Goal: Task Accomplishment & Management: Manage account settings

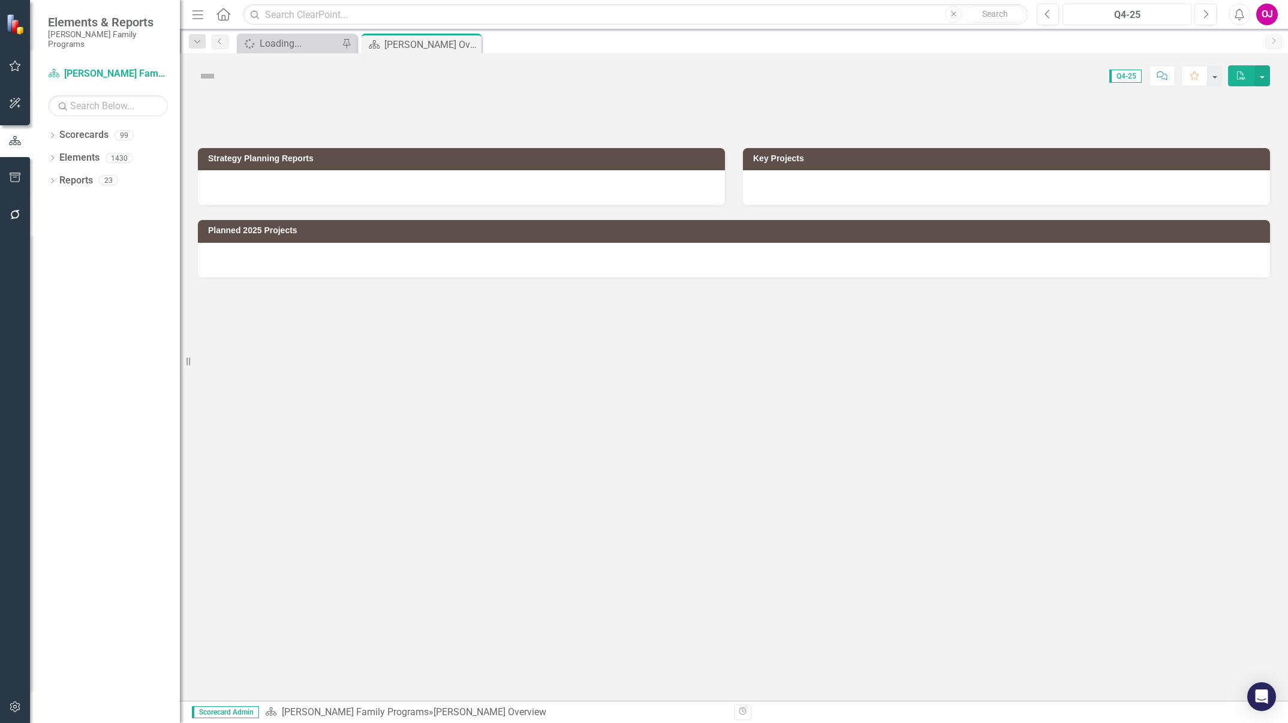
click at [1142, 16] on div "Q4-25" at bounding box center [1127, 15] width 121 height 14
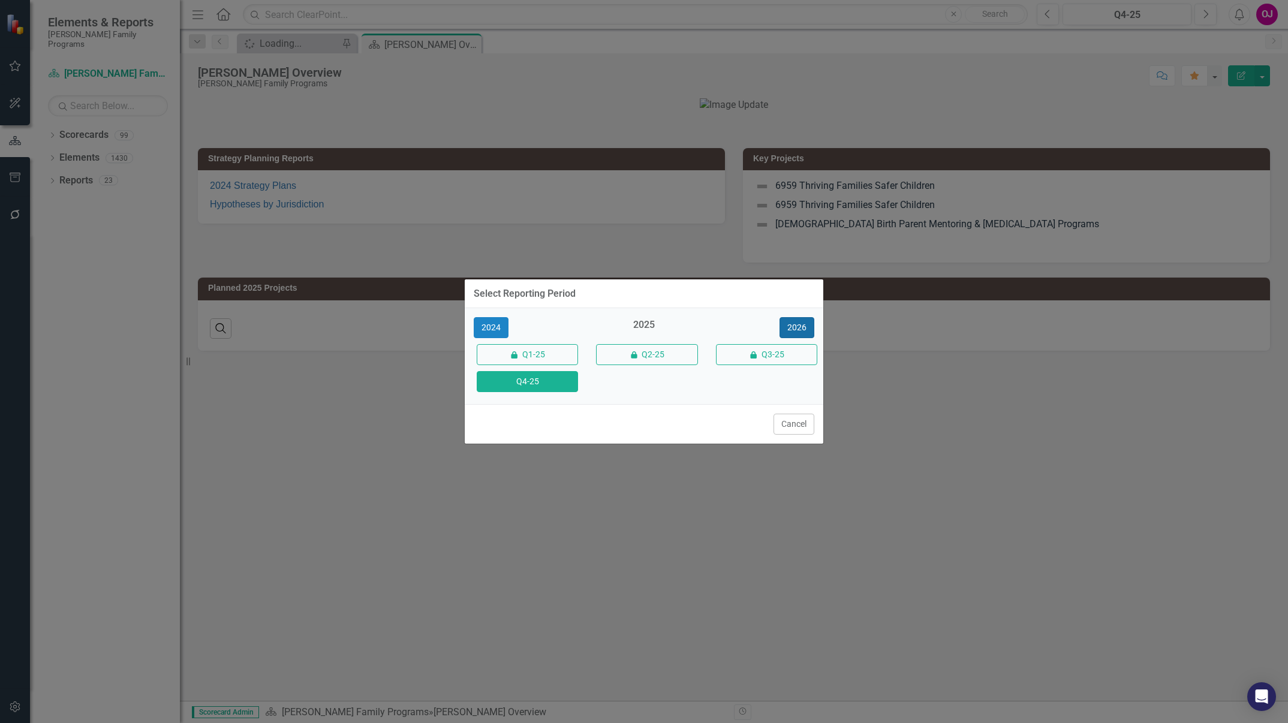
click at [801, 320] on button "2026" at bounding box center [797, 327] width 35 height 21
click at [551, 380] on button "Q4-26" at bounding box center [527, 381] width 101 height 21
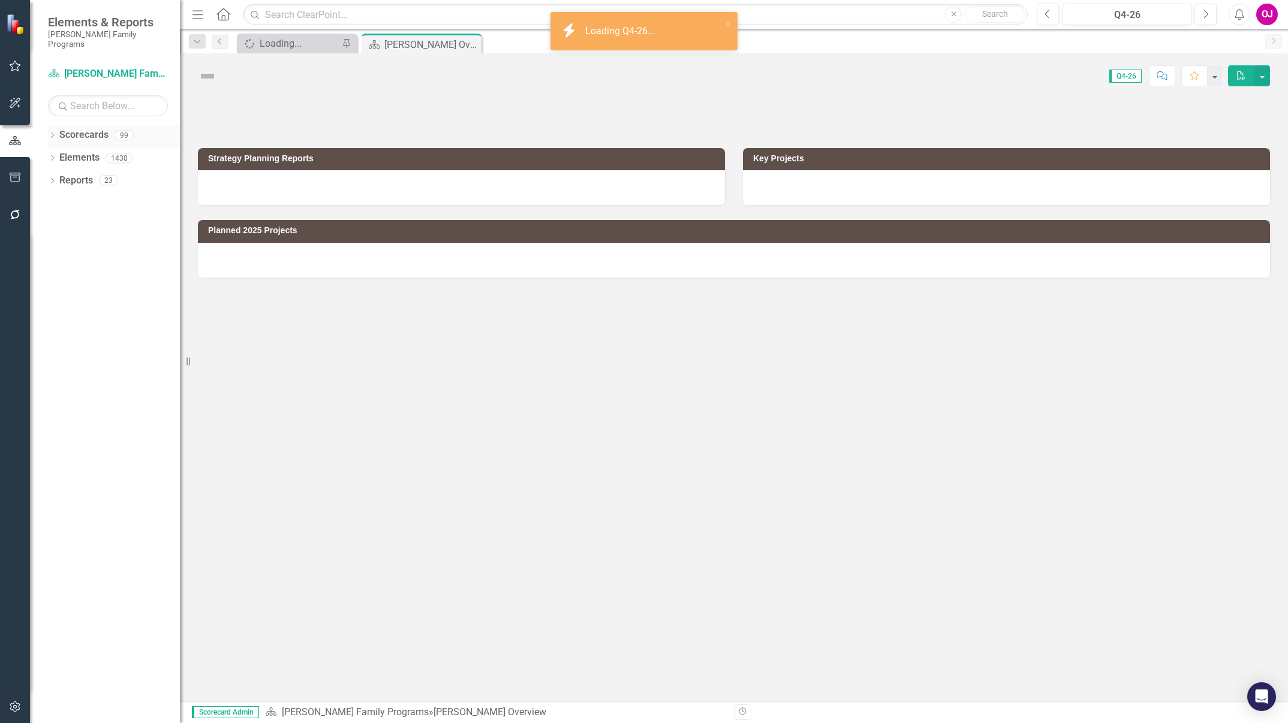
click at [53, 133] on icon "Dropdown" at bounding box center [52, 136] width 8 height 7
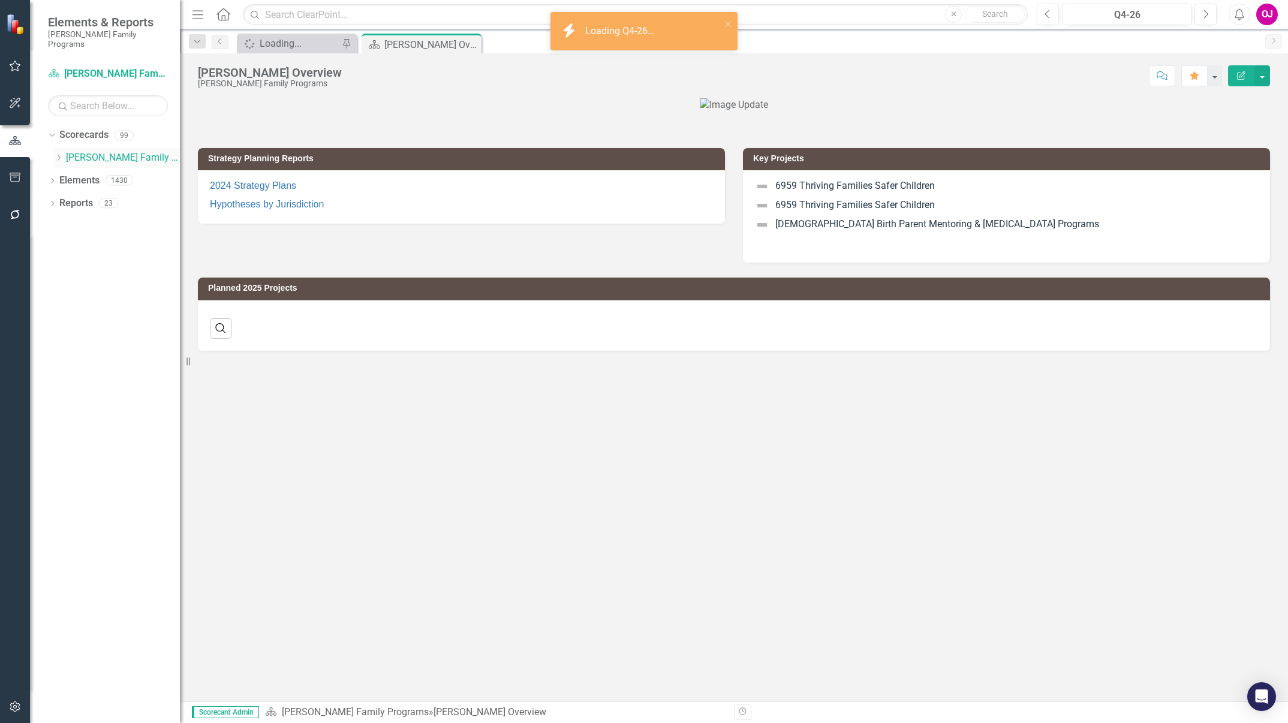
click at [63, 154] on icon "Dropdown" at bounding box center [58, 157] width 9 height 7
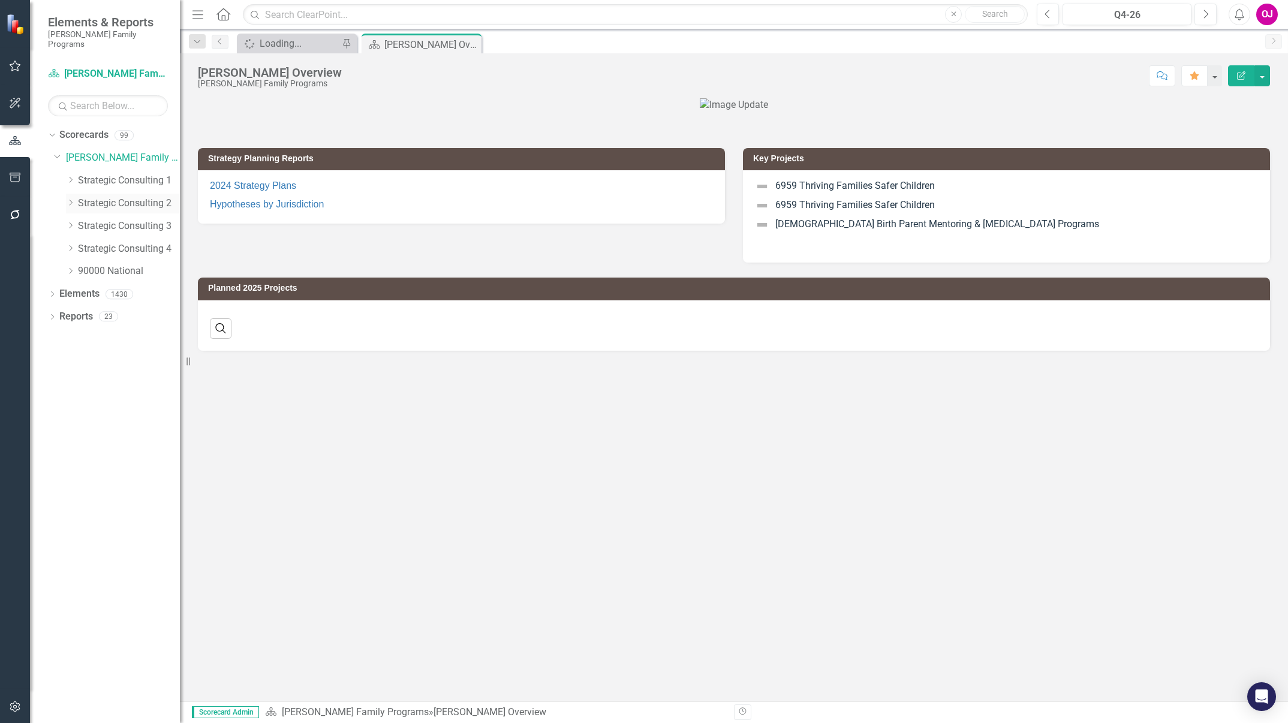
click at [68, 198] on div "Dropdown" at bounding box center [70, 203] width 9 height 10
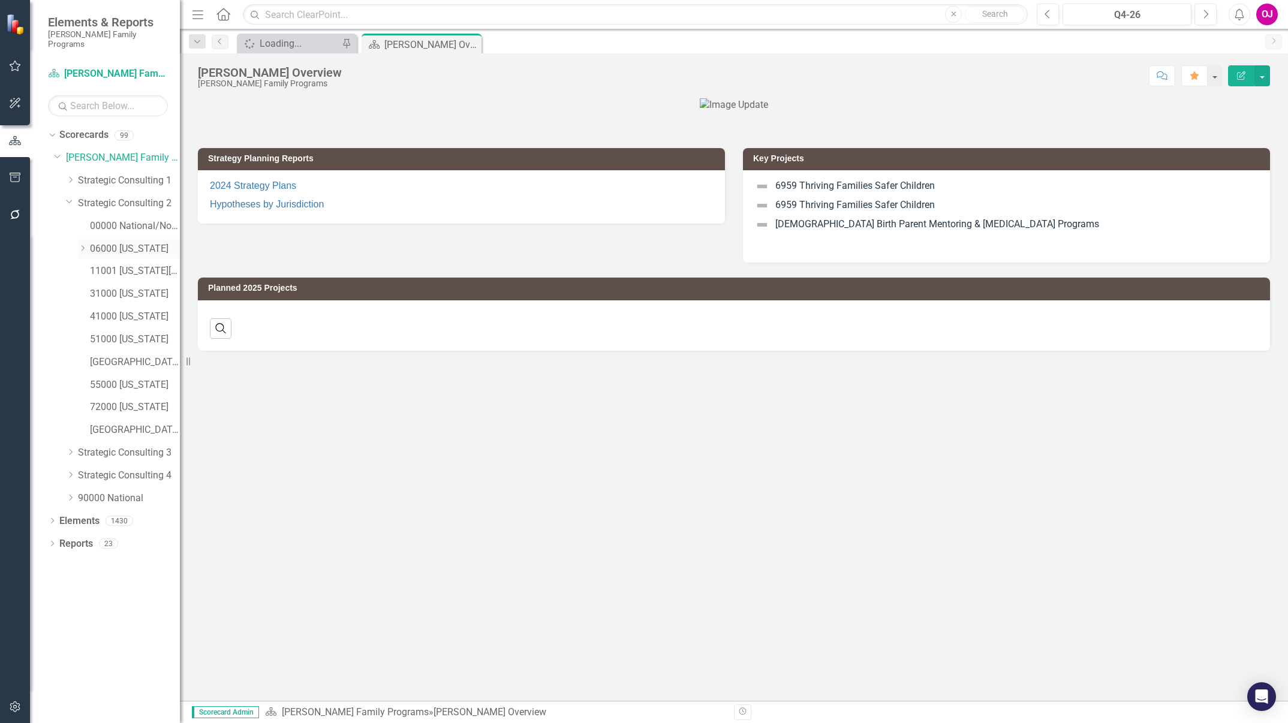
click at [82, 245] on icon at bounding box center [83, 248] width 3 height 6
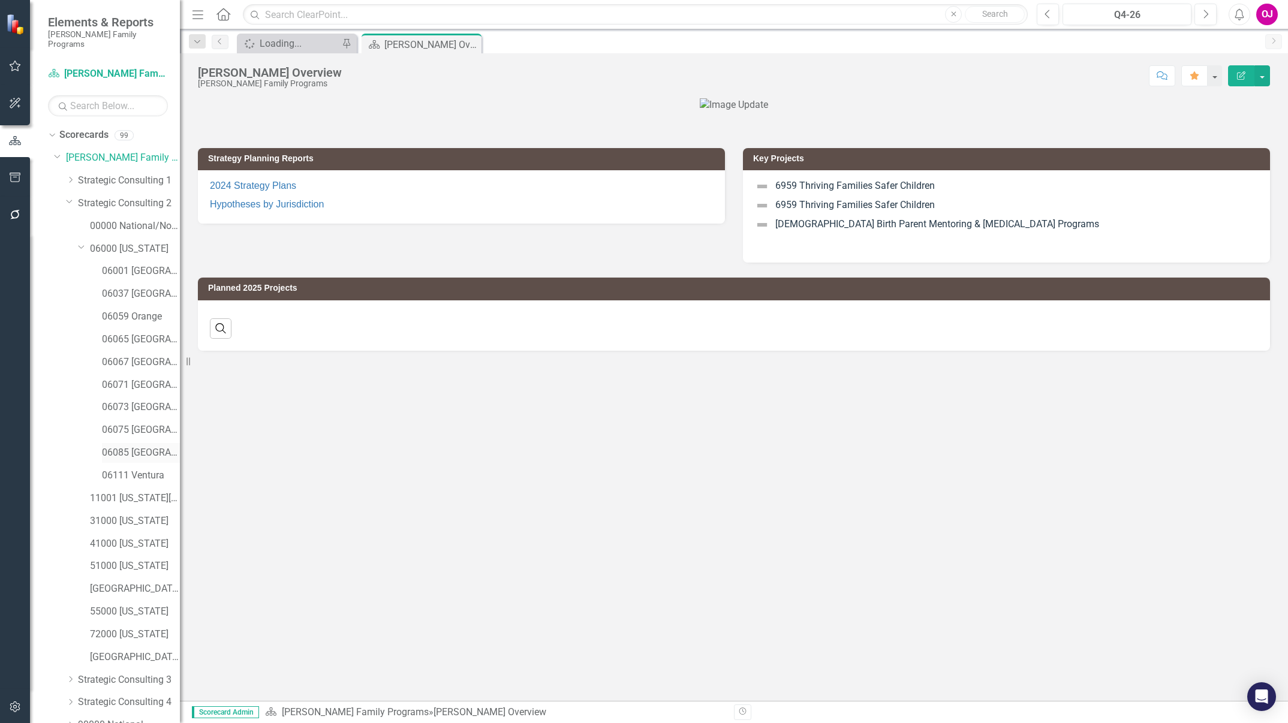
click at [135, 446] on link "06085 [GEOGRAPHIC_DATA][PERSON_NAME]" at bounding box center [141, 453] width 78 height 14
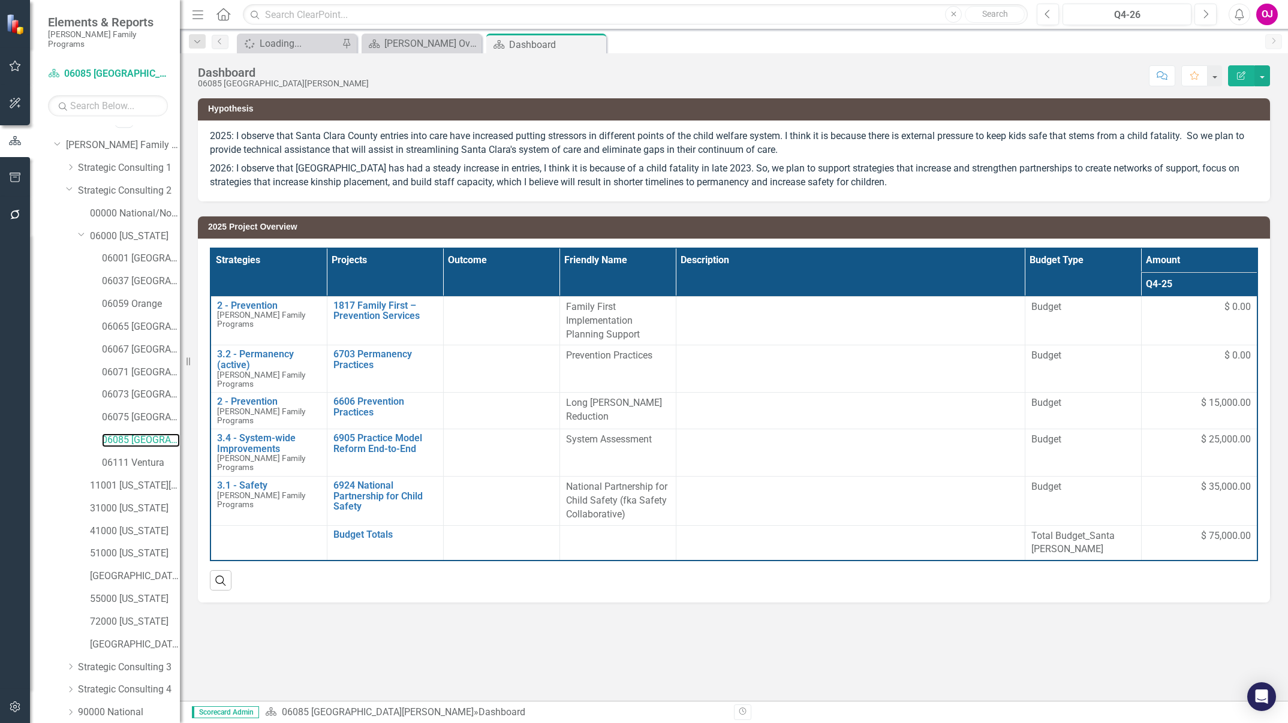
scroll to position [50, 0]
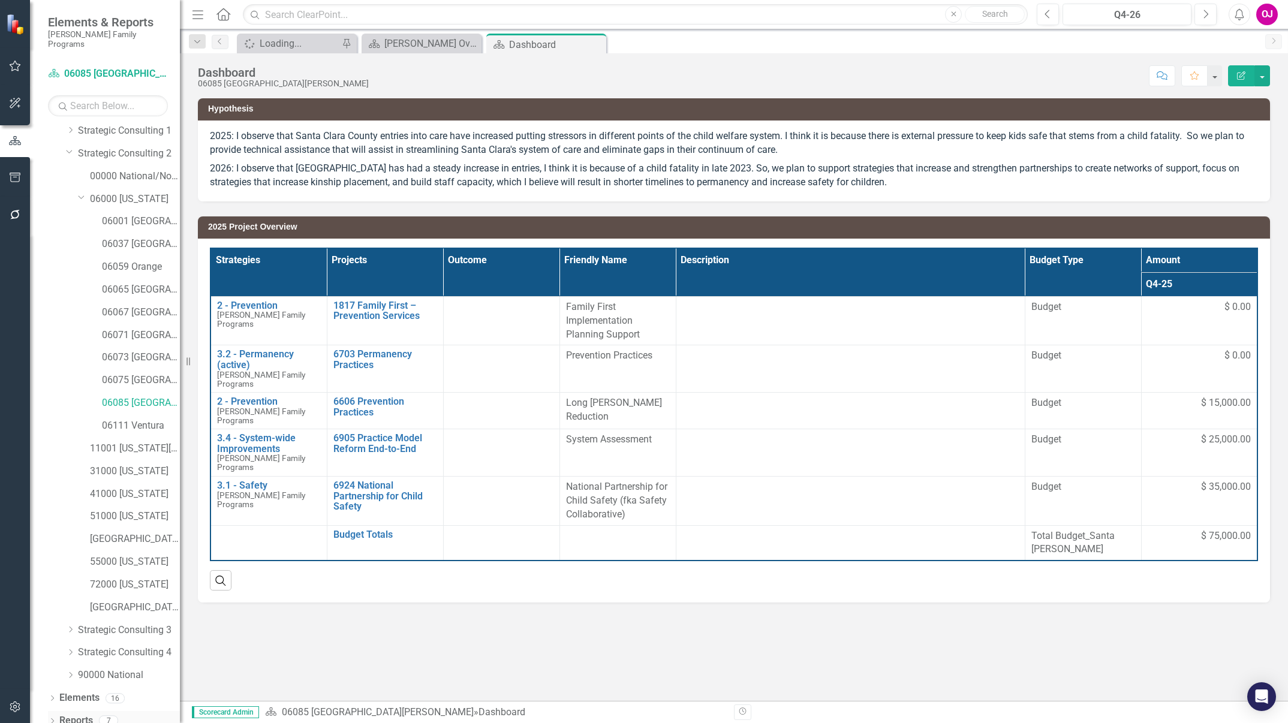
click at [49, 719] on icon "Dropdown" at bounding box center [52, 722] width 8 height 7
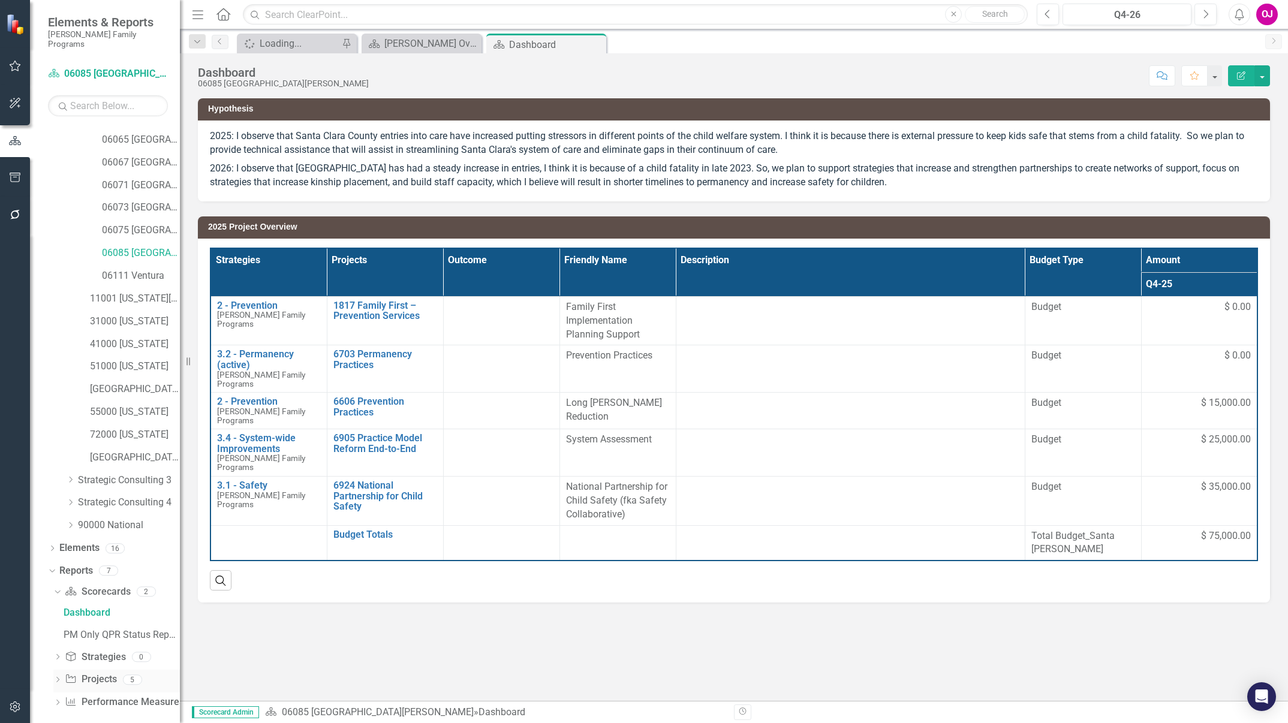
click at [58, 678] on icon "Dropdown" at bounding box center [57, 681] width 8 height 7
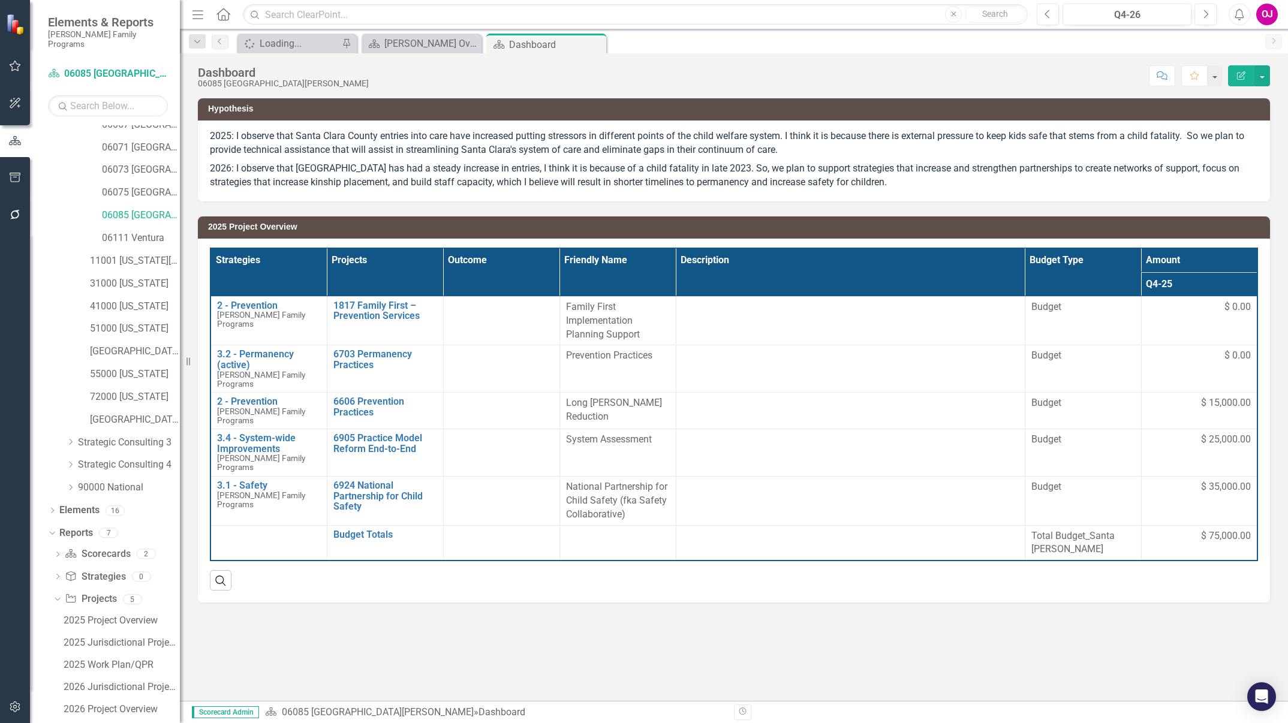
scroll to position [266, 0]
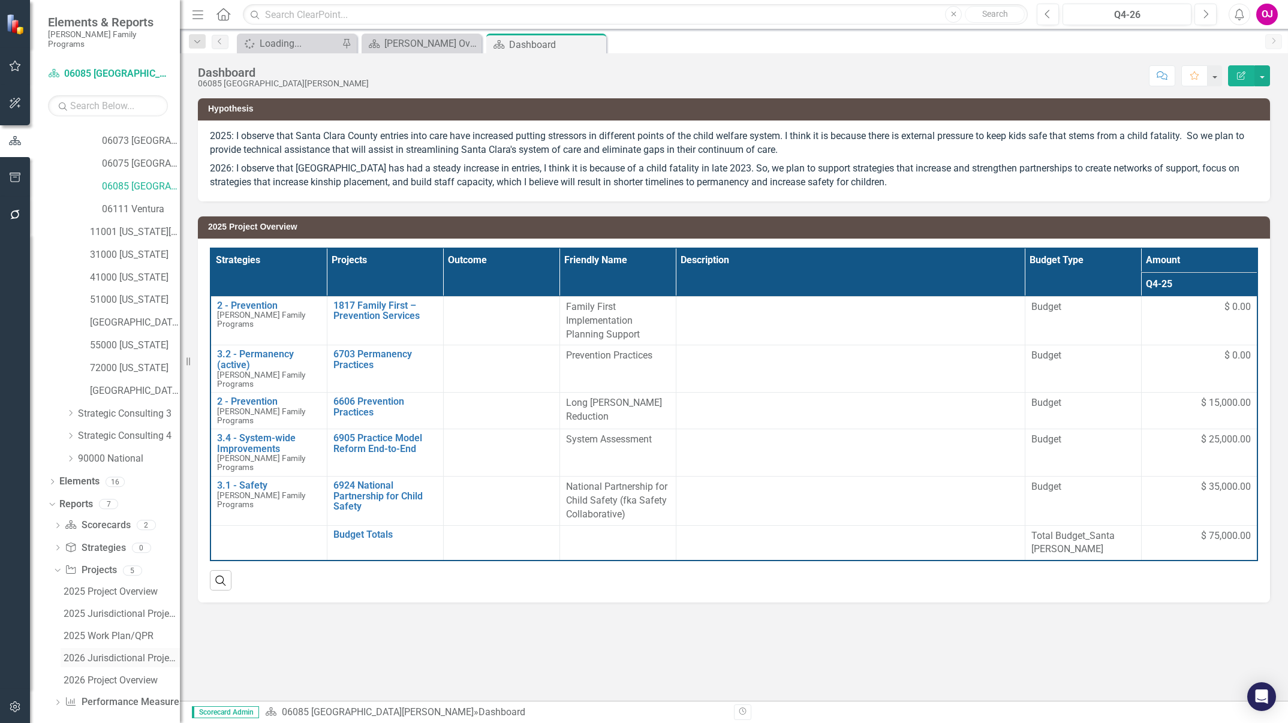
click at [133, 653] on div "2026 Jurisdictional Projects Assessment" at bounding box center [122, 658] width 116 height 11
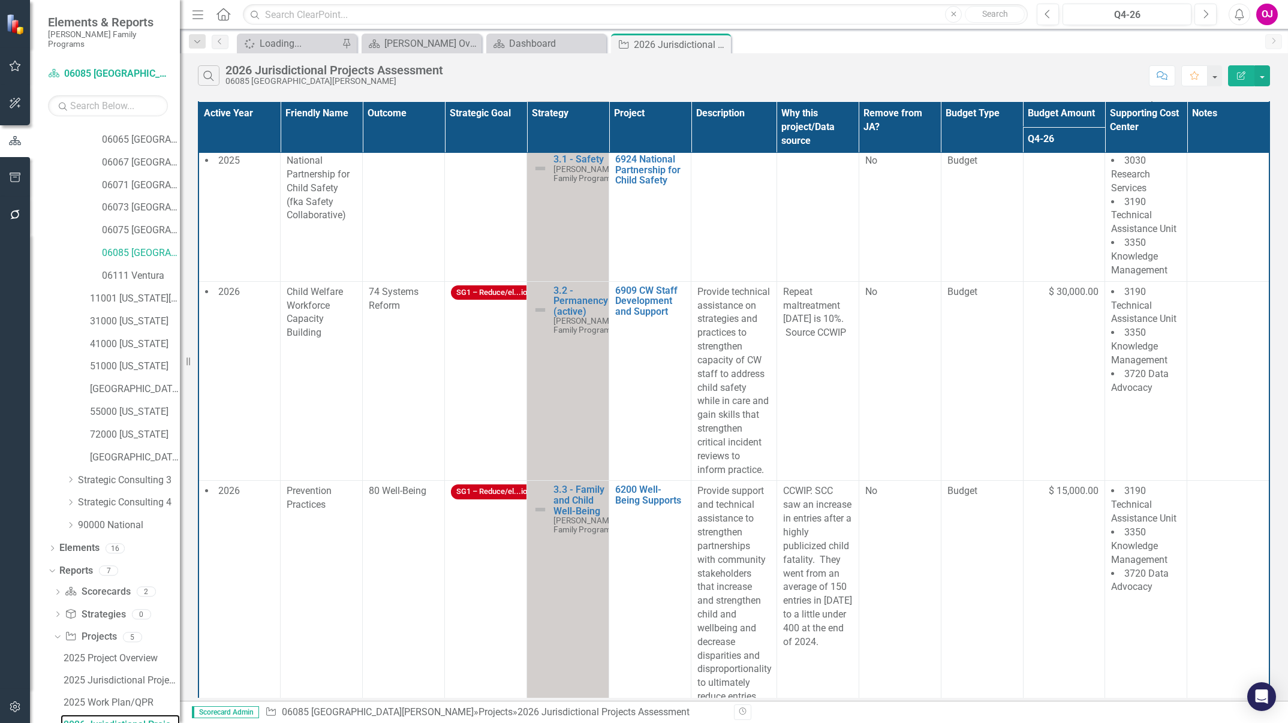
scroll to position [518, 0]
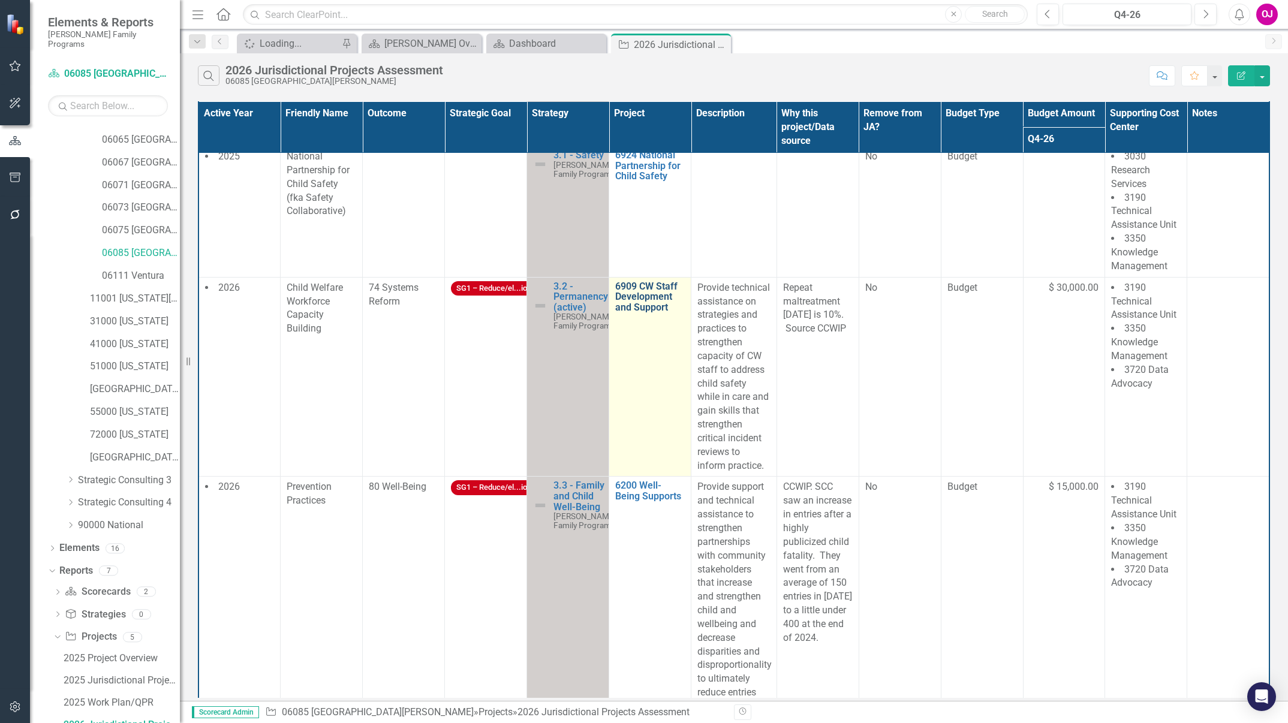
click at [630, 297] on link "6909 CW Staff Development and Support" at bounding box center [650, 297] width 70 height 32
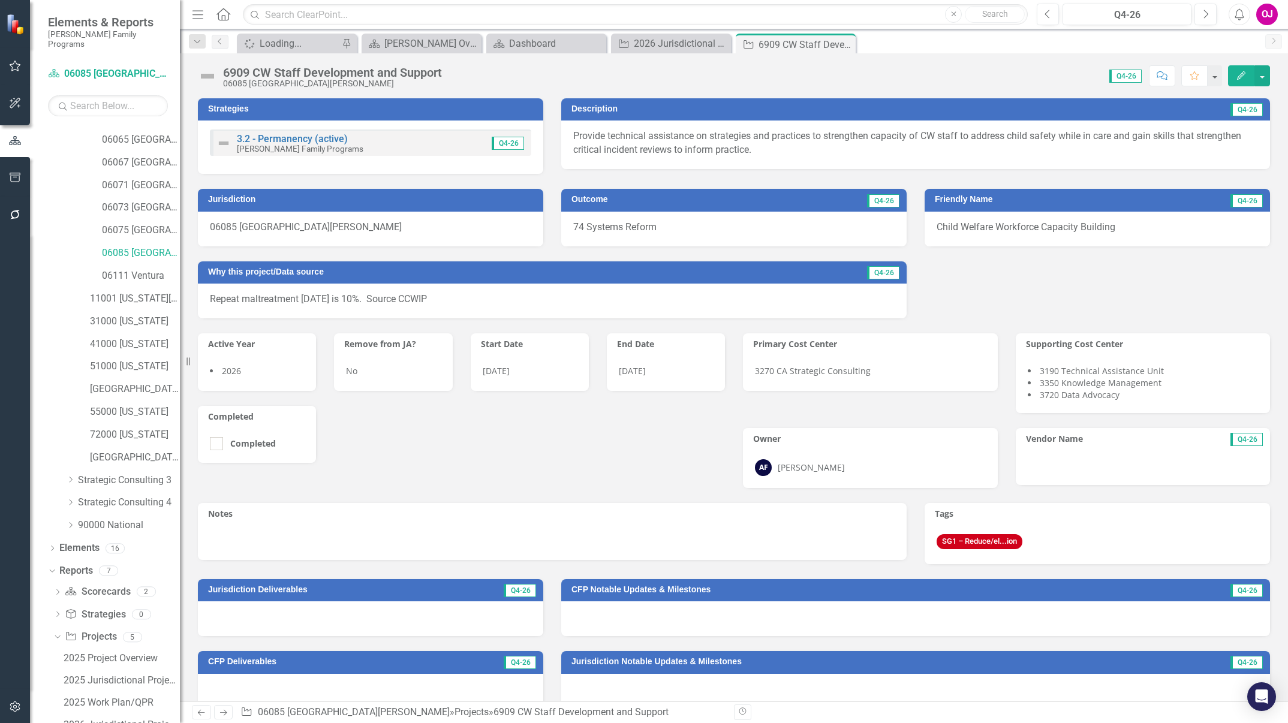
click at [425, 144] on div "3.2 - Permanency (active) Casey Family Programs Q4-26" at bounding box center [370, 143] width 321 height 26
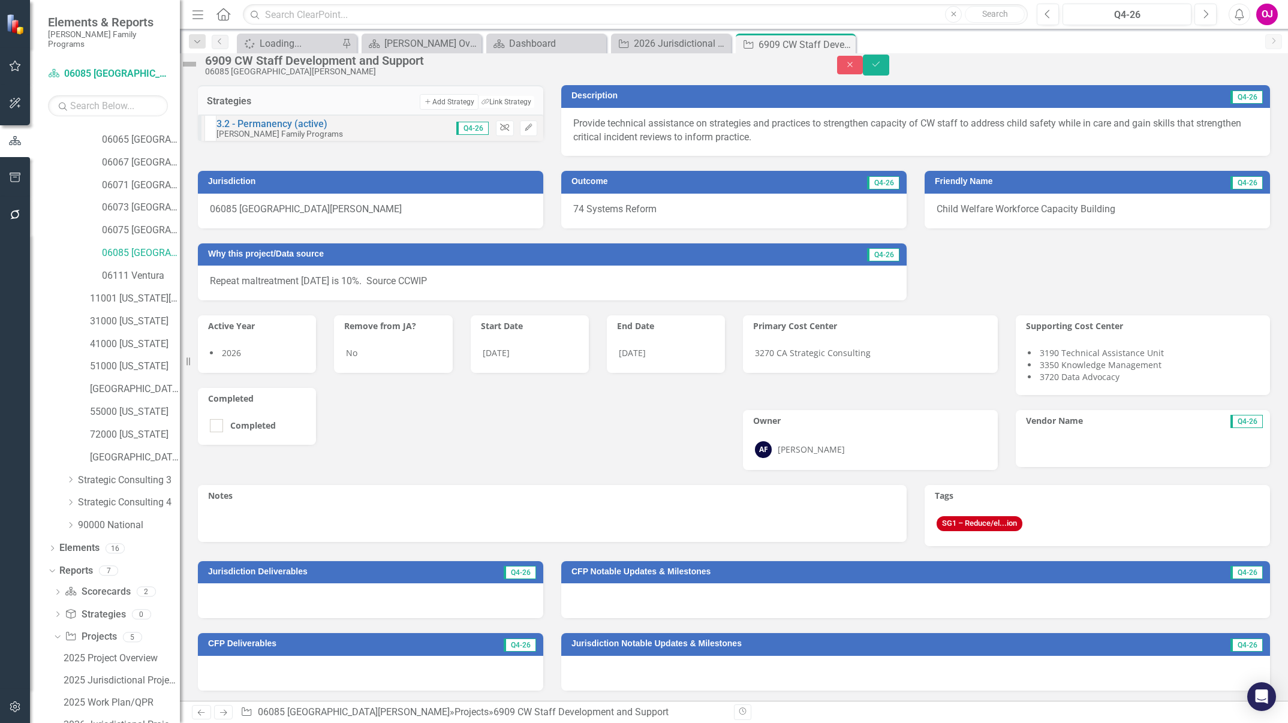
click at [500, 131] on icon "Unlink" at bounding box center [504, 127] width 9 height 7
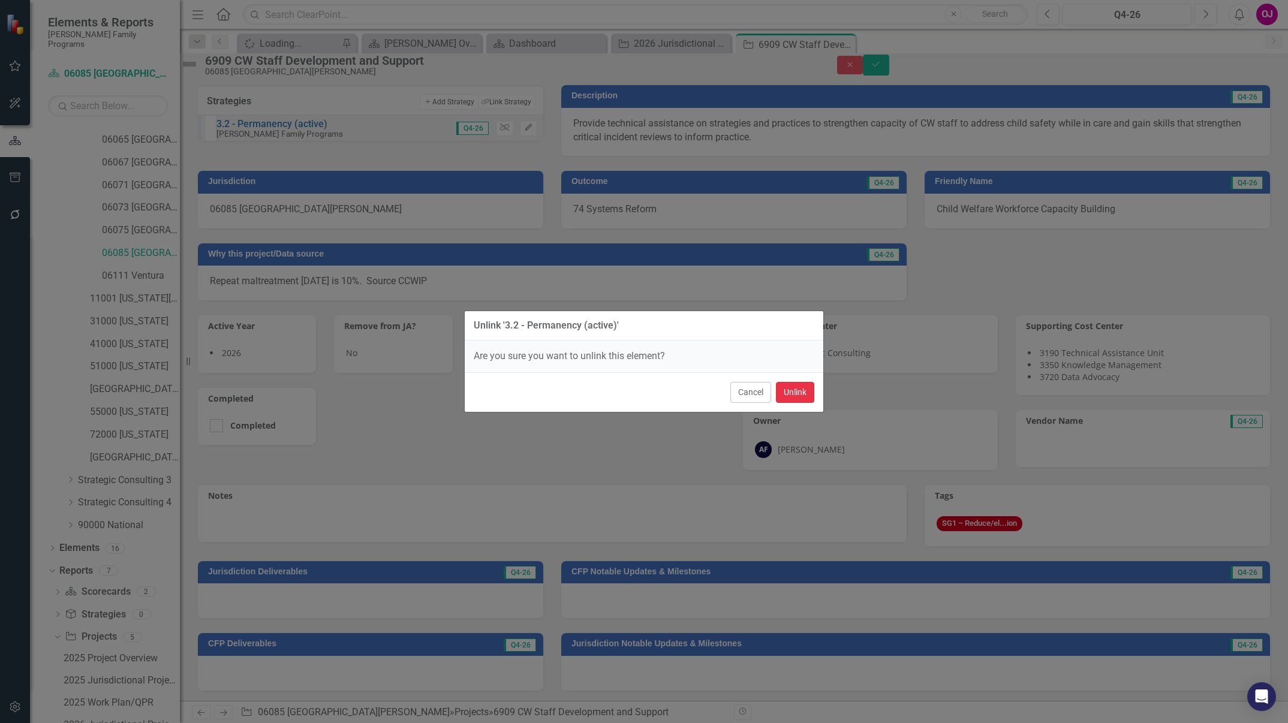
click at [801, 395] on button "Unlink" at bounding box center [795, 392] width 38 height 21
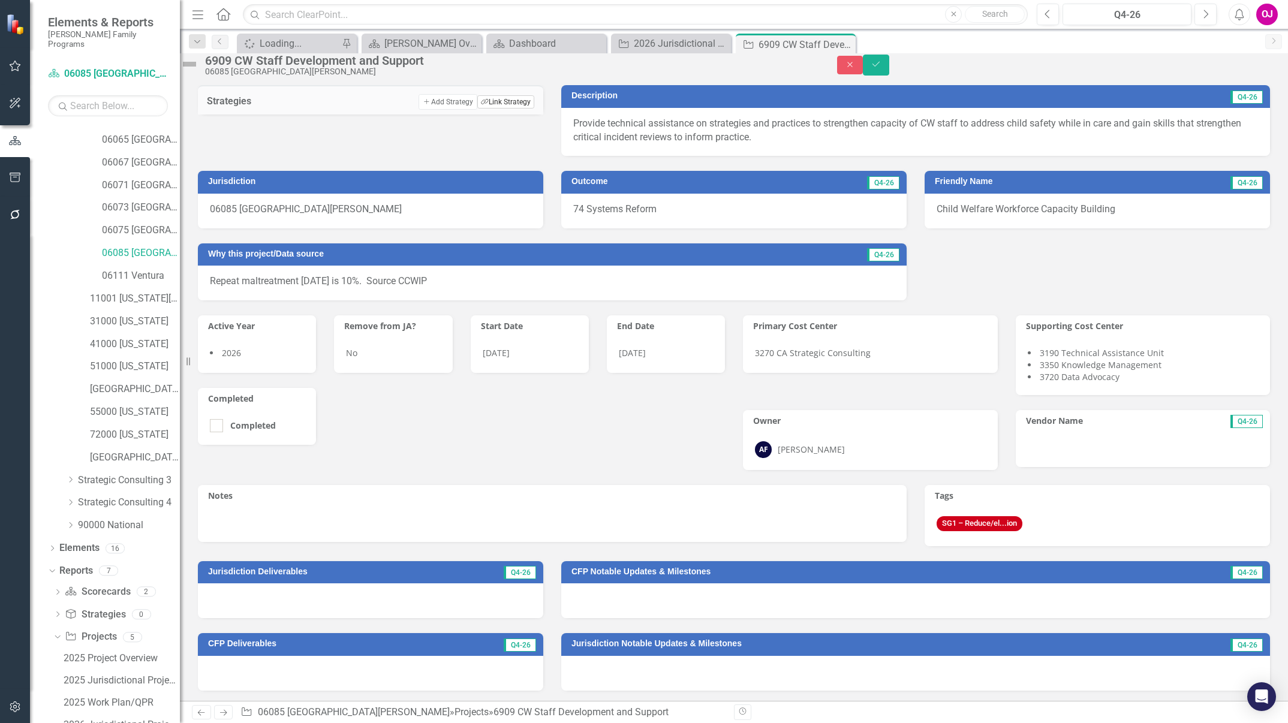
click at [501, 109] on button "Link Tag Link Strategy" at bounding box center [505, 101] width 57 height 13
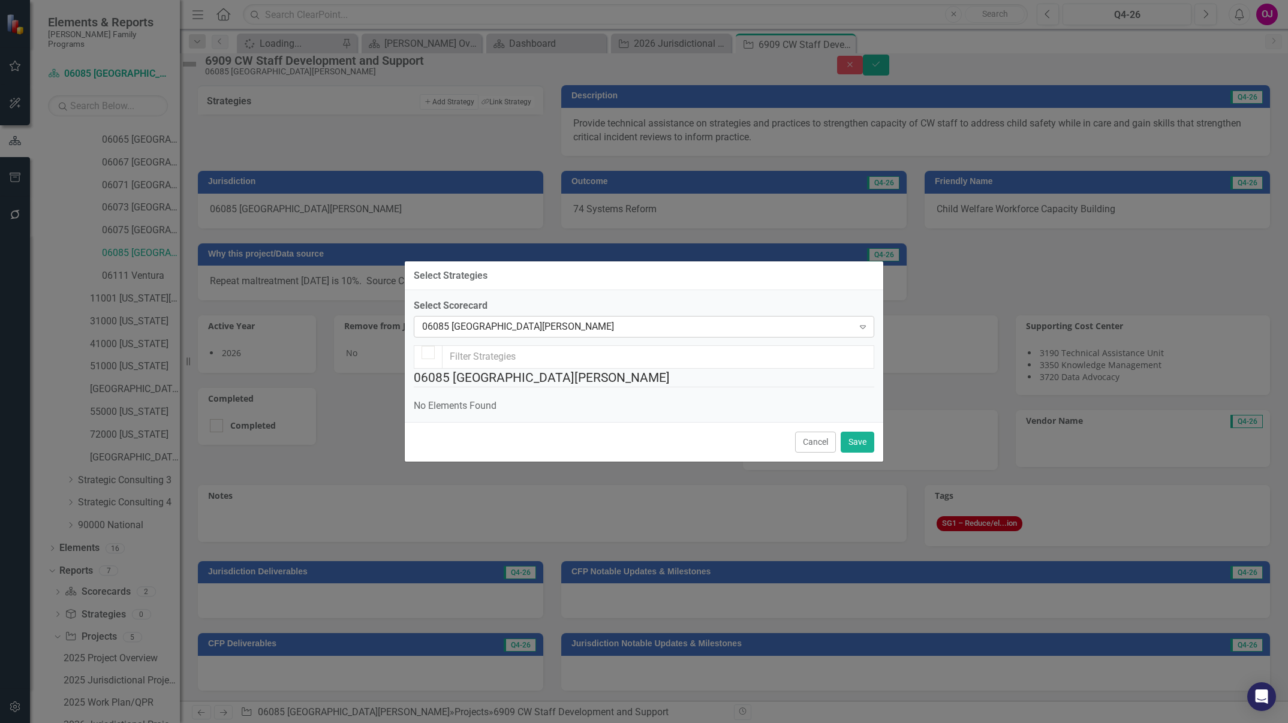
click at [727, 320] on div "06085 [GEOGRAPHIC_DATA][PERSON_NAME]" at bounding box center [637, 327] width 431 height 14
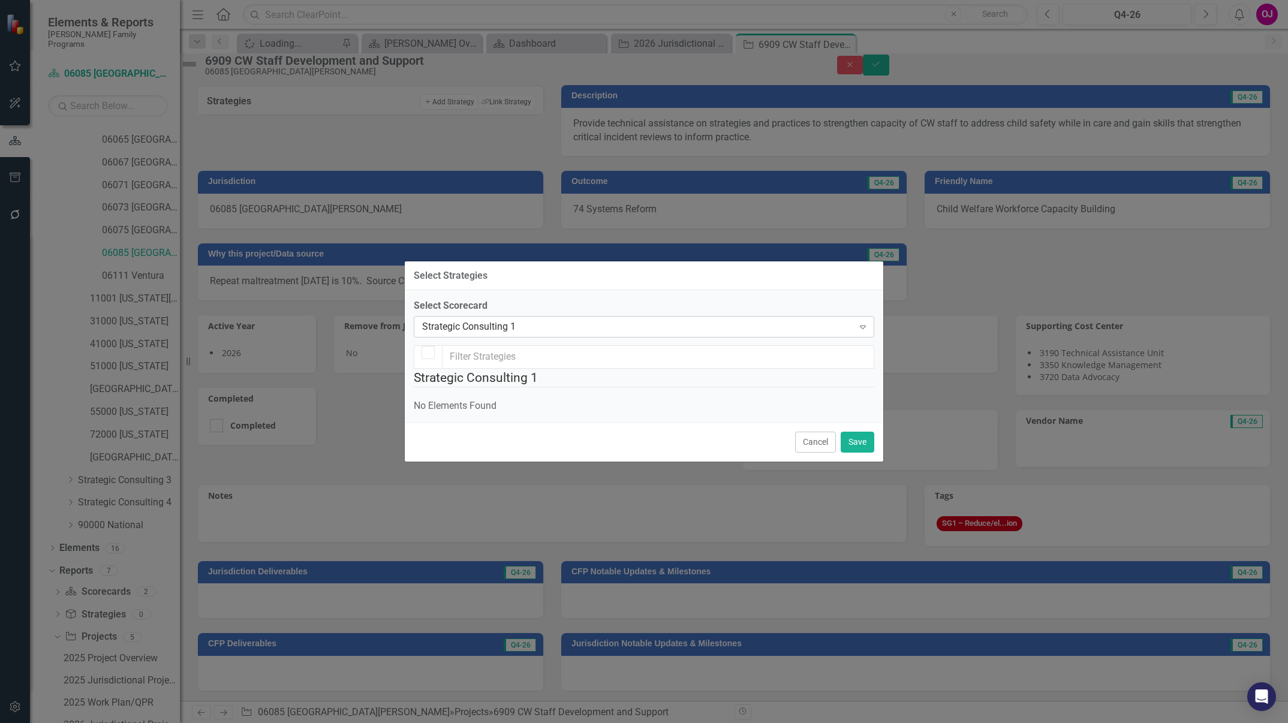
click at [795, 320] on div "Strategic Consulting 1" at bounding box center [637, 327] width 431 height 14
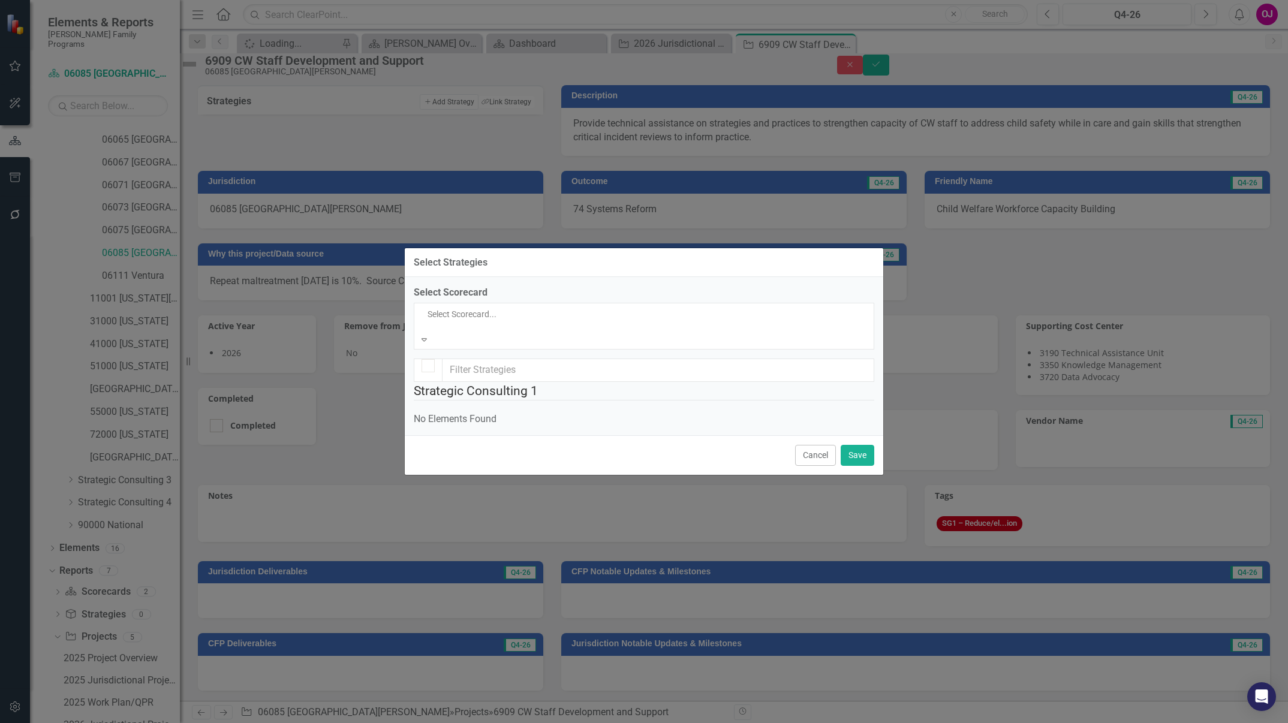
click at [749, 723] on div "[PERSON_NAME] Family Programs" at bounding box center [644, 730] width 1288 height 14
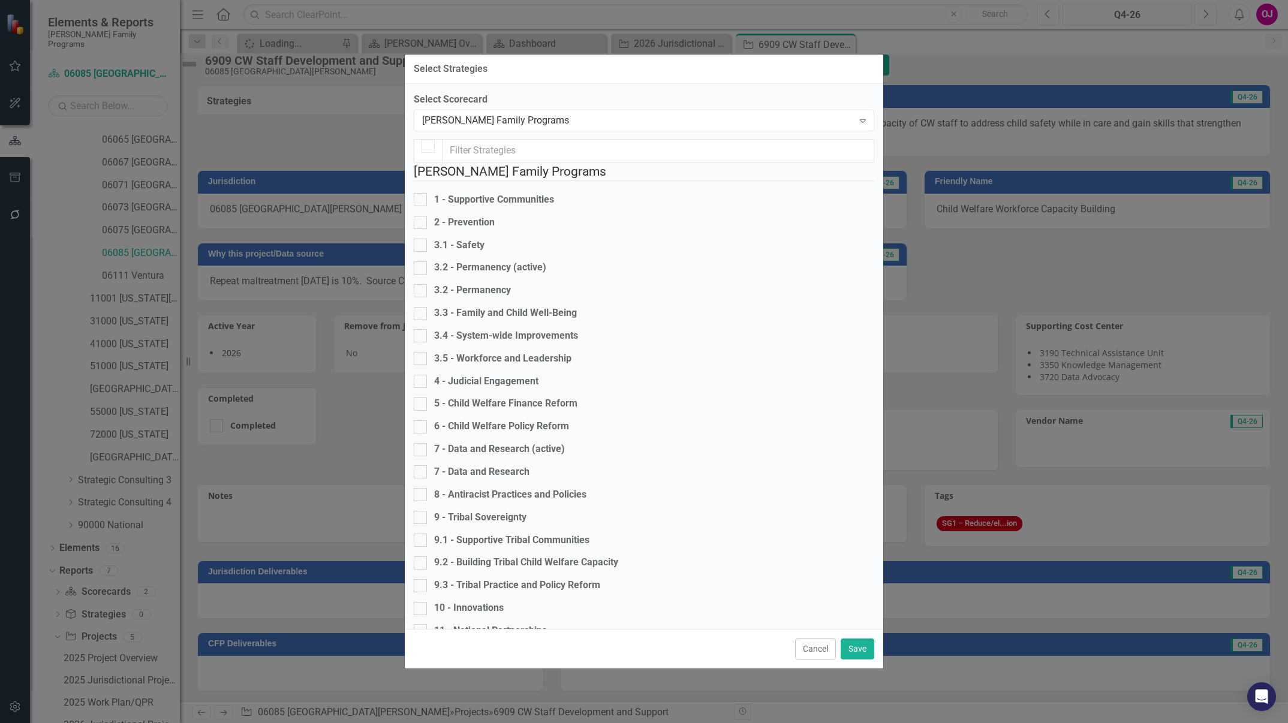
checkbox input "false"
click at [480, 366] on div "3.5 - Workforce and Leadership" at bounding box center [502, 359] width 137 height 14
click at [422, 360] on input "3.5 - Workforce and Leadership" at bounding box center [418, 356] width 8 height 8
checkbox input "true"
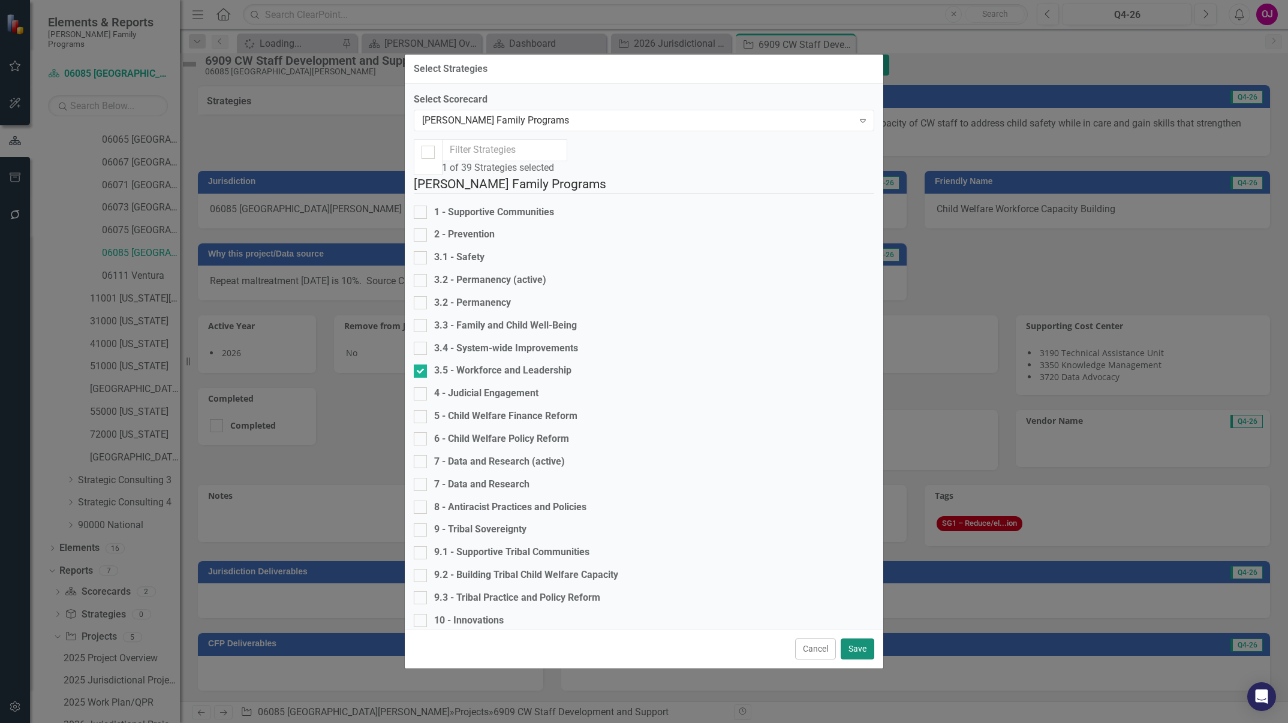
click at [861, 639] on button "Save" at bounding box center [858, 649] width 34 height 21
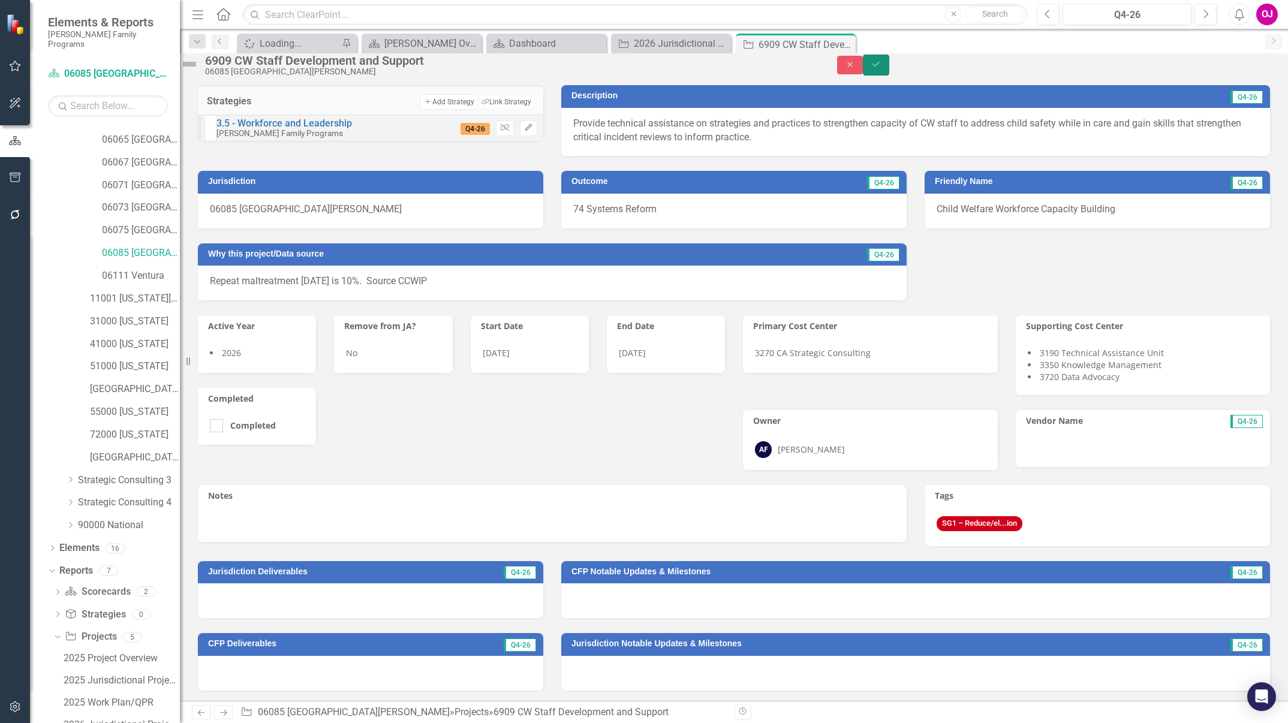
click at [889, 70] on button "Save" at bounding box center [876, 65] width 26 height 21
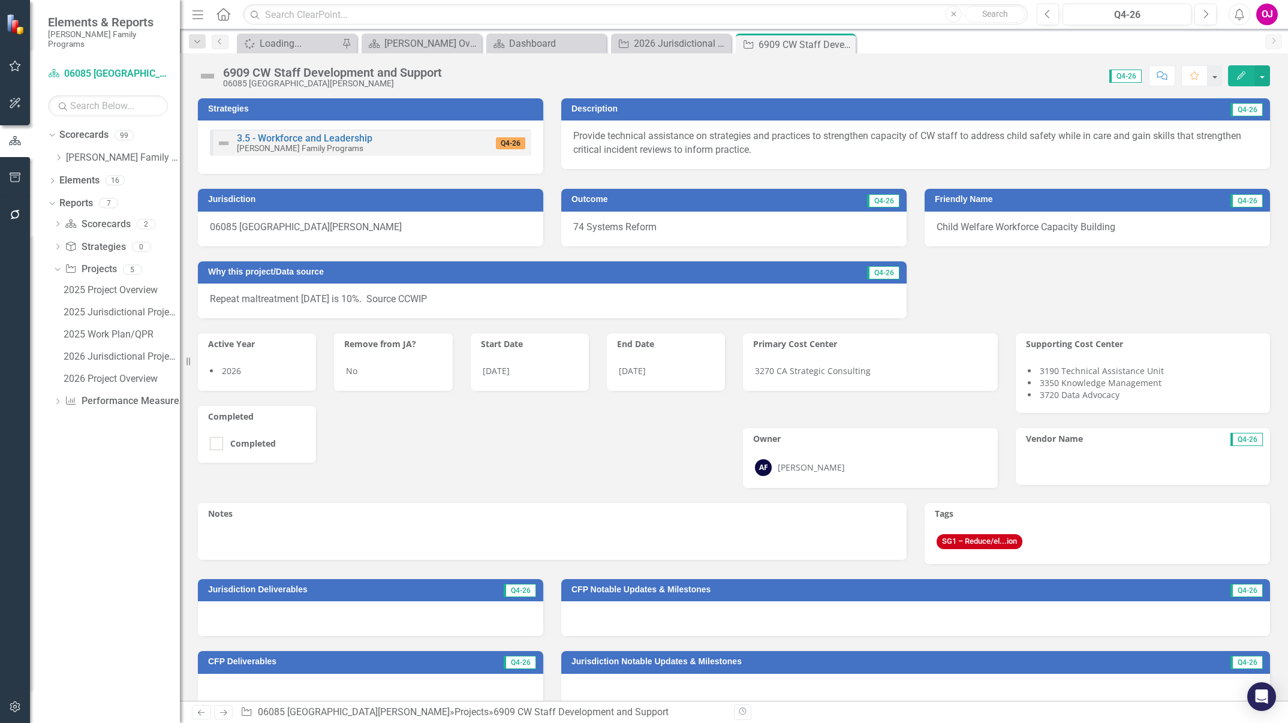
click at [297, 288] on div "Strategies 3.5 - Workforce and Leadership Casey Family Programs Q4-26 Descripti…" at bounding box center [734, 539] width 1072 height 912
click at [56, 154] on icon "Dropdown" at bounding box center [58, 157] width 9 height 7
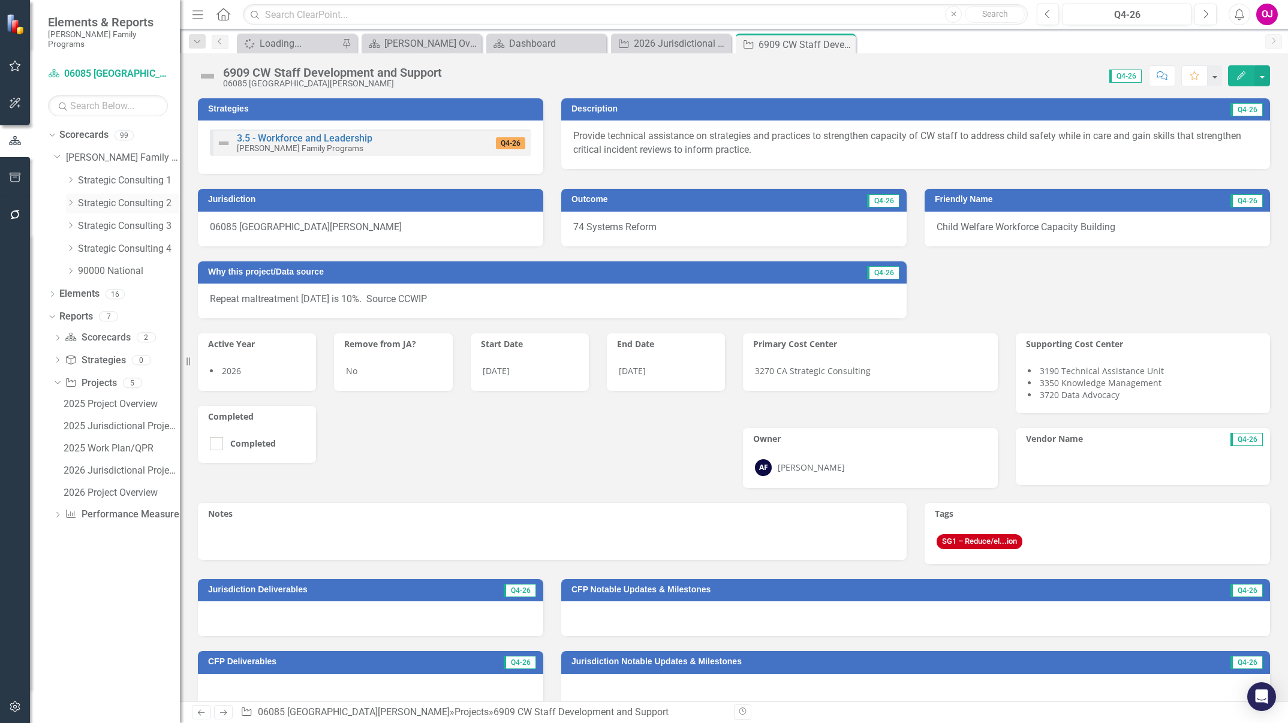
click at [71, 200] on icon at bounding box center [71, 203] width 3 height 6
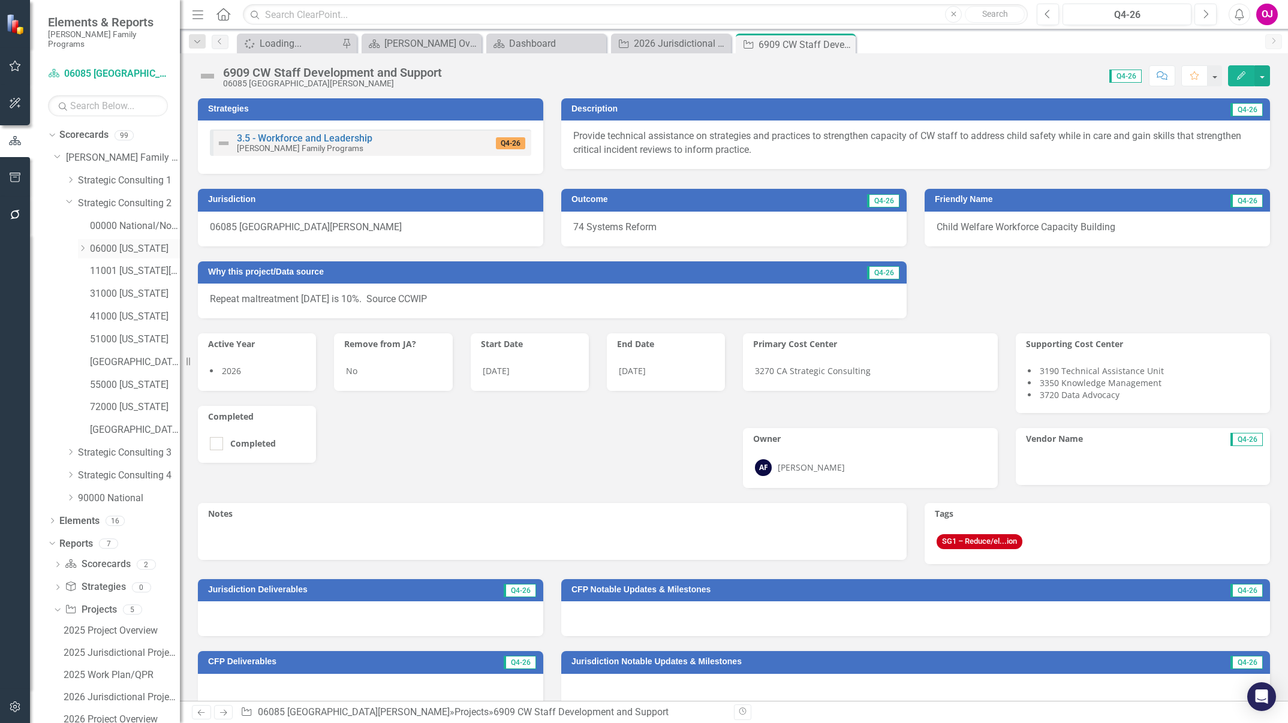
click at [82, 245] on icon "Dropdown" at bounding box center [82, 248] width 9 height 7
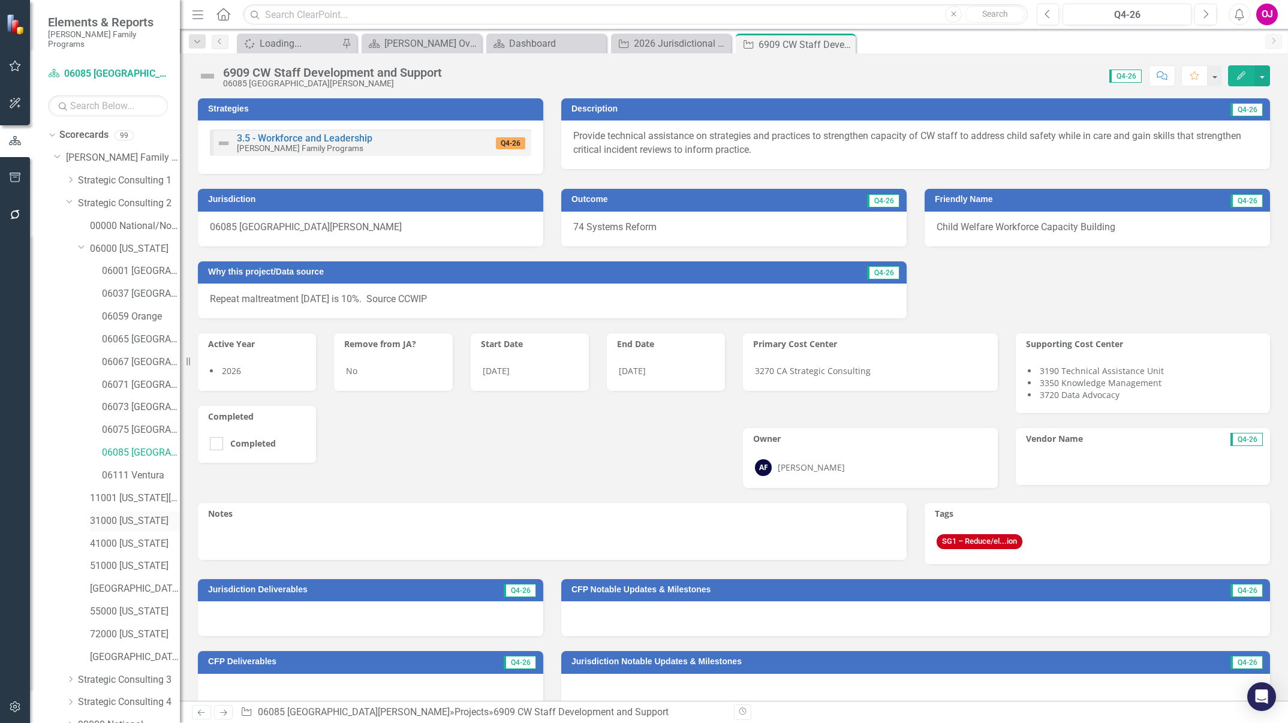
click at [138, 515] on link "31000 [US_STATE]" at bounding box center [135, 522] width 90 height 14
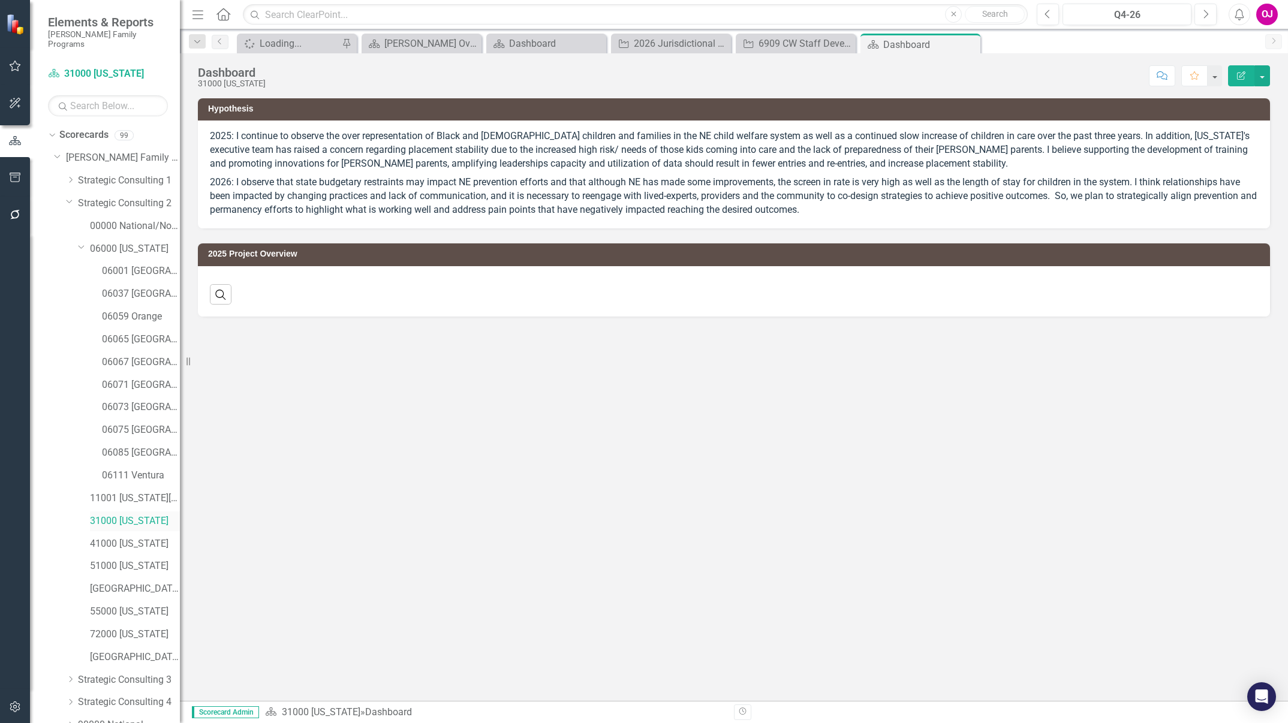
scroll to position [88, 0]
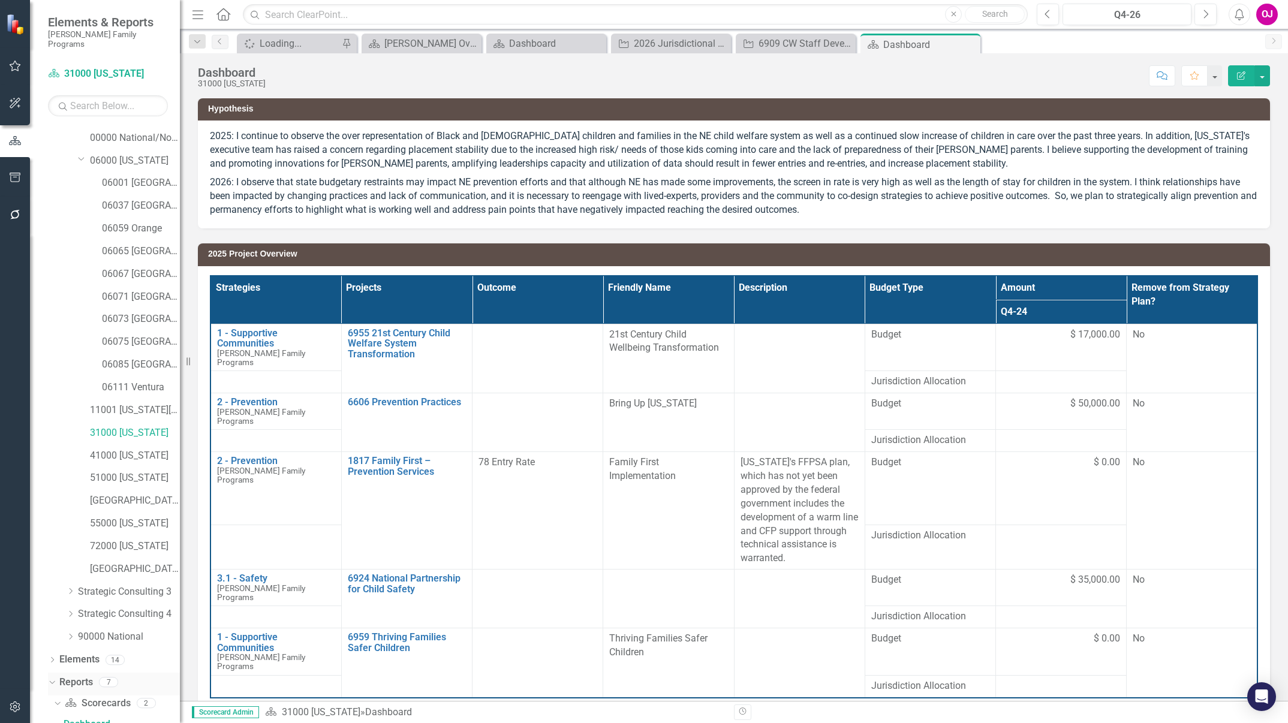
click at [170, 675] on div "Reports 7" at bounding box center [119, 684] width 121 height 23
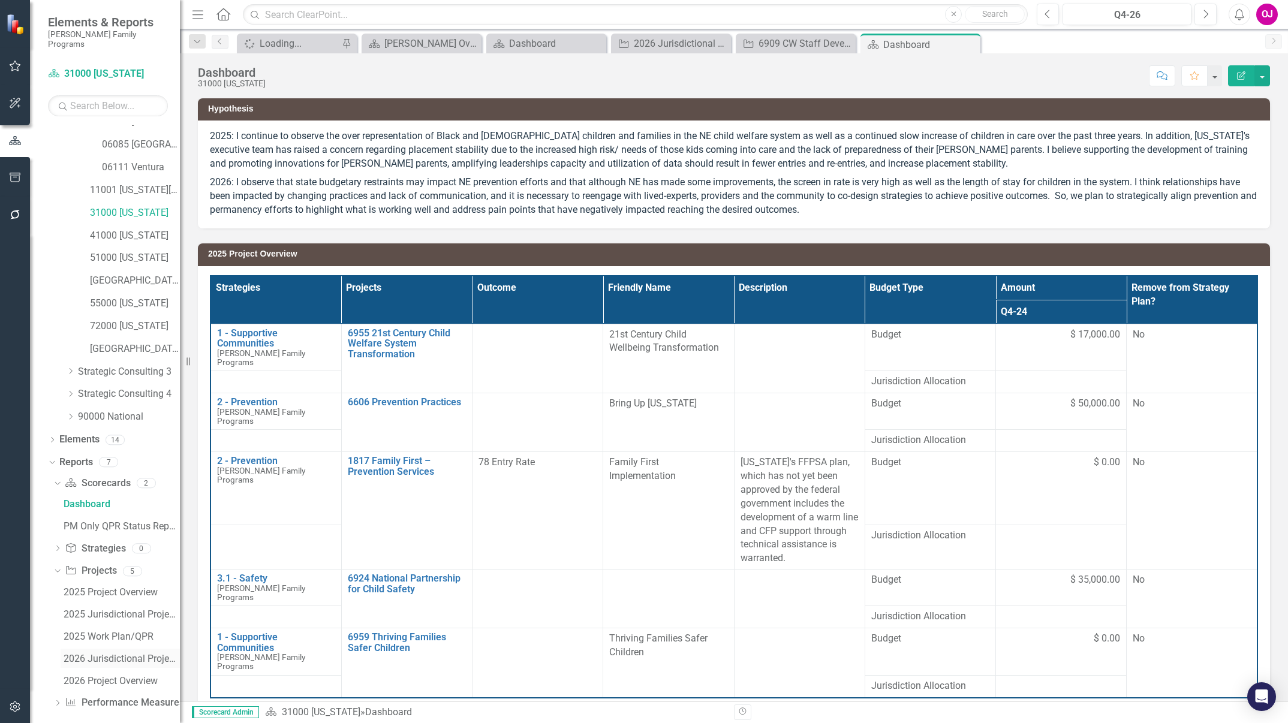
click at [127, 654] on div "2026 Jurisdictional Projects Assessment" at bounding box center [122, 659] width 116 height 11
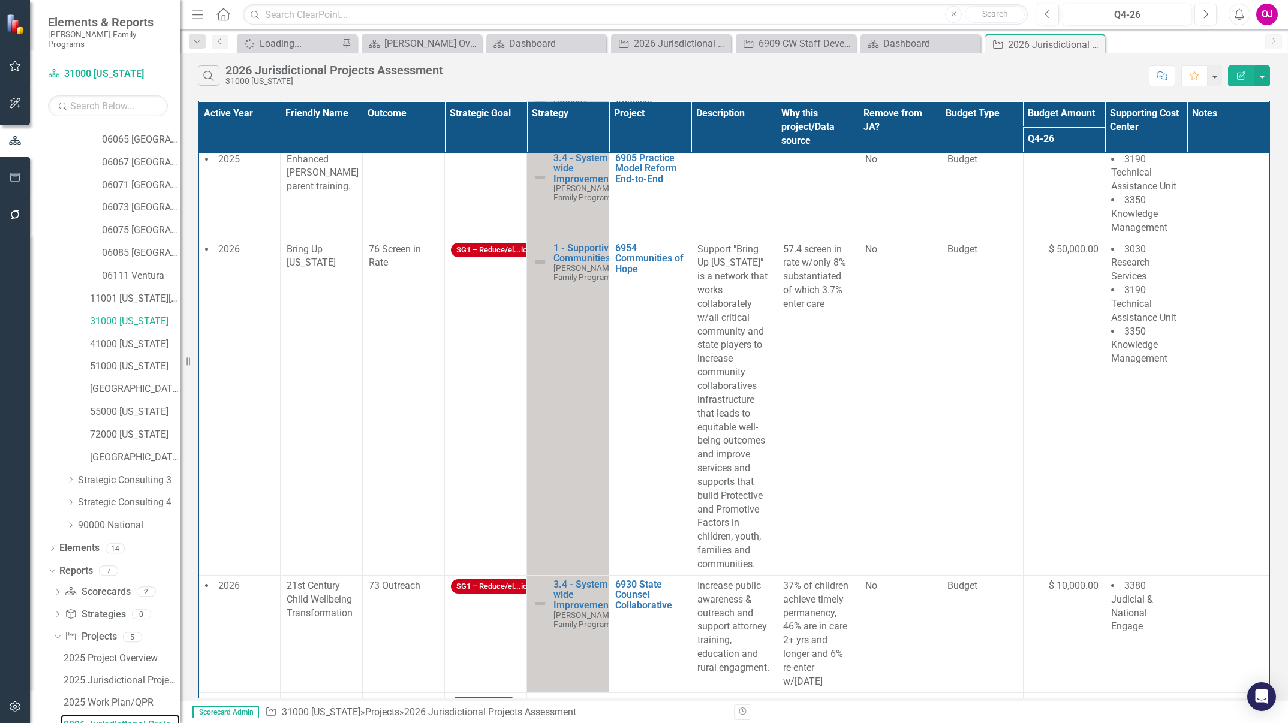
scroll to position [679, 0]
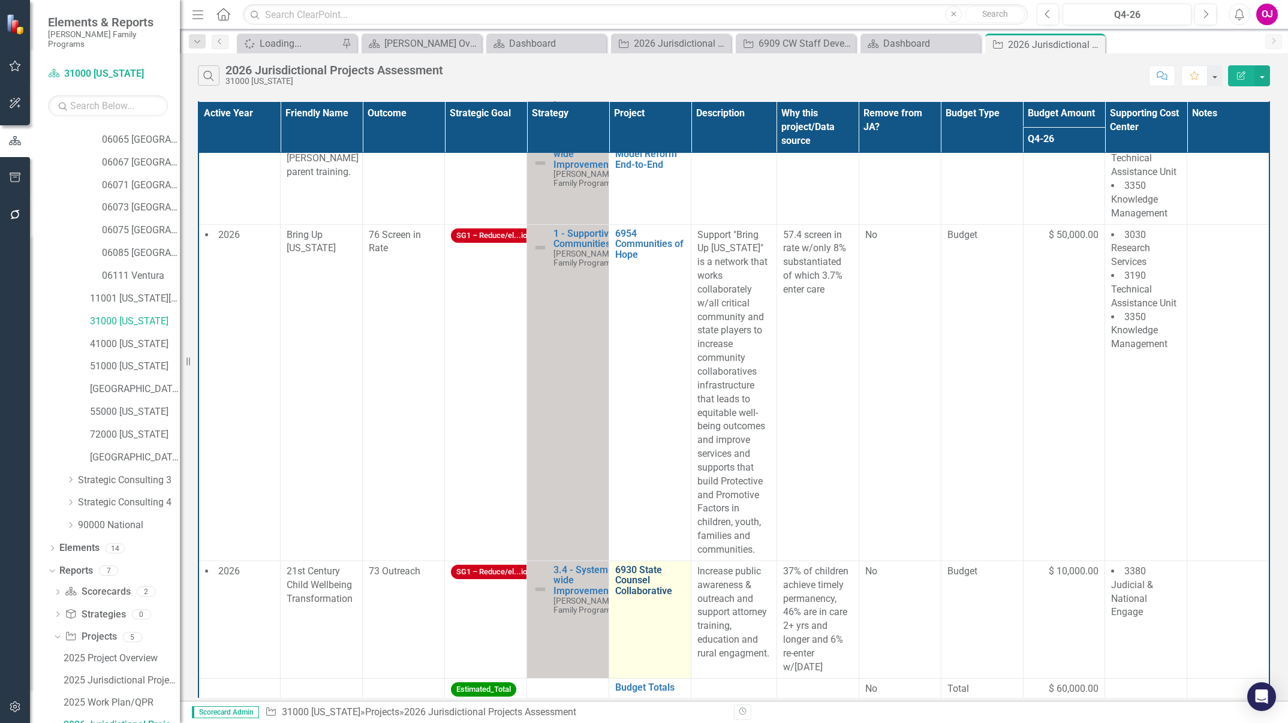
click at [628, 565] on link "6930 State Counsel Collaborative" at bounding box center [650, 581] width 70 height 32
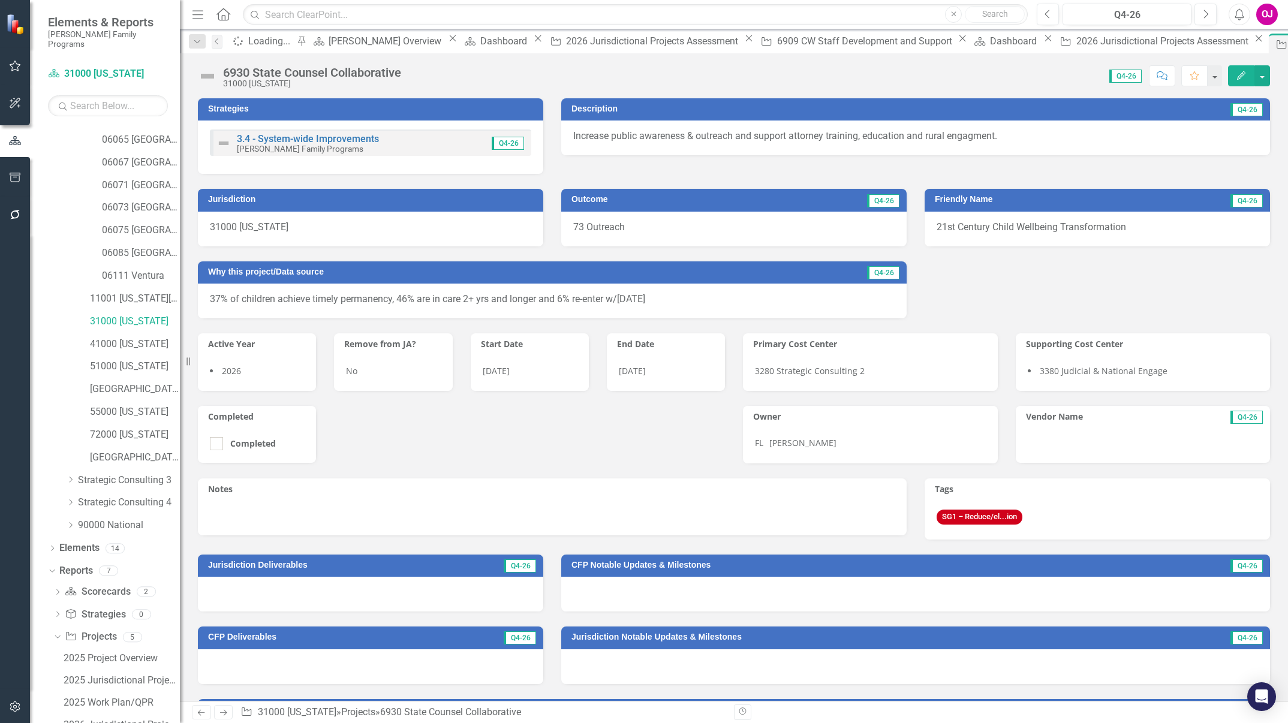
click at [425, 71] on div "Score: 0.00 Q4-26 Completed Comment Favorite Edit" at bounding box center [838, 75] width 863 height 20
drag, startPoint x: 425, startPoint y: 71, endPoint x: 410, endPoint y: 71, distance: 14.4
click at [410, 71] on div "Score: 0.00 Q4-26 Completed Comment Favorite Edit" at bounding box center [838, 75] width 863 height 20
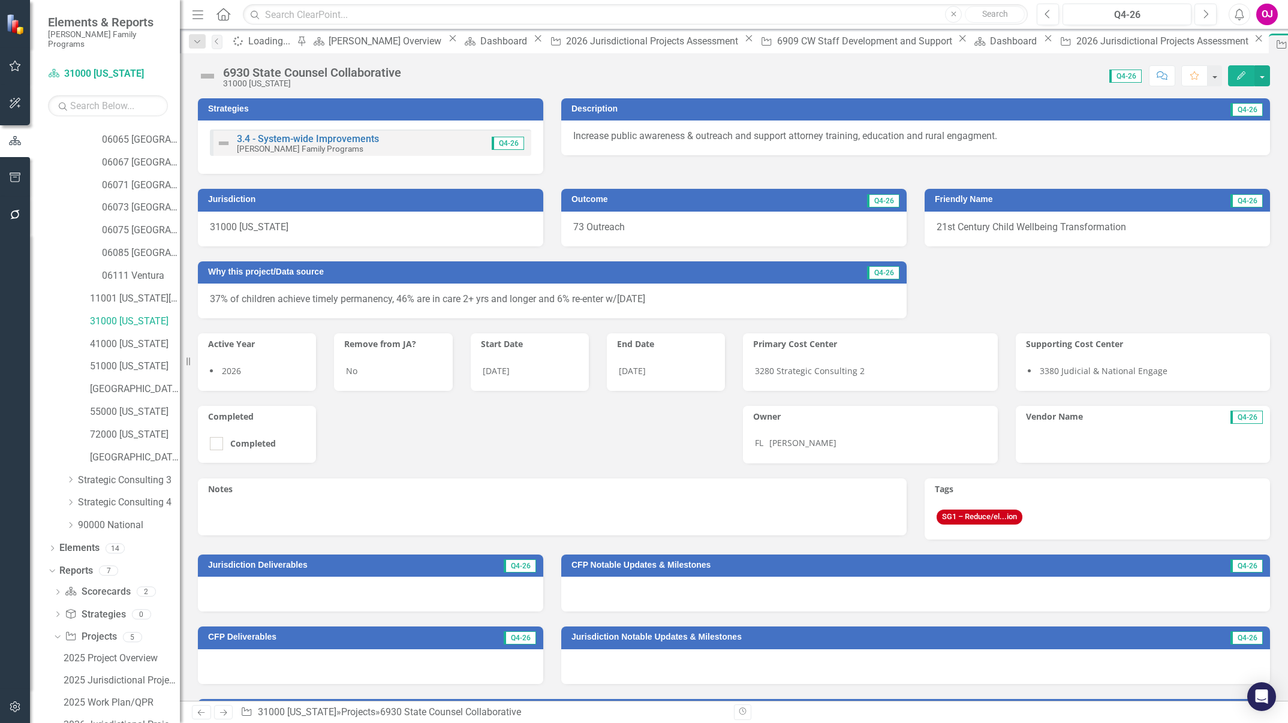
click at [407, 72] on div "6930 State Counsel Collaborative 31000 Nebraska" at bounding box center [315, 77] width 184 height 22
click at [293, 71] on div "6930 State Counsel Collaborative" at bounding box center [312, 72] width 178 height 13
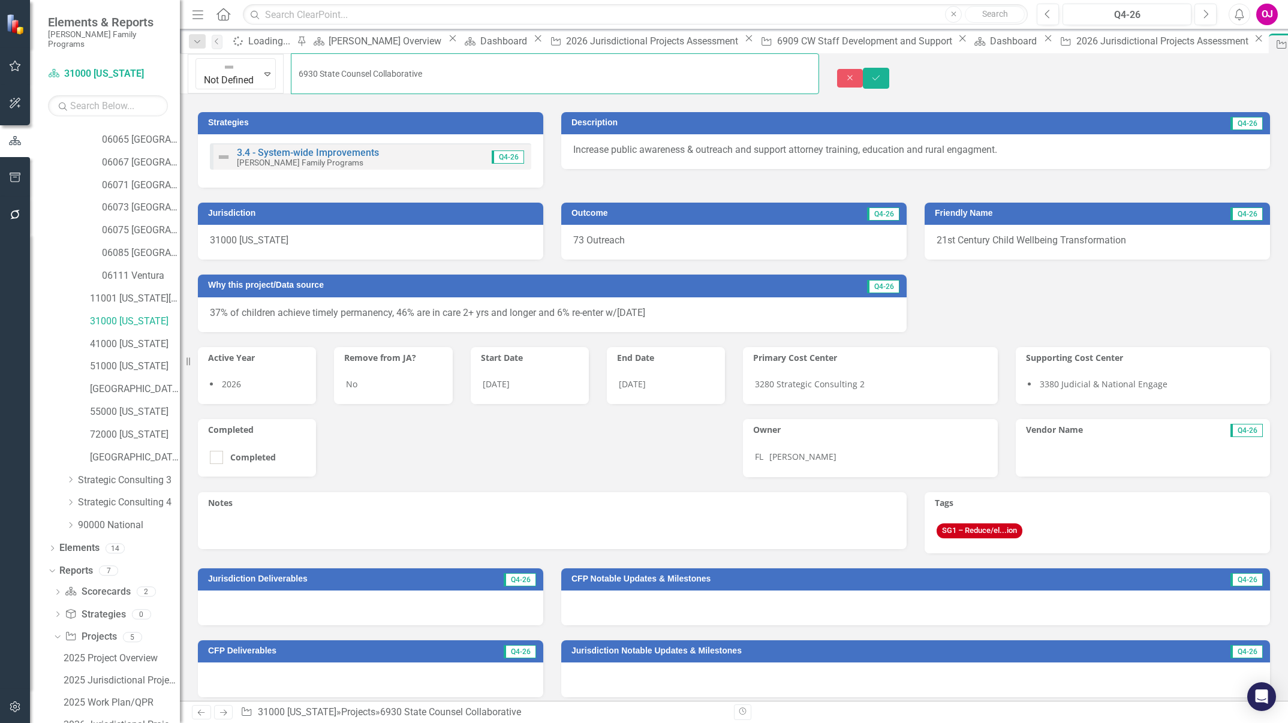
click at [293, 71] on input "6930 State Counsel Collaborative" at bounding box center [555, 73] width 528 height 41
drag, startPoint x: 385, startPoint y: 67, endPoint x: 264, endPoint y: 67, distance: 121.1
click at [291, 67] on input "6930 State Counsel Collaborative" at bounding box center [555, 73] width 528 height 41
paste input "CPS Agency and Agency Attorney Collaboration"
type input "6930 CPS Agency and Agency Attorney Collaboration"
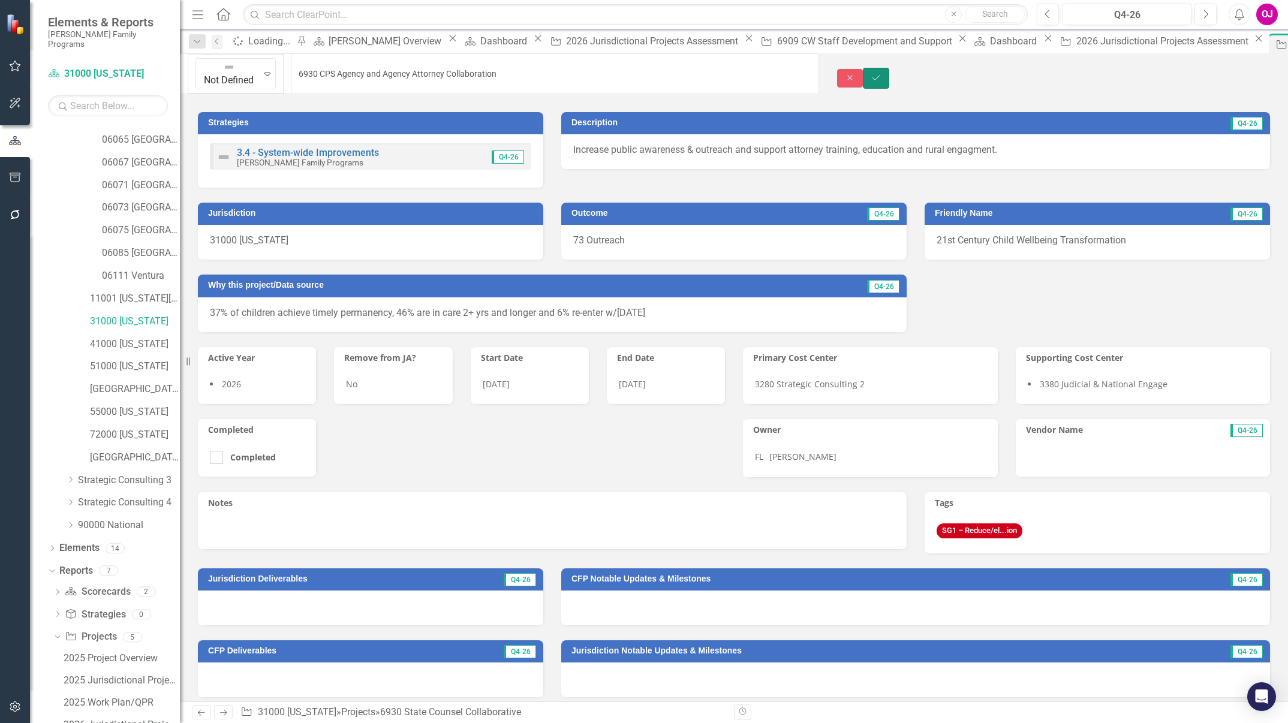
click at [882, 74] on icon "Save" at bounding box center [876, 78] width 11 height 8
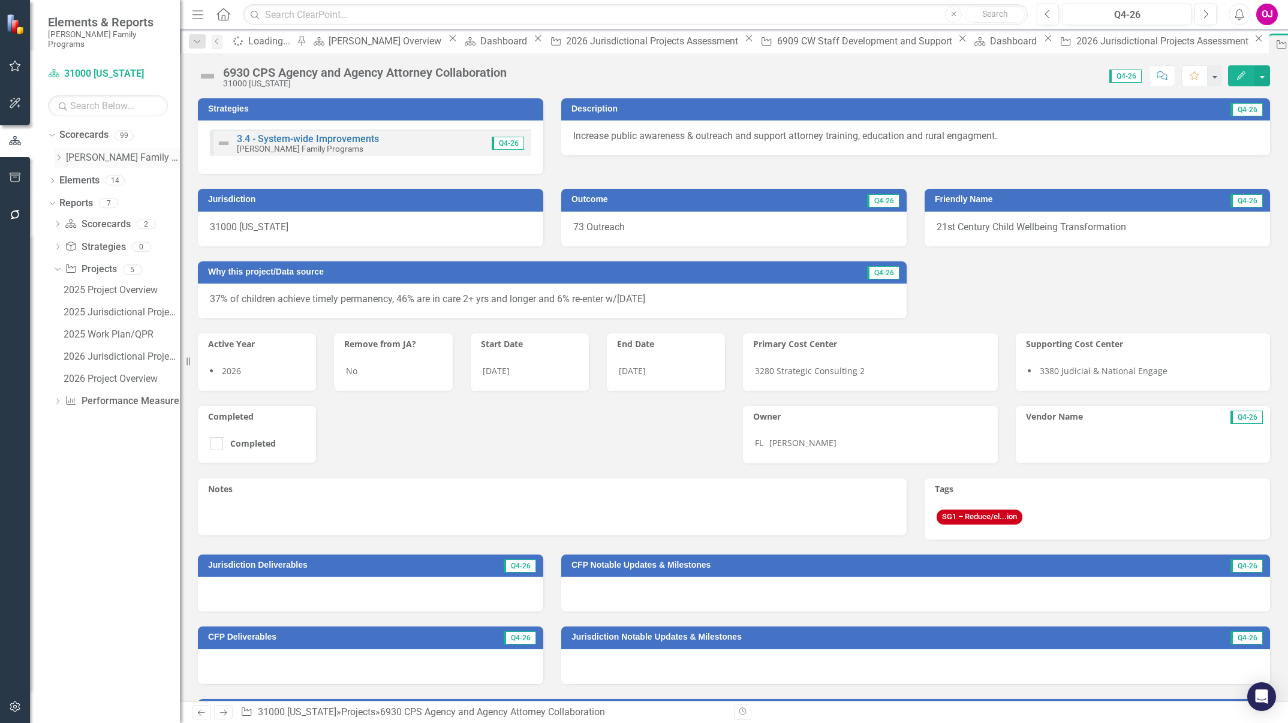
click at [58, 154] on icon "Dropdown" at bounding box center [58, 157] width 9 height 7
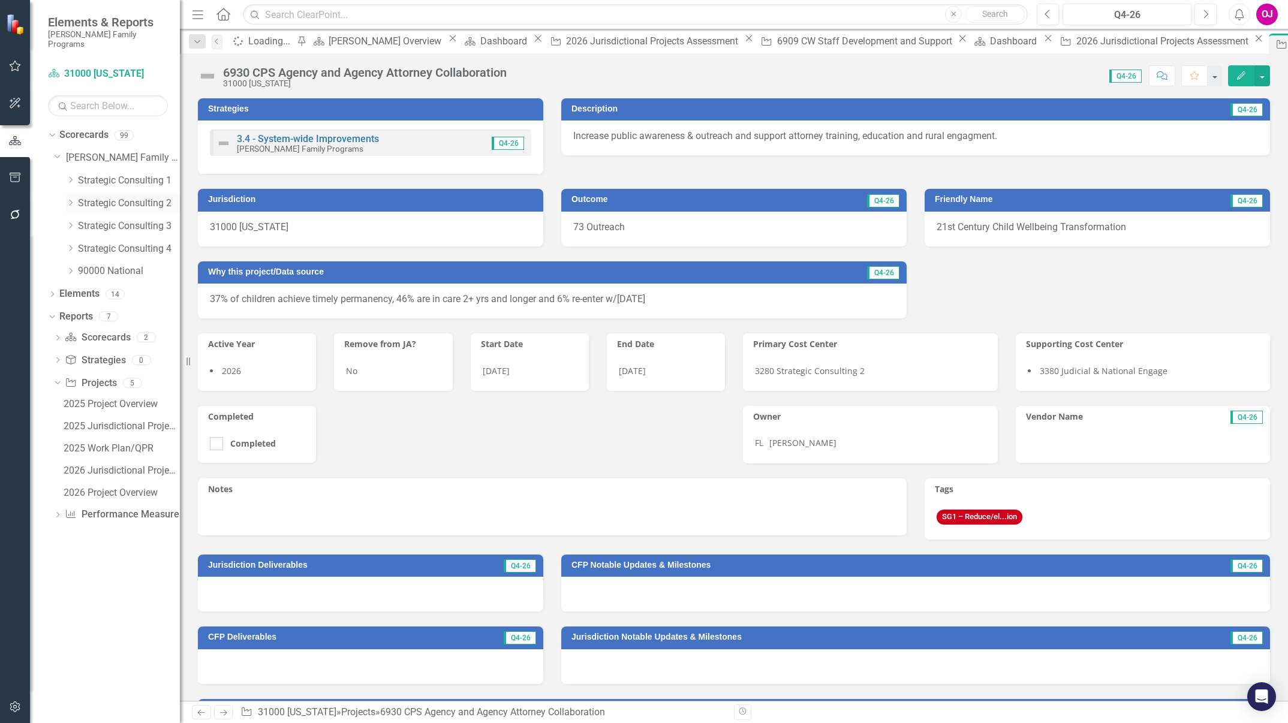
click at [68, 199] on icon "Dropdown" at bounding box center [70, 202] width 9 height 7
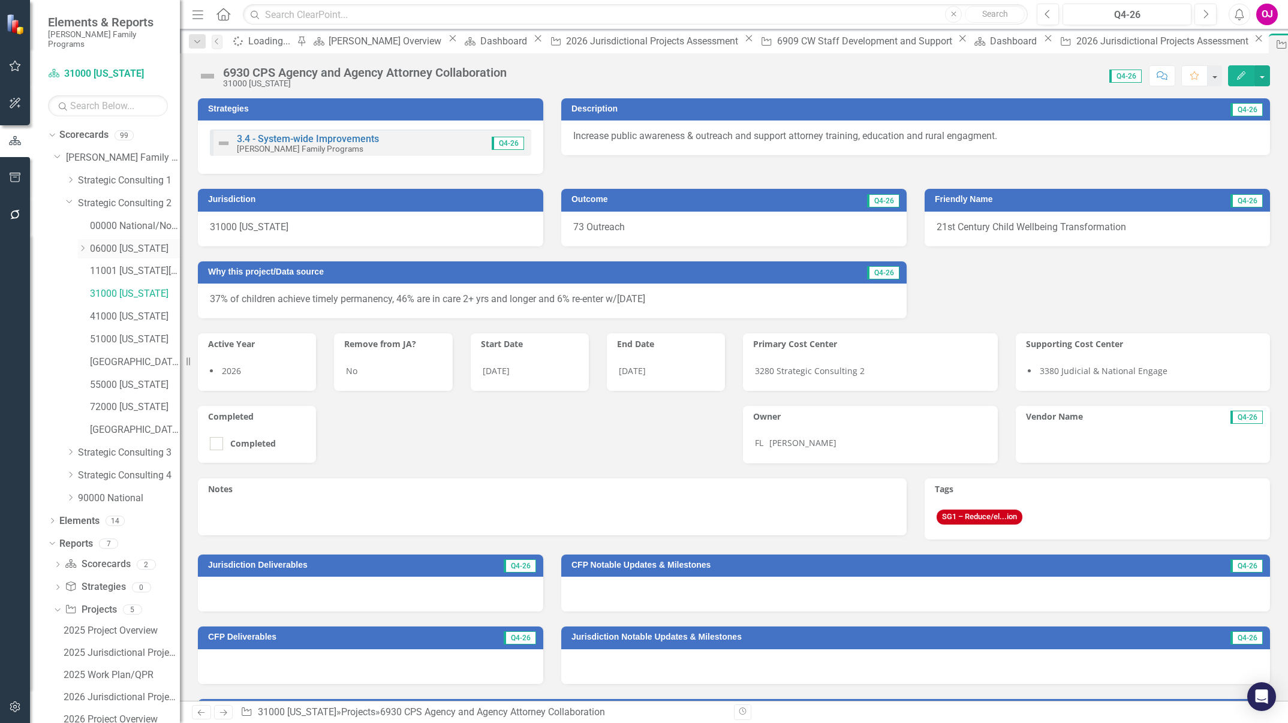
click at [81, 245] on icon "Dropdown" at bounding box center [82, 248] width 9 height 7
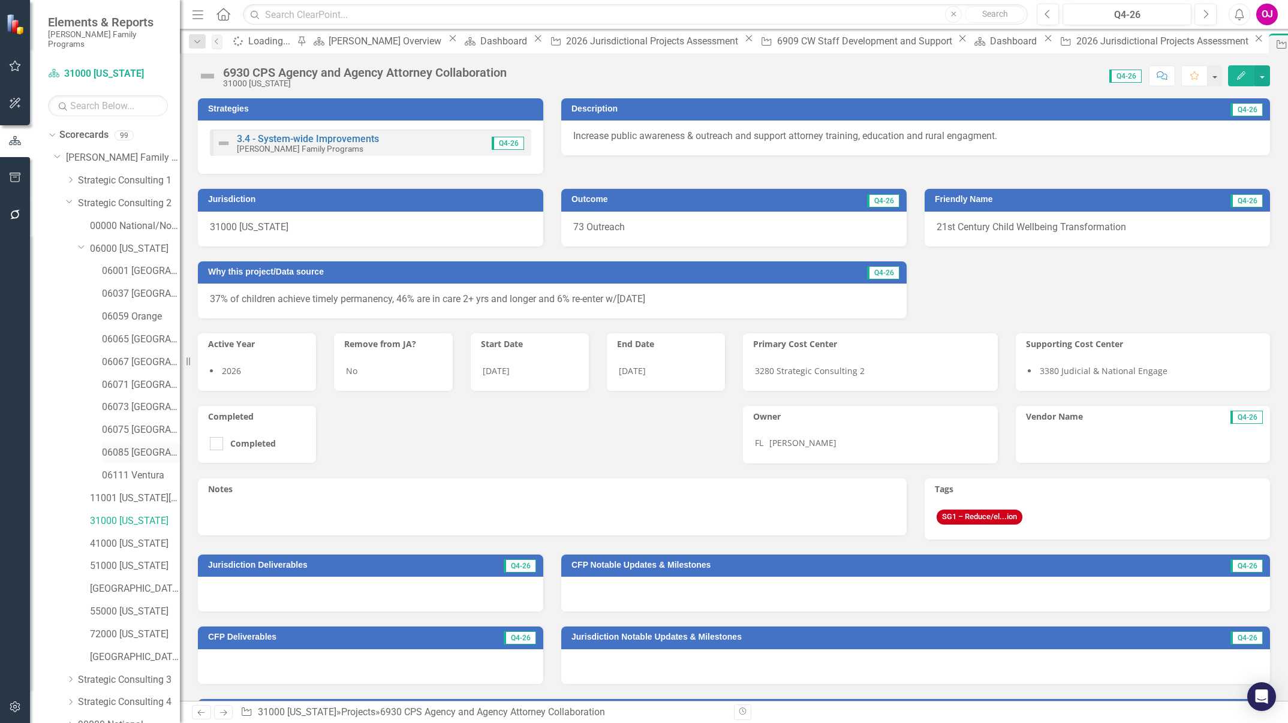
click at [154, 446] on link "06085 [GEOGRAPHIC_DATA][PERSON_NAME]" at bounding box center [141, 453] width 78 height 14
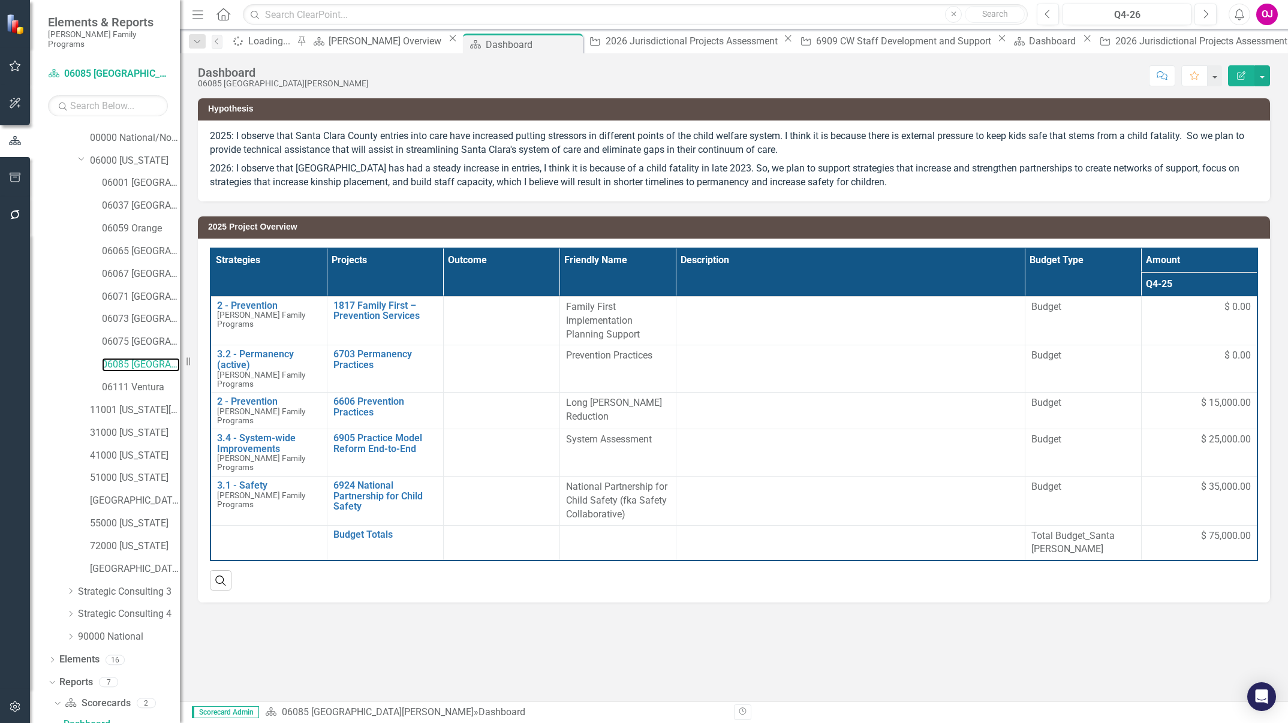
scroll to position [308, 0]
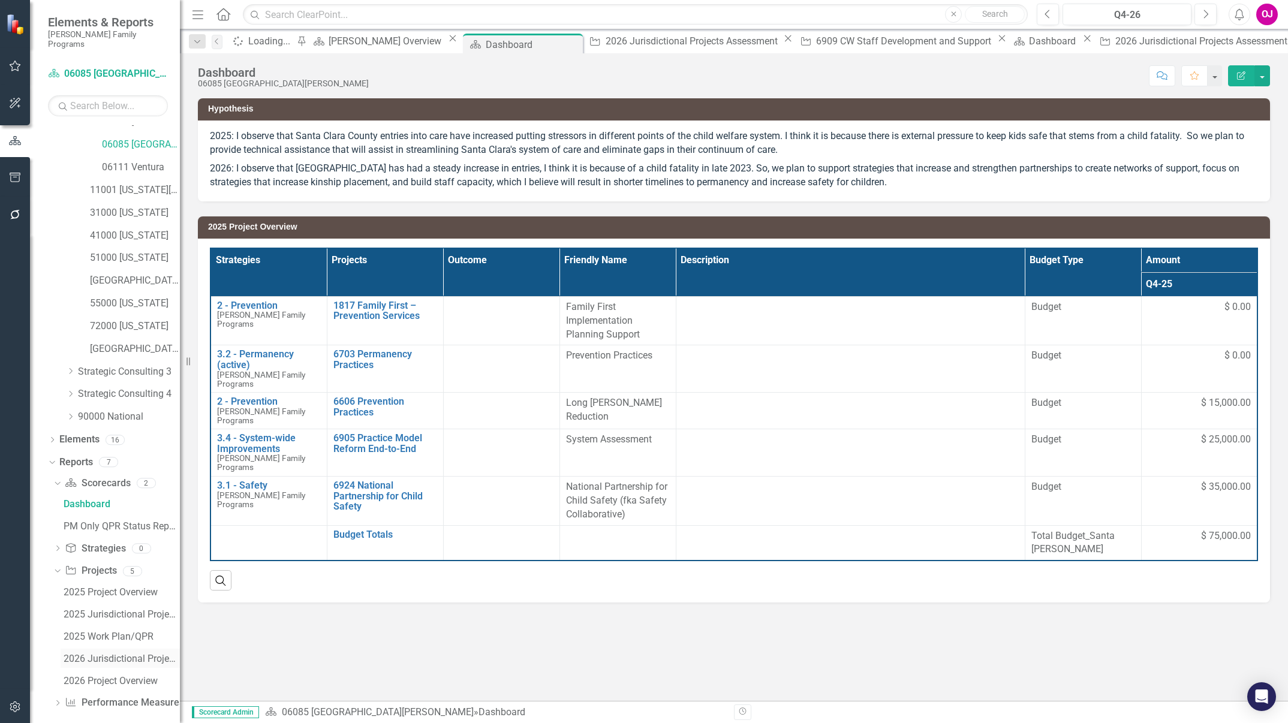
click at [137, 654] on div "2026 Jurisdictional Projects Assessment" at bounding box center [122, 659] width 116 height 11
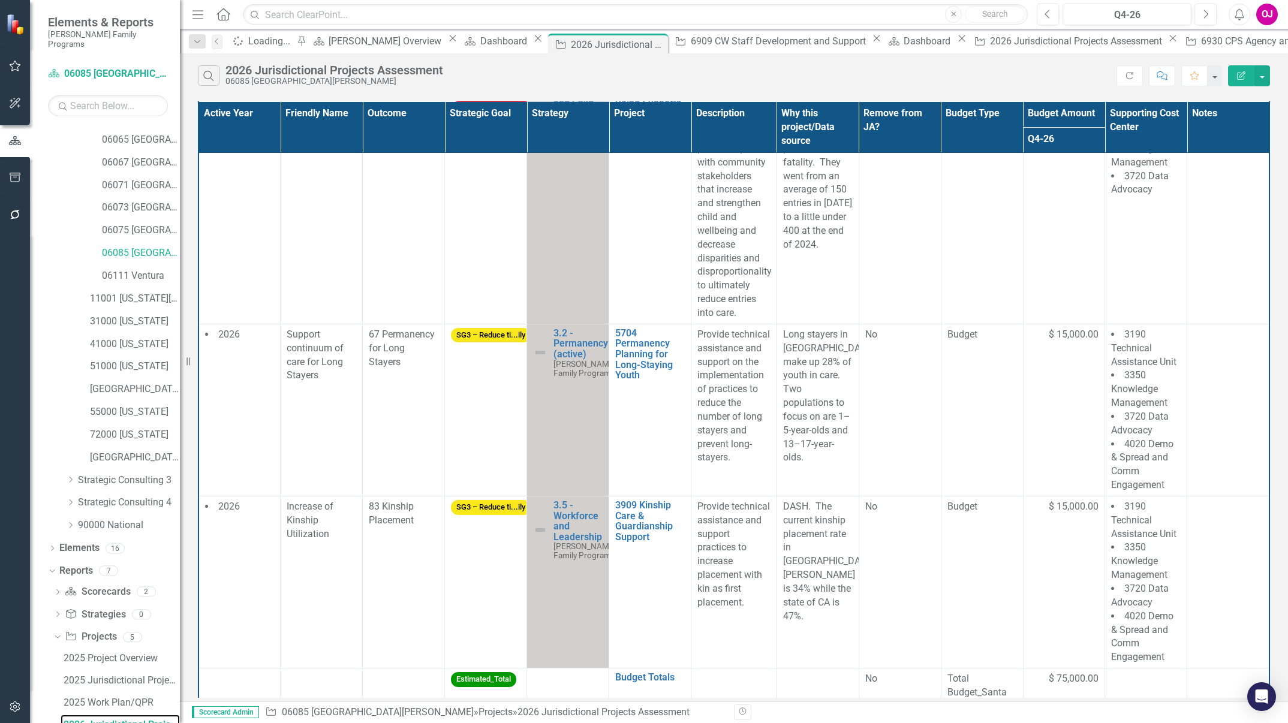
scroll to position [956, 0]
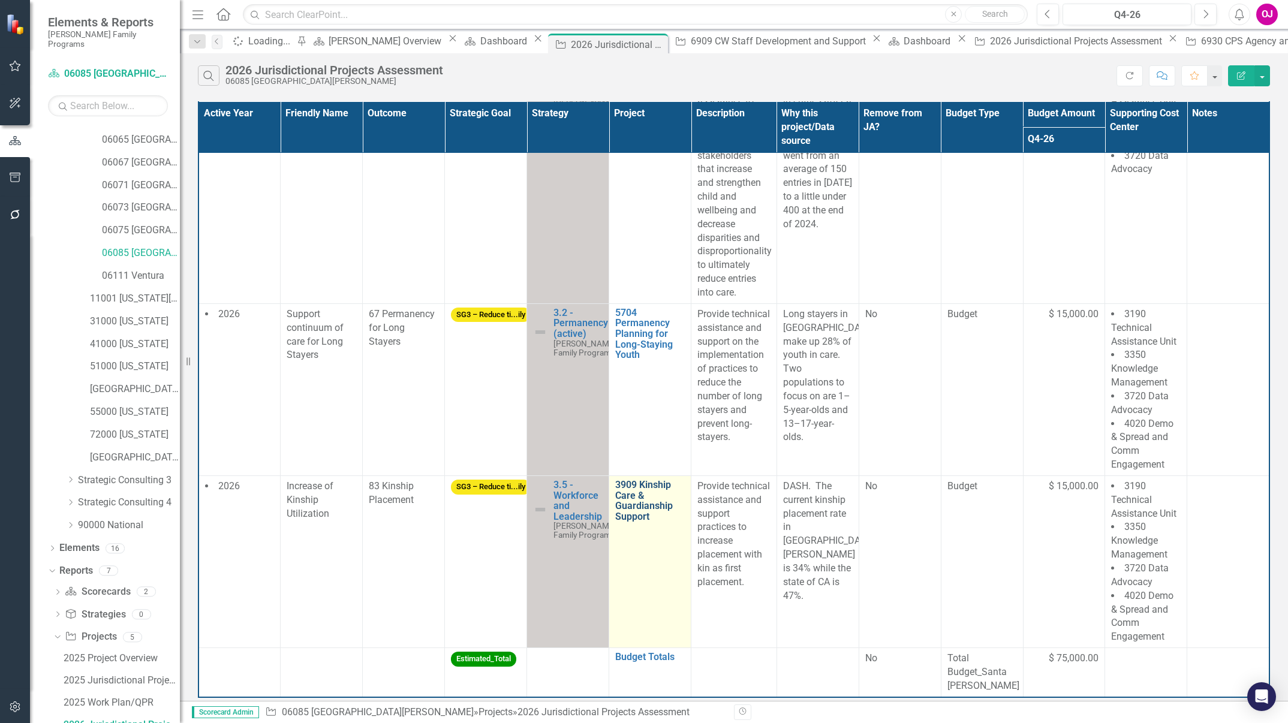
click at [615, 504] on link "3909 Kinship Care & Guardianship Support" at bounding box center [650, 501] width 70 height 42
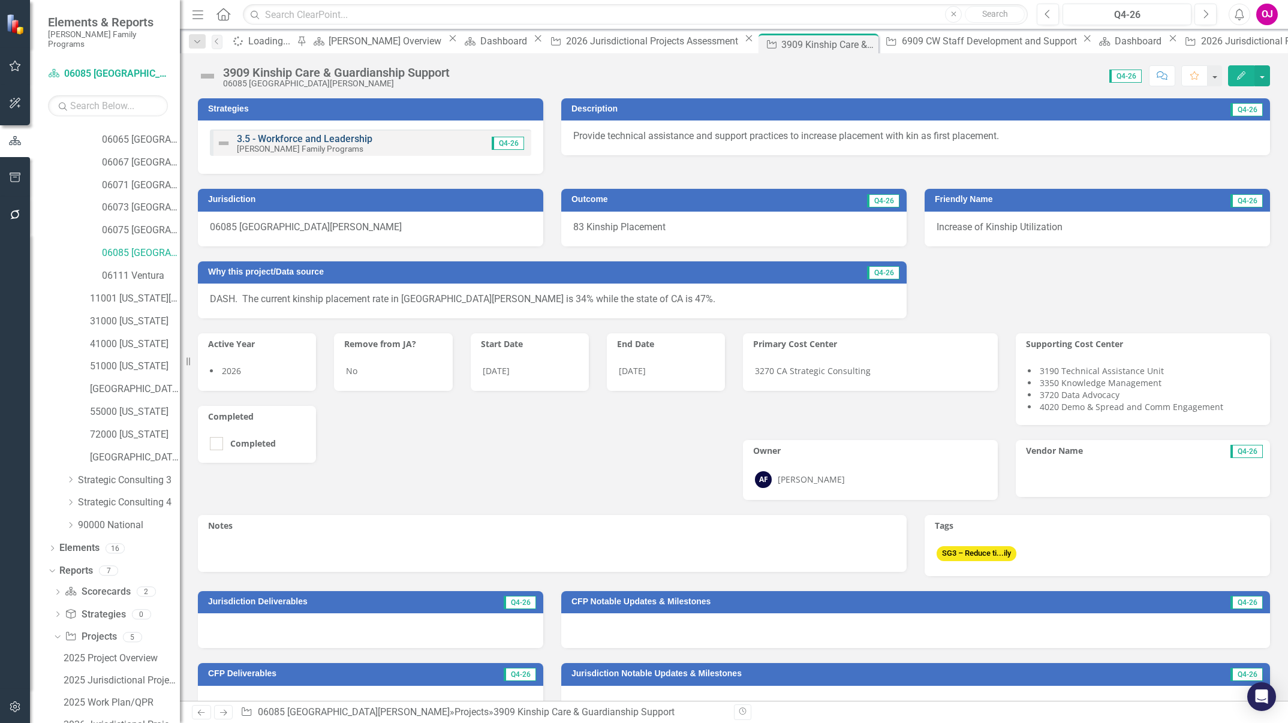
click at [345, 137] on link "3.5 - Workforce and Leadership" at bounding box center [305, 138] width 136 height 11
click at [1037, 41] on icon "Close" at bounding box center [1043, 39] width 12 height 10
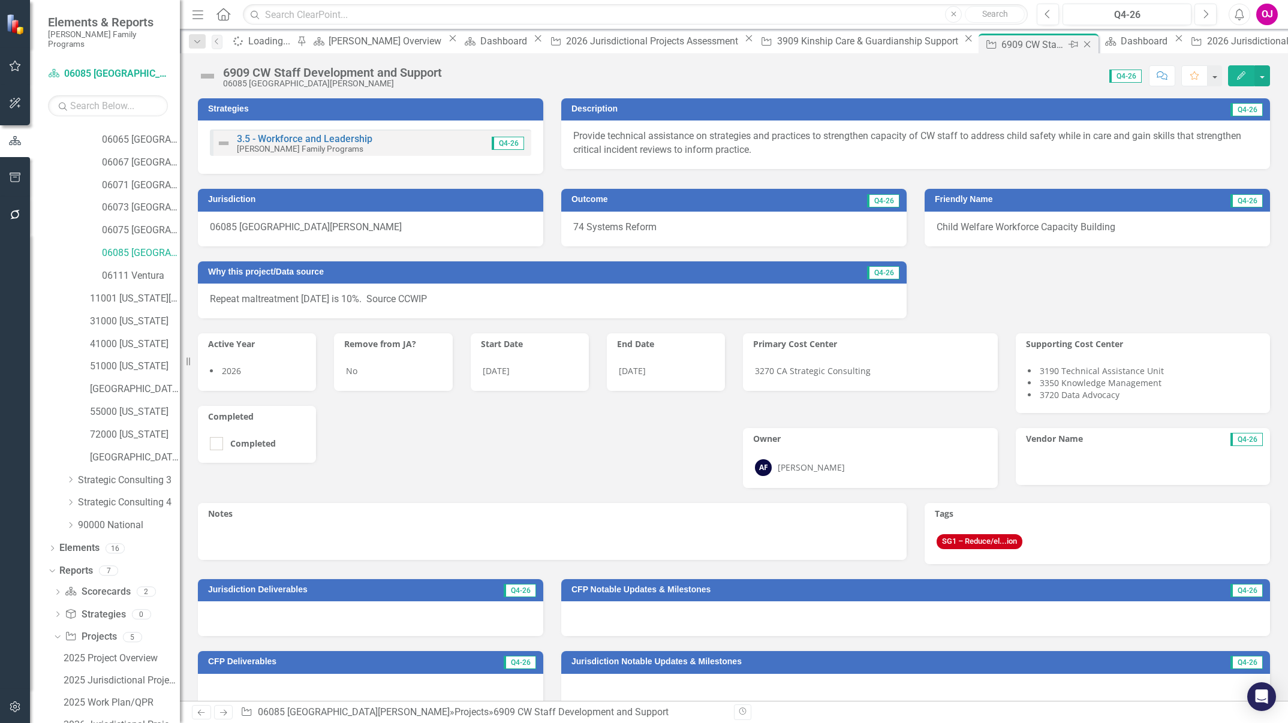
click at [1081, 43] on icon "Close" at bounding box center [1087, 45] width 12 height 10
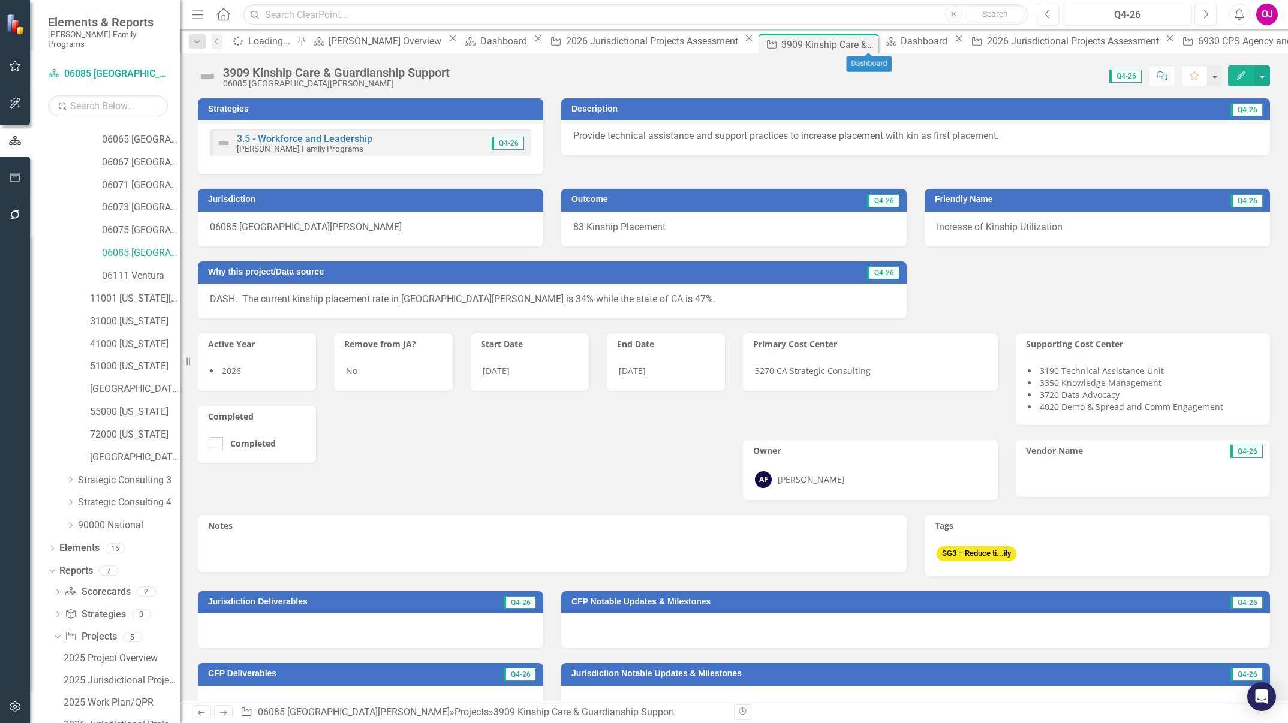
click at [953, 41] on icon "Close" at bounding box center [959, 39] width 12 height 10
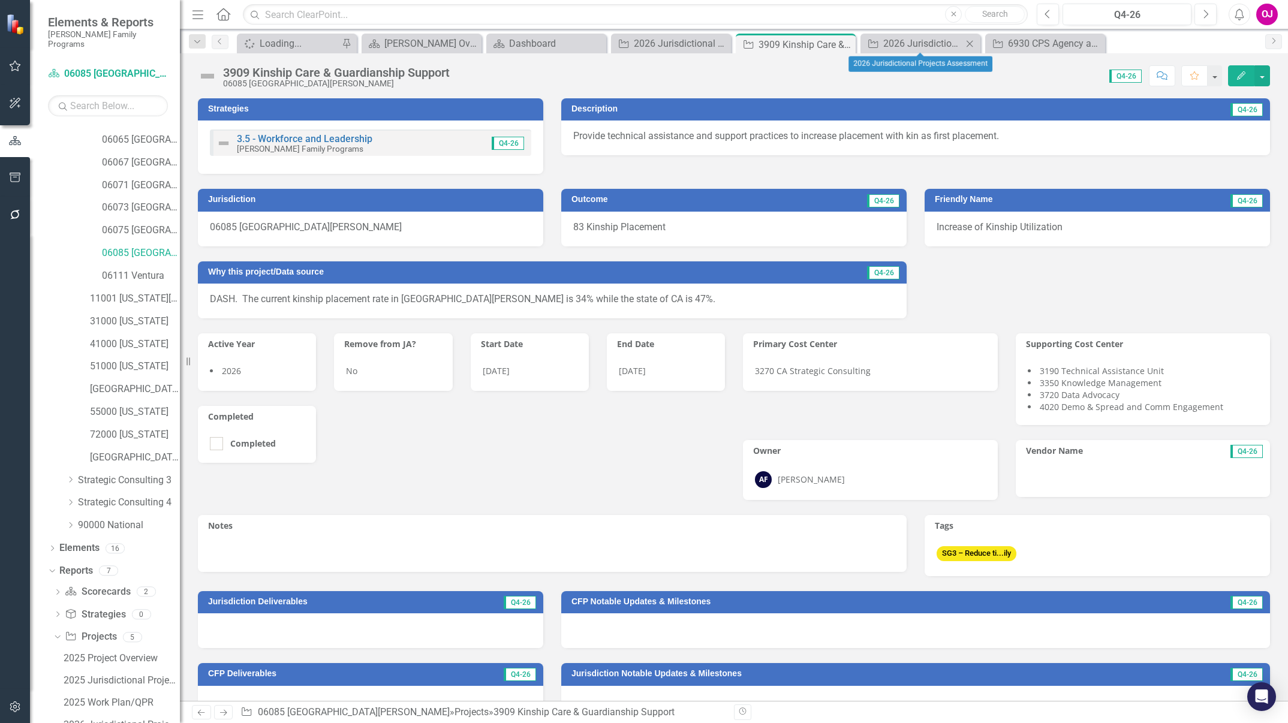
click at [970, 43] on icon at bounding box center [970, 43] width 7 height 7
click at [0, 0] on icon at bounding box center [0, 0] width 0 height 0
click at [970, 43] on div "Spinner Loading... Pin Scorecard Casey Overview Close Scorecard Dashboard Close…" at bounding box center [746, 43] width 1025 height 19
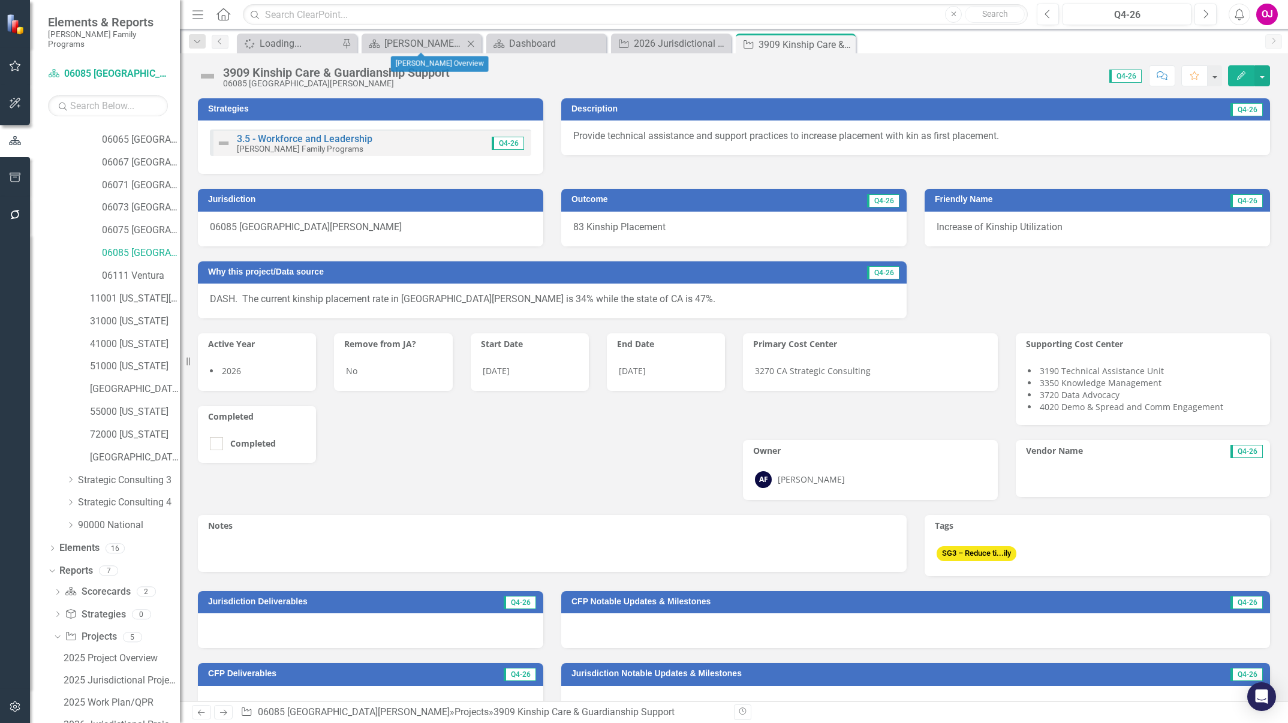
click at [471, 45] on icon "Close" at bounding box center [471, 44] width 12 height 10
click at [0, 0] on icon "Close" at bounding box center [0, 0] width 0 height 0
click at [410, 143] on div "3.5 - Workforce and Leadership Casey Family Programs Q4-26" at bounding box center [370, 143] width 321 height 26
click at [146, 720] on div "2026 Jurisdictional Projects Assessment" at bounding box center [122, 725] width 116 height 11
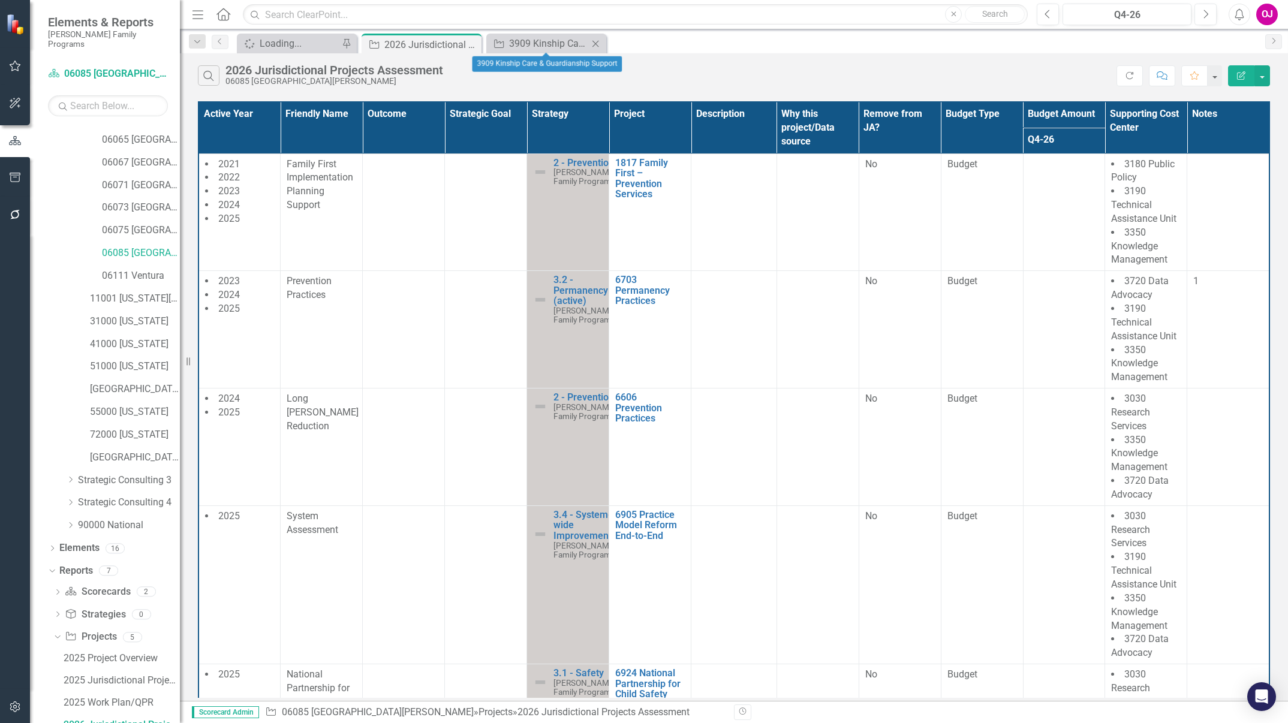
click at [599, 44] on icon "Close" at bounding box center [595, 44] width 12 height 10
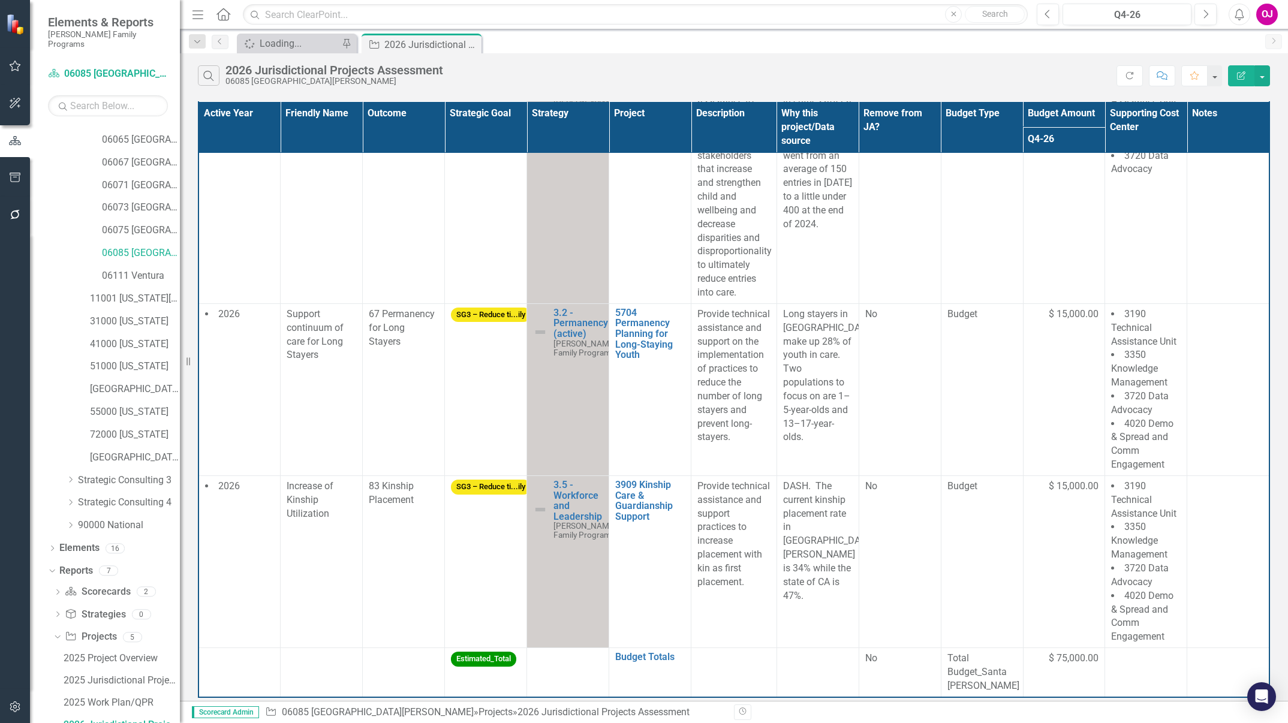
scroll to position [949, 0]
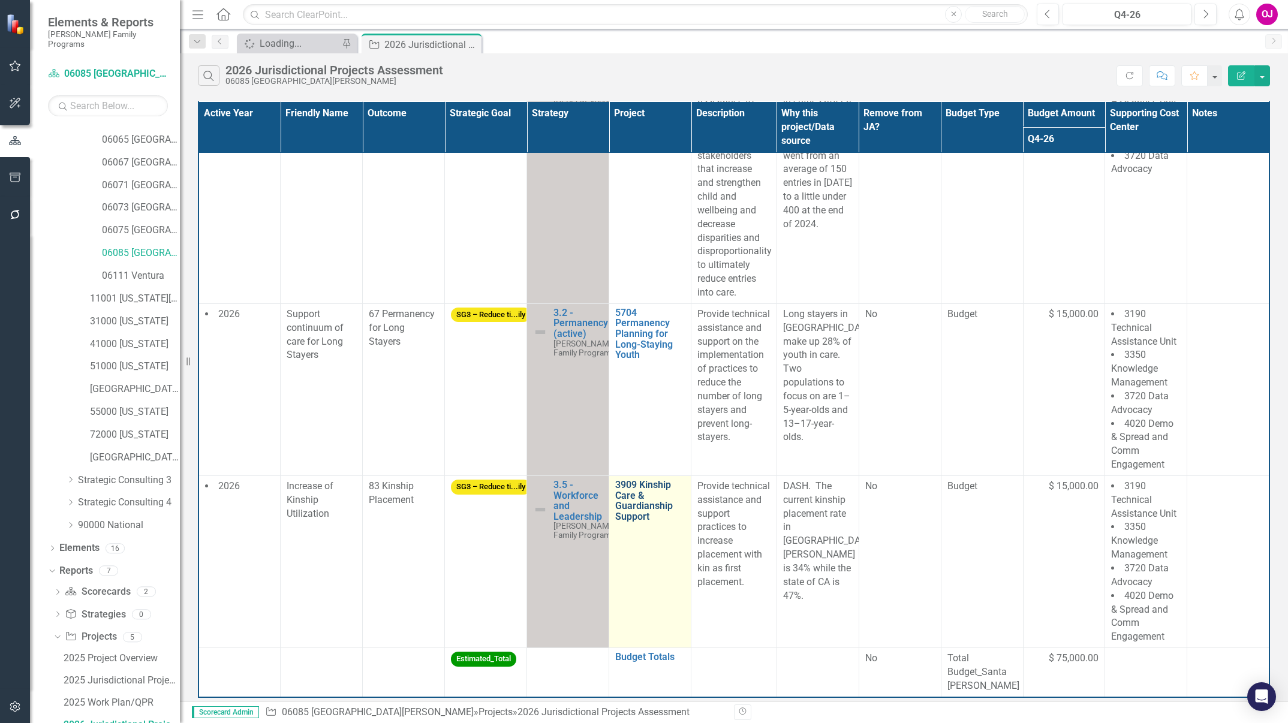
click at [622, 507] on link "3909 Kinship Care & Guardianship Support" at bounding box center [650, 501] width 70 height 42
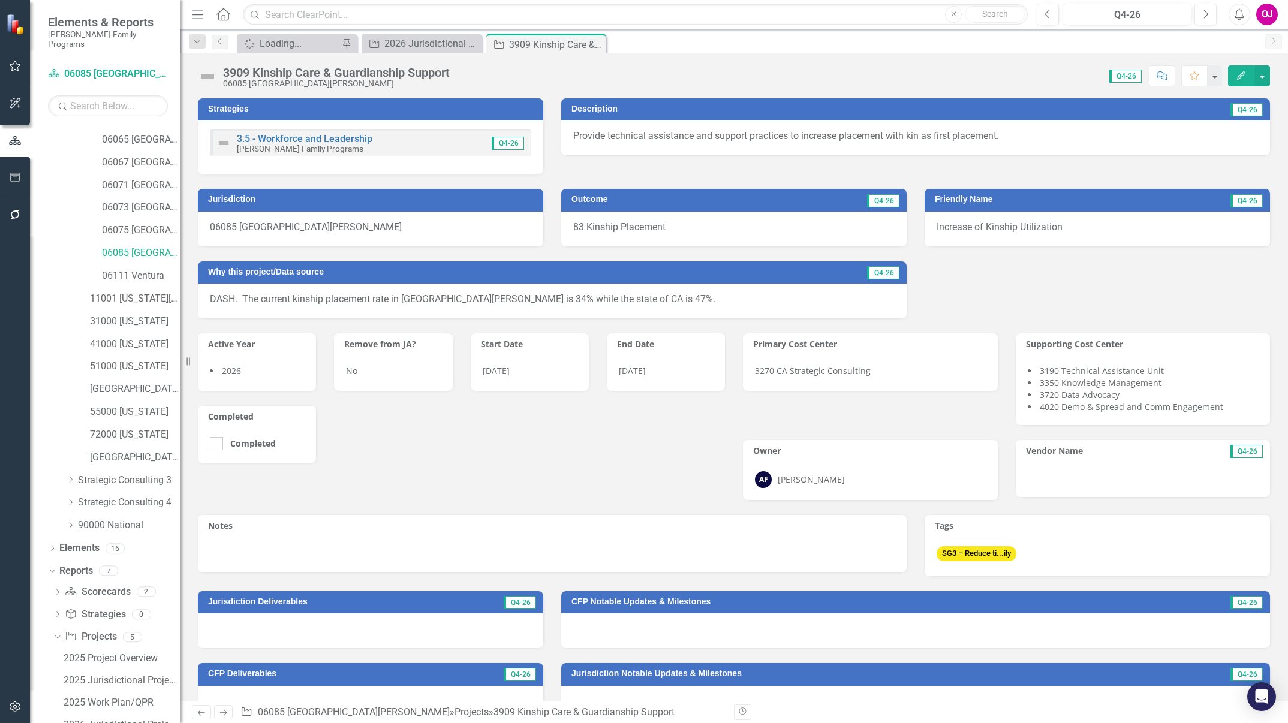
click at [403, 145] on div "3.5 - Workforce and Leadership Casey Family Programs Q4-26" at bounding box center [370, 143] width 321 height 26
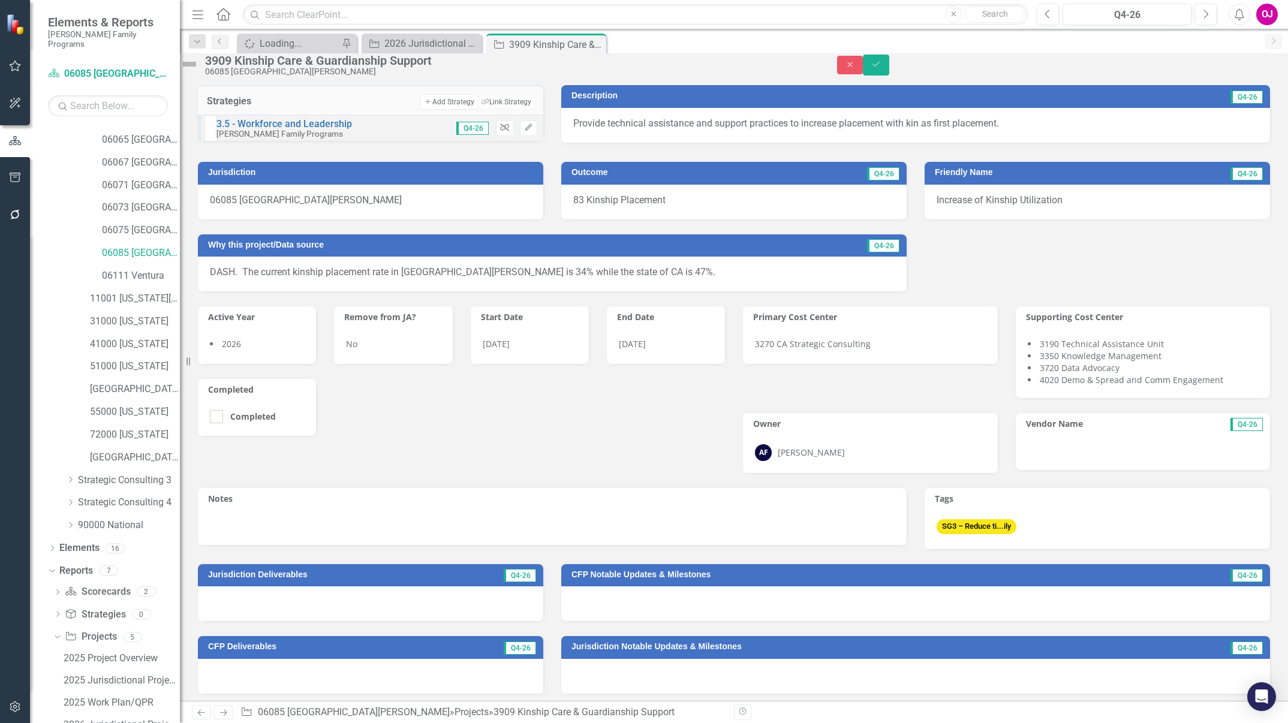
click at [500, 131] on icon "Unlink" at bounding box center [504, 127] width 9 height 7
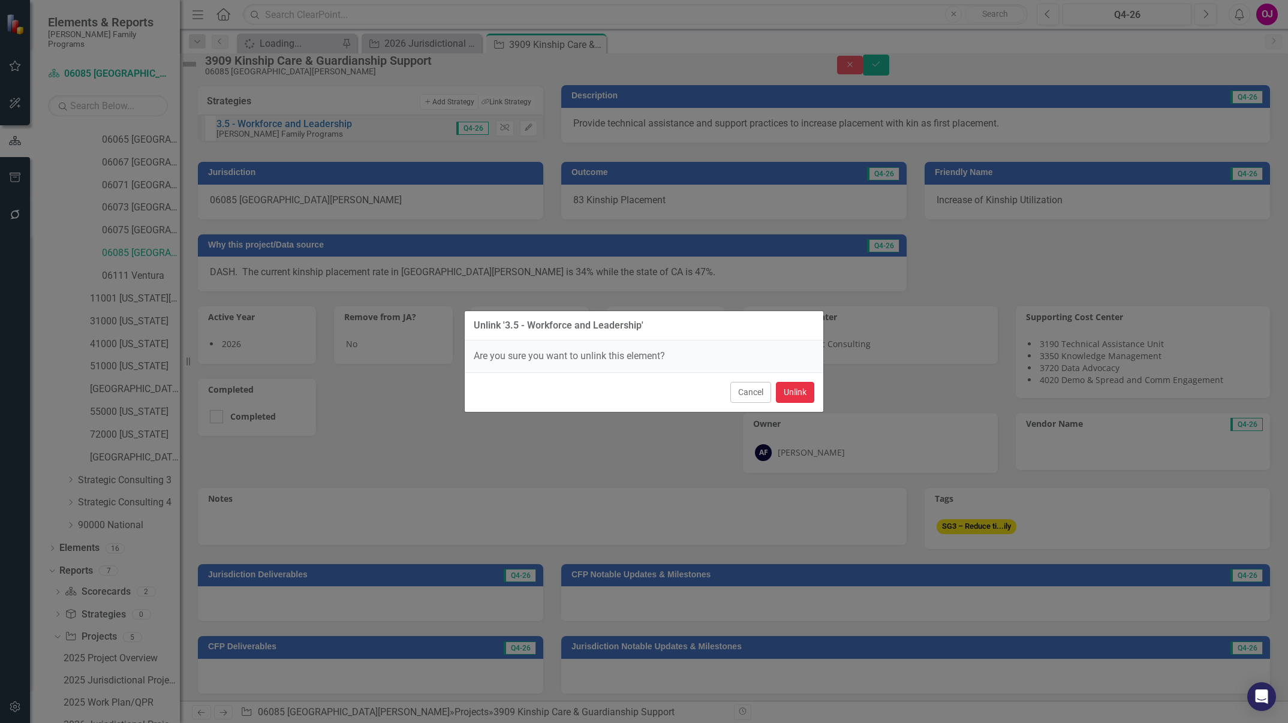
click at [799, 393] on button "Unlink" at bounding box center [795, 392] width 38 height 21
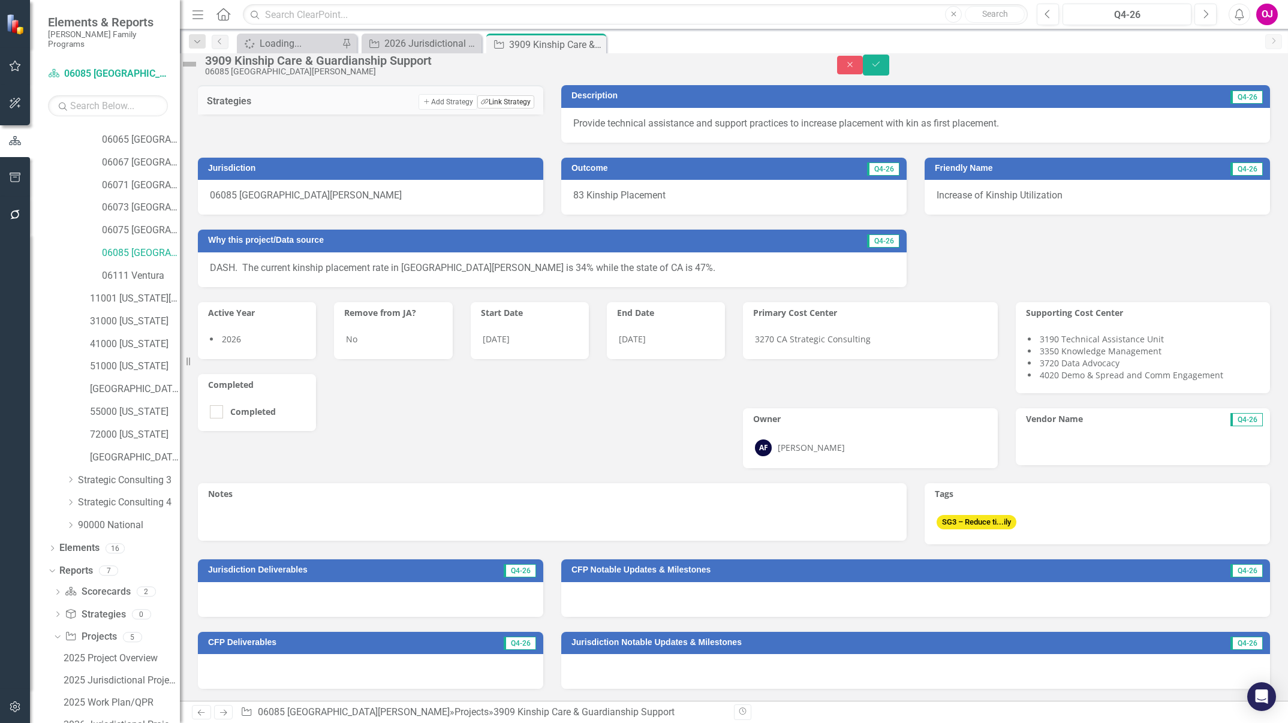
click at [510, 109] on button "Link Tag Link Strategy" at bounding box center [505, 101] width 57 height 13
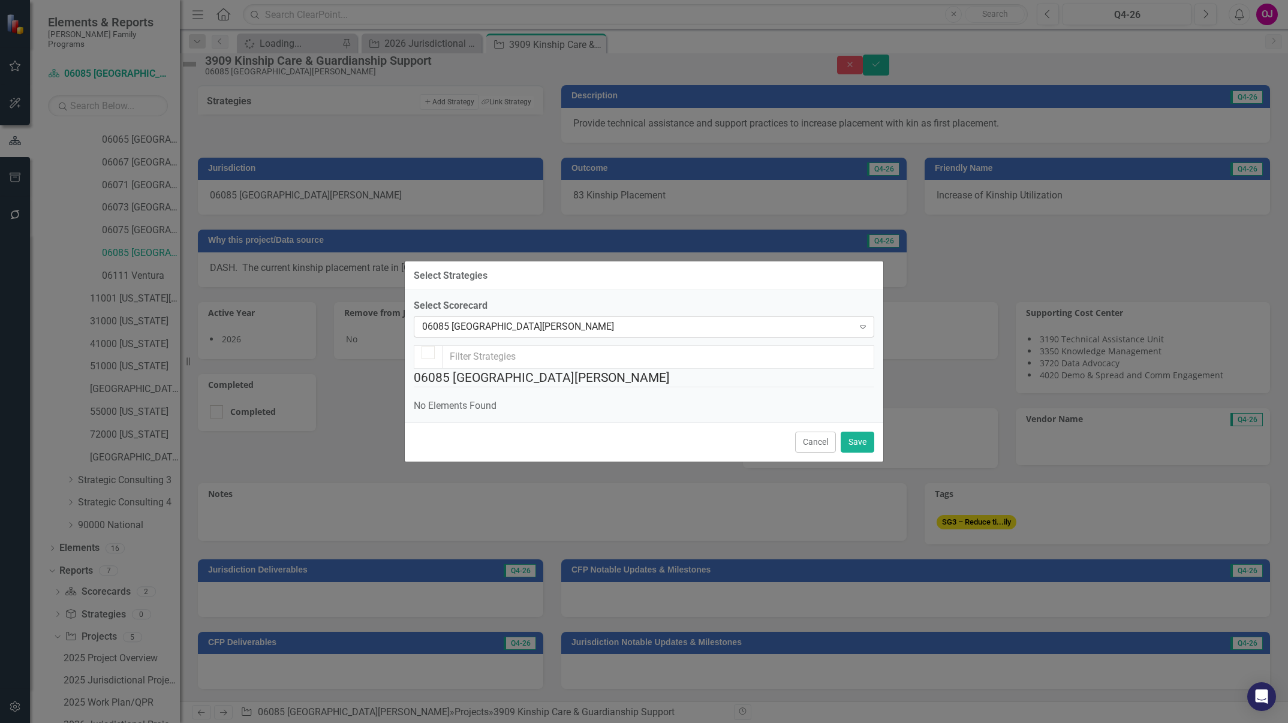
click at [766, 320] on div "06085 [GEOGRAPHIC_DATA][PERSON_NAME]" at bounding box center [637, 327] width 431 height 14
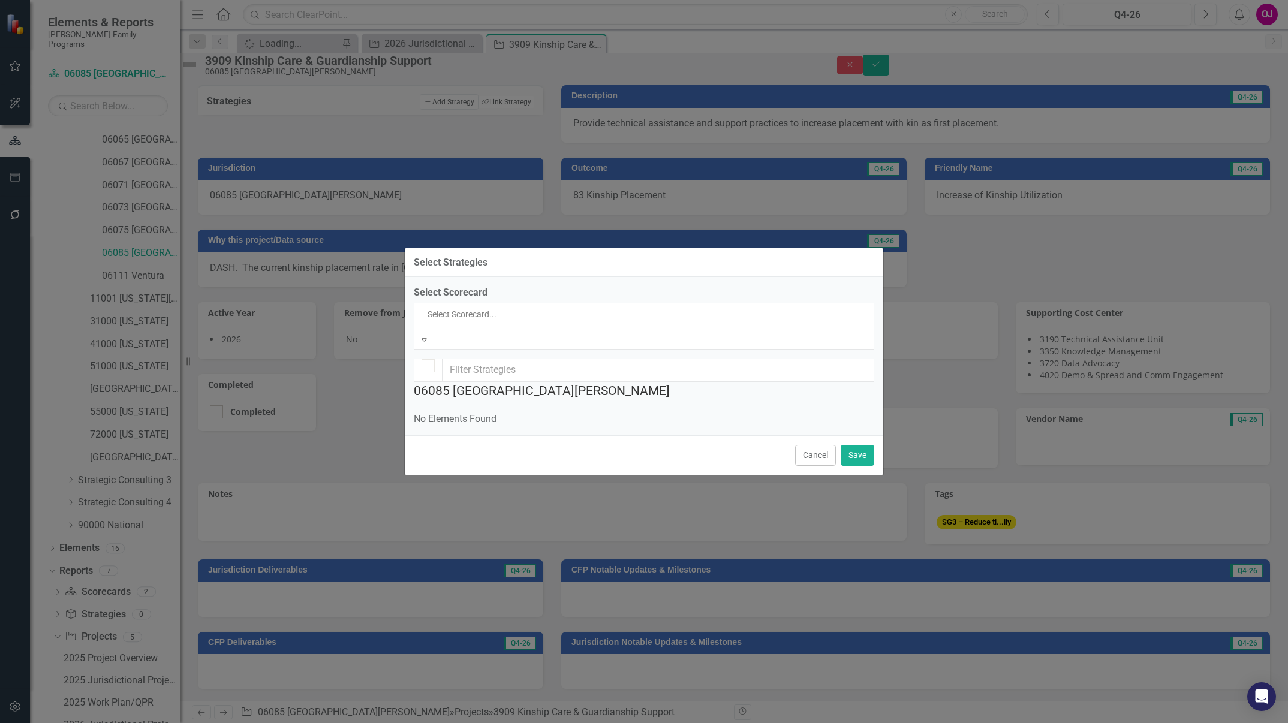
click at [685, 723] on div "[PERSON_NAME] Family Programs" at bounding box center [644, 730] width 1288 height 14
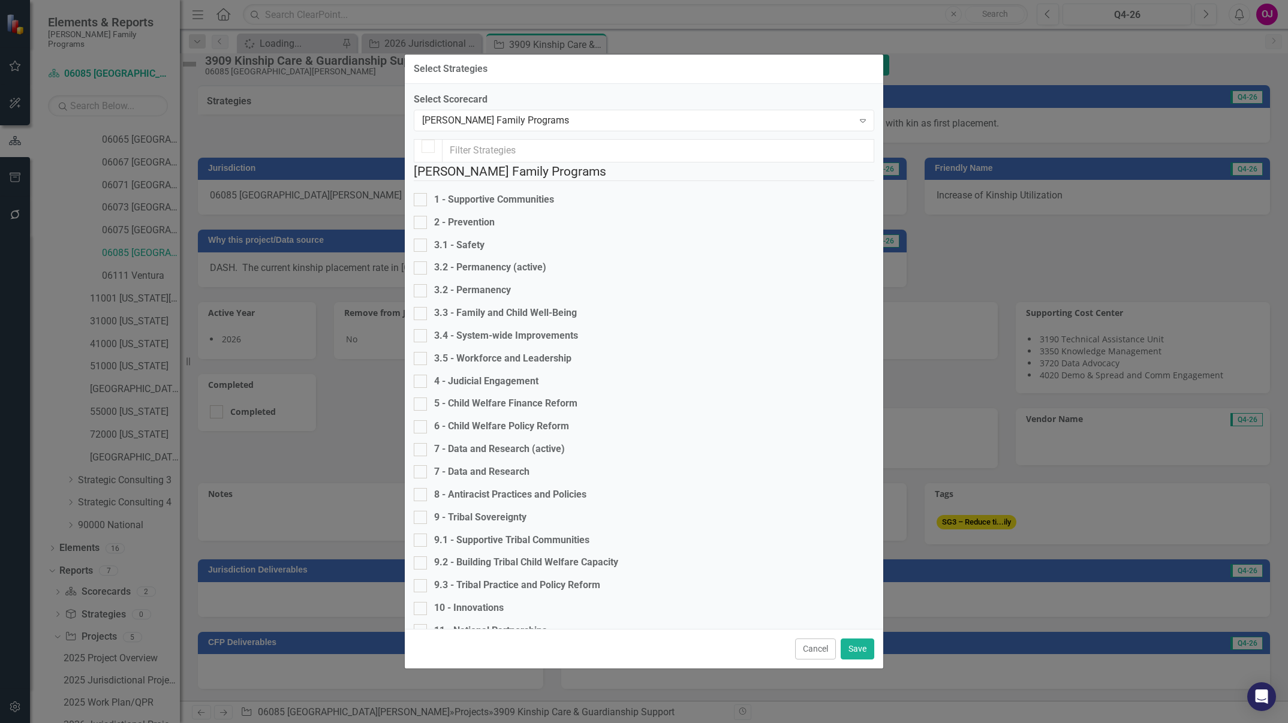
checkbox input "false"
click at [495, 275] on div "3.2 - Permanency (active)" at bounding box center [490, 268] width 112 height 14
click at [422, 269] on input "3.2 - Permanency (active)" at bounding box center [418, 265] width 8 height 8
checkbox input "true"
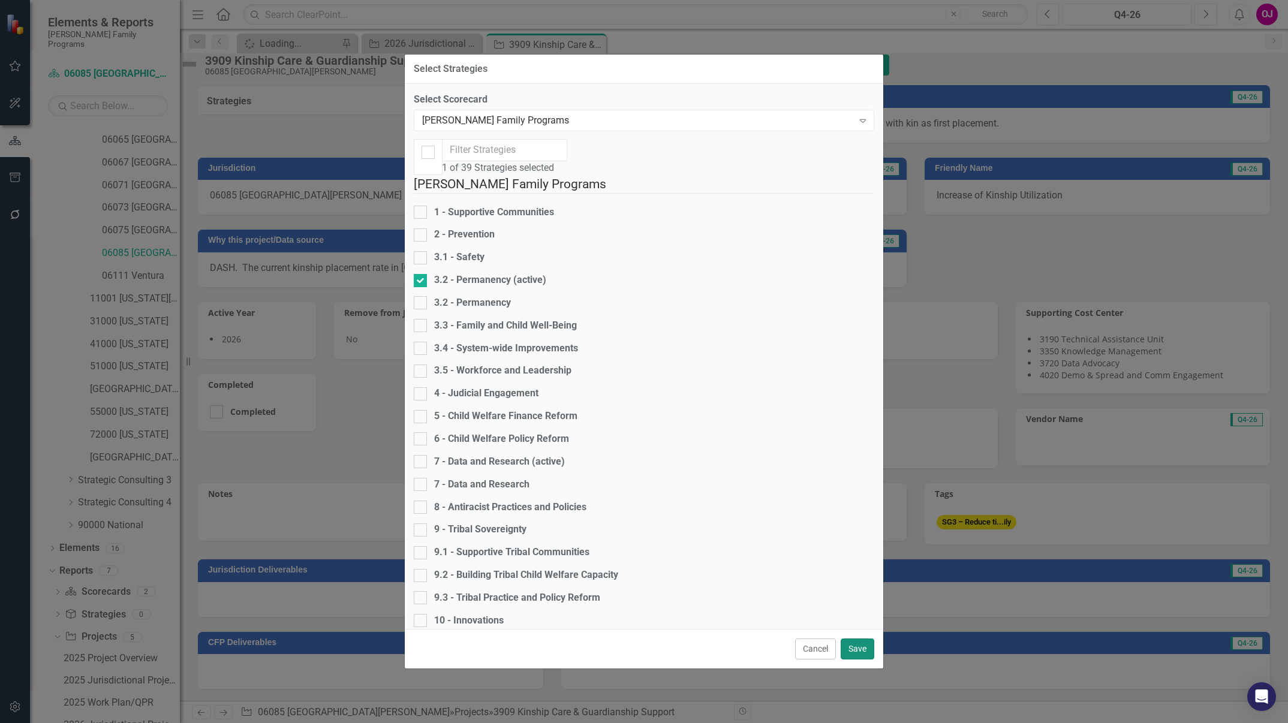
click at [861, 639] on button "Save" at bounding box center [858, 649] width 34 height 21
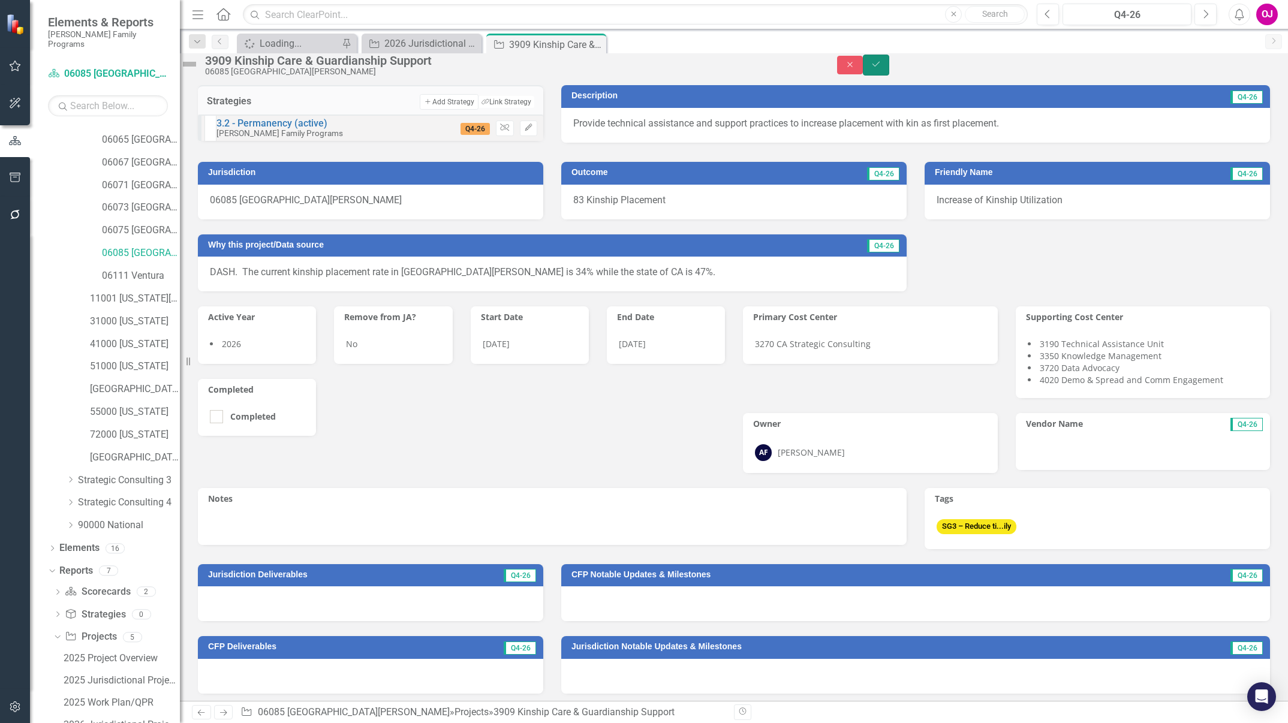
click at [882, 68] on icon "Save" at bounding box center [876, 64] width 11 height 8
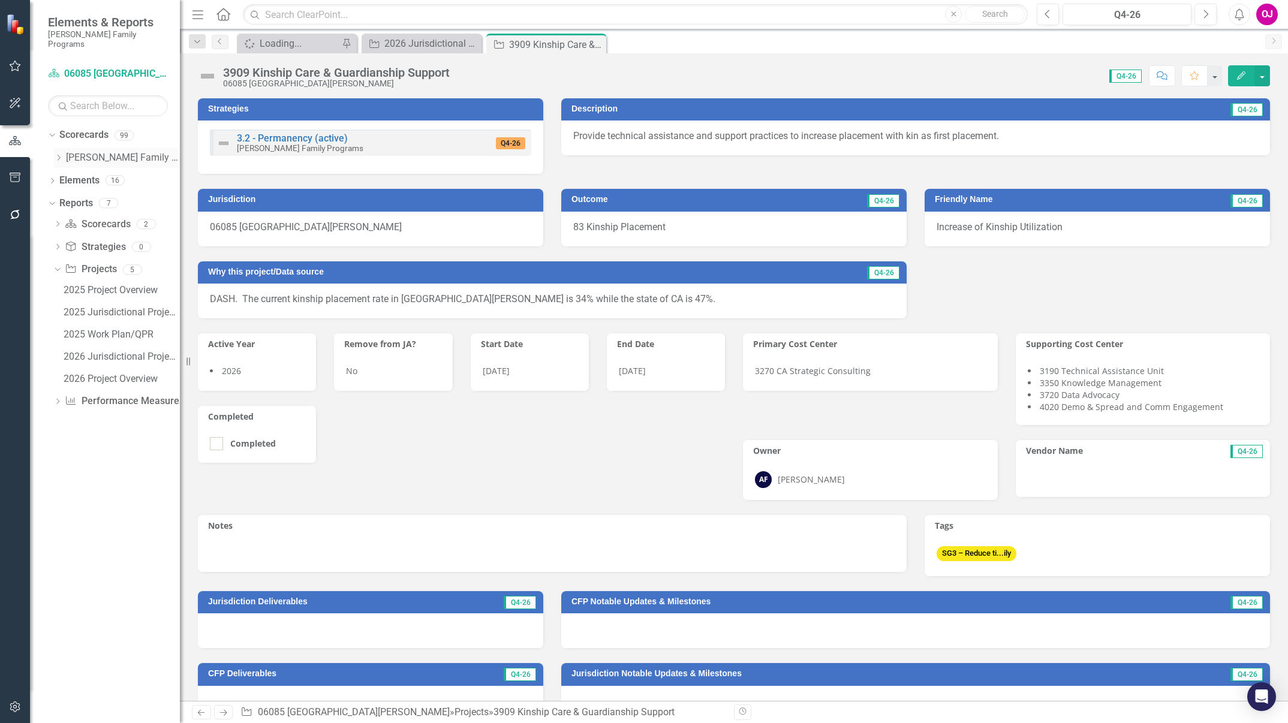
click at [59, 154] on icon "Dropdown" at bounding box center [58, 157] width 9 height 7
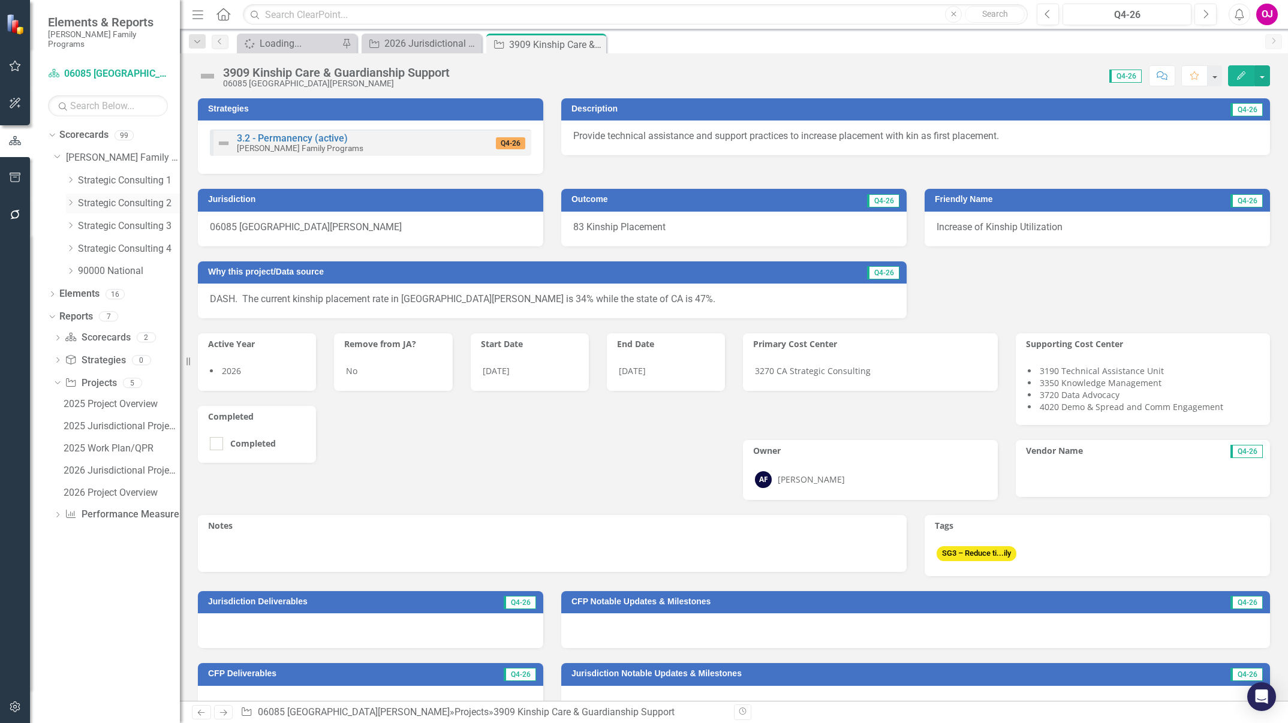
click at [68, 199] on icon "Dropdown" at bounding box center [70, 202] width 9 height 7
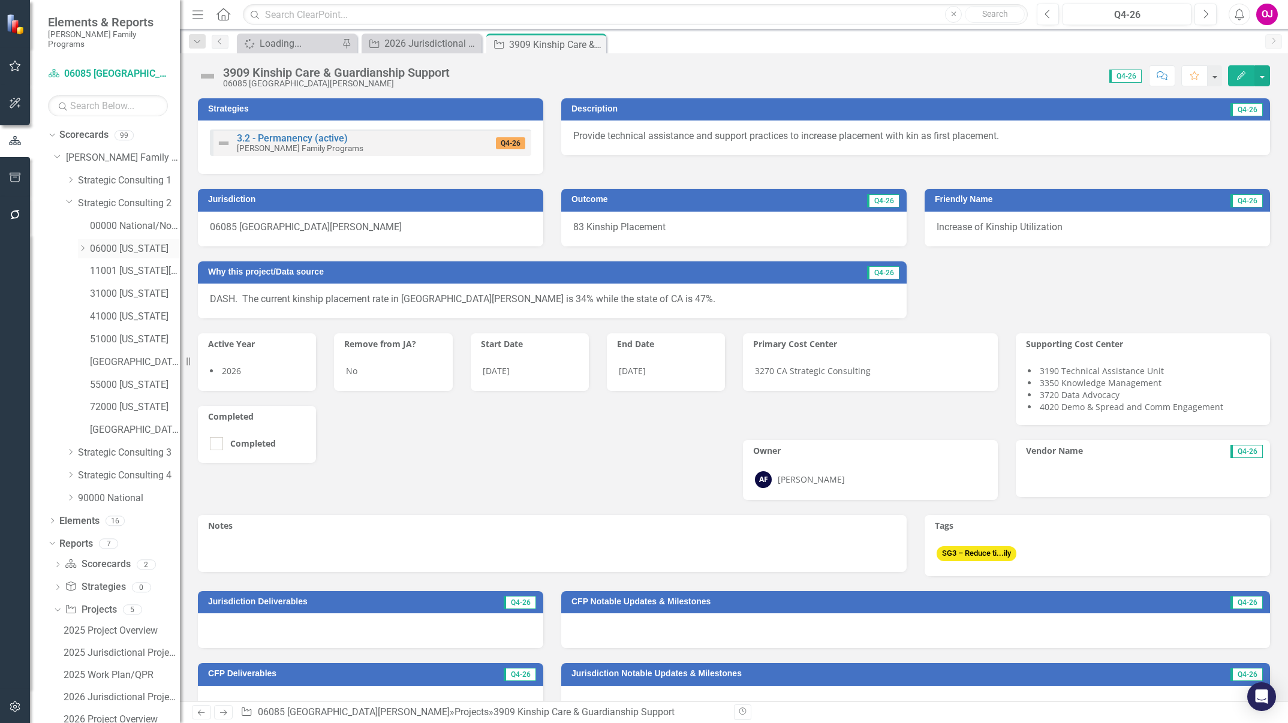
click at [83, 245] on icon at bounding box center [83, 248] width 3 height 6
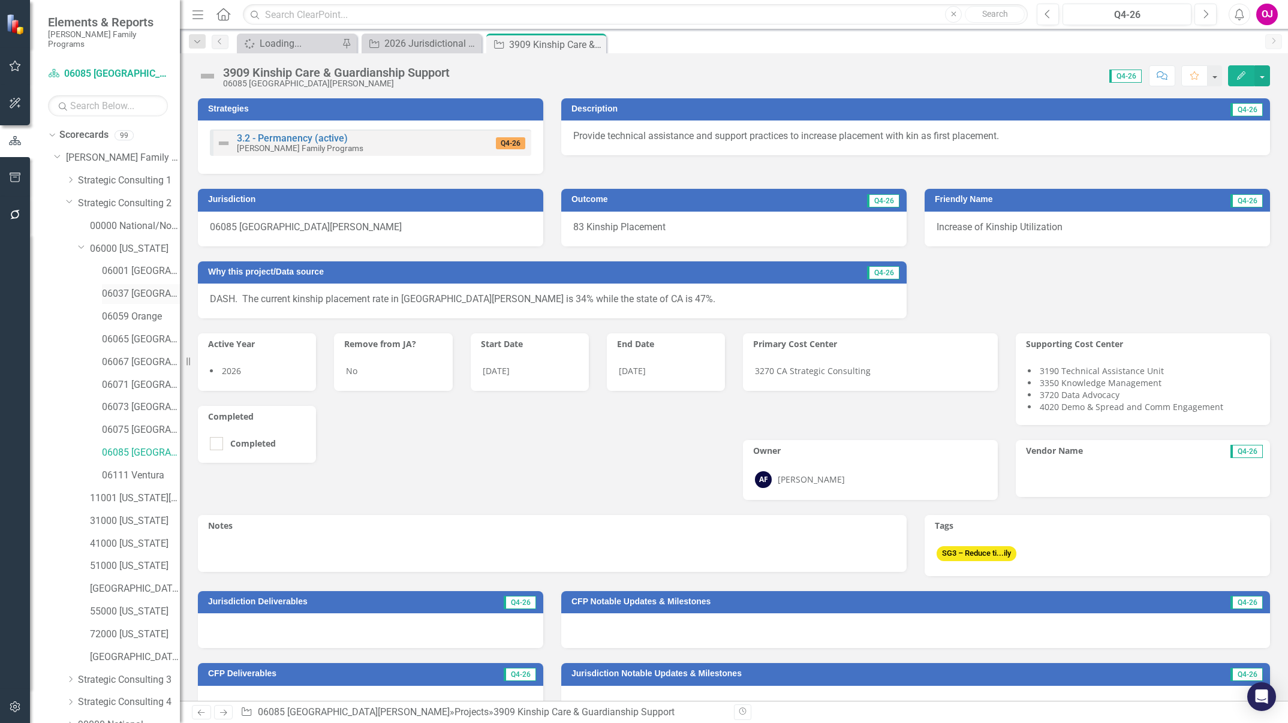
click at [125, 287] on link "06037 [GEOGRAPHIC_DATA]" at bounding box center [141, 294] width 78 height 14
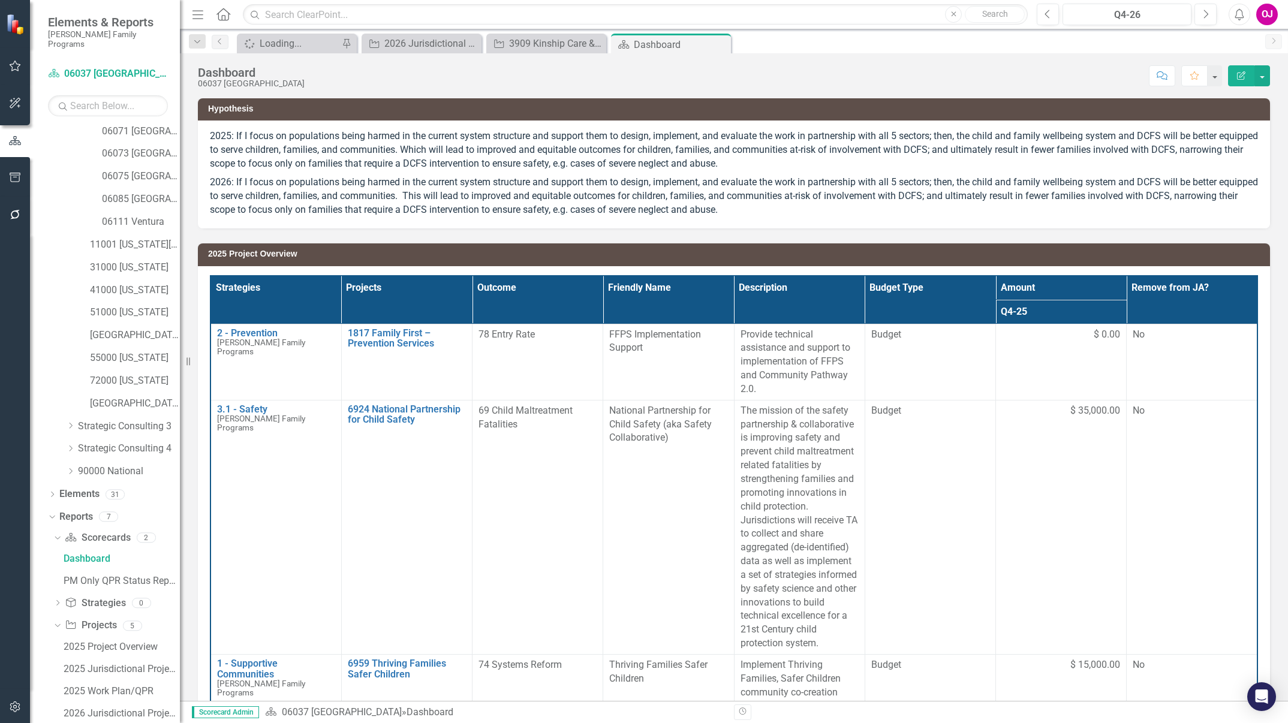
scroll to position [308, 0]
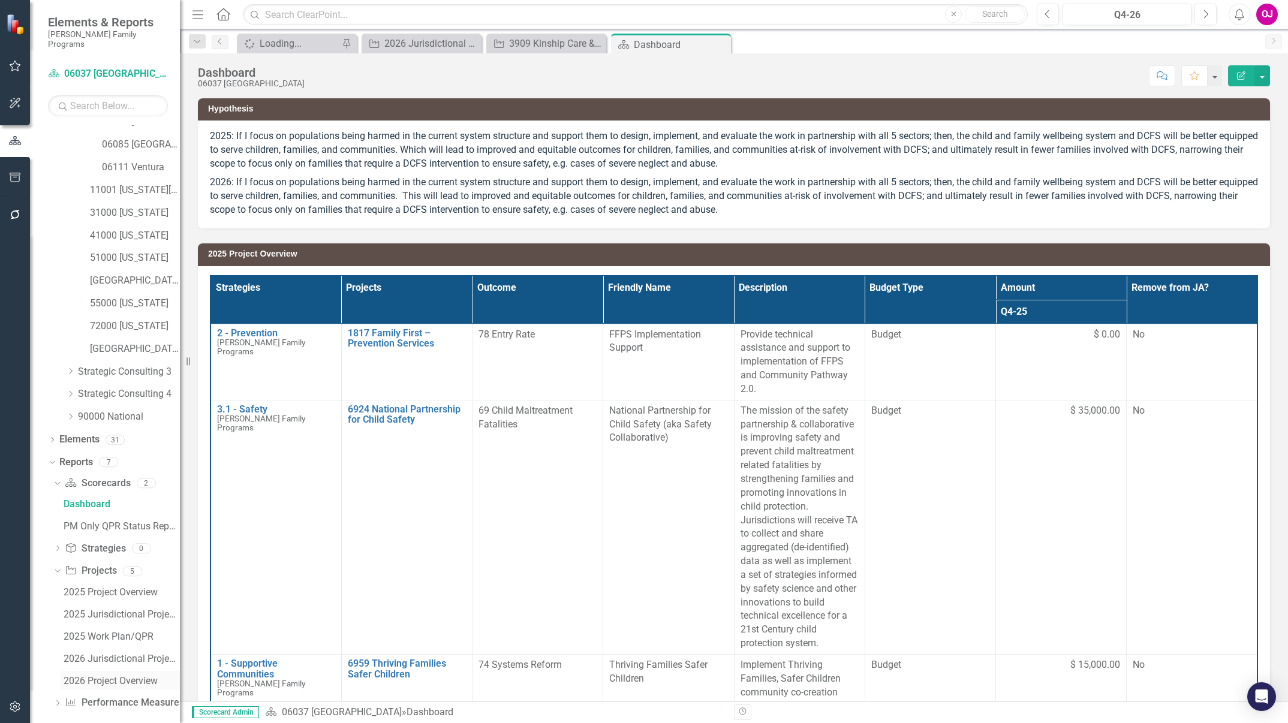
click at [139, 676] on div "2026 Project Overview" at bounding box center [122, 681] width 116 height 11
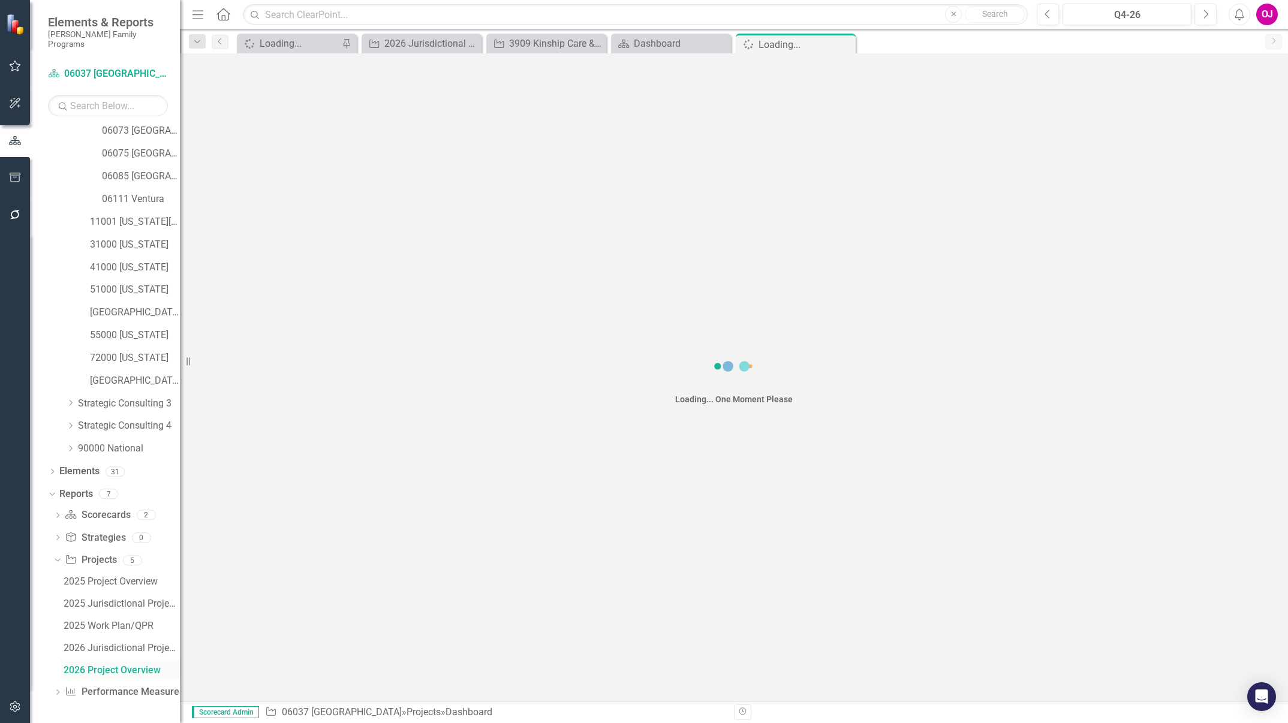
scroll to position [222, 0]
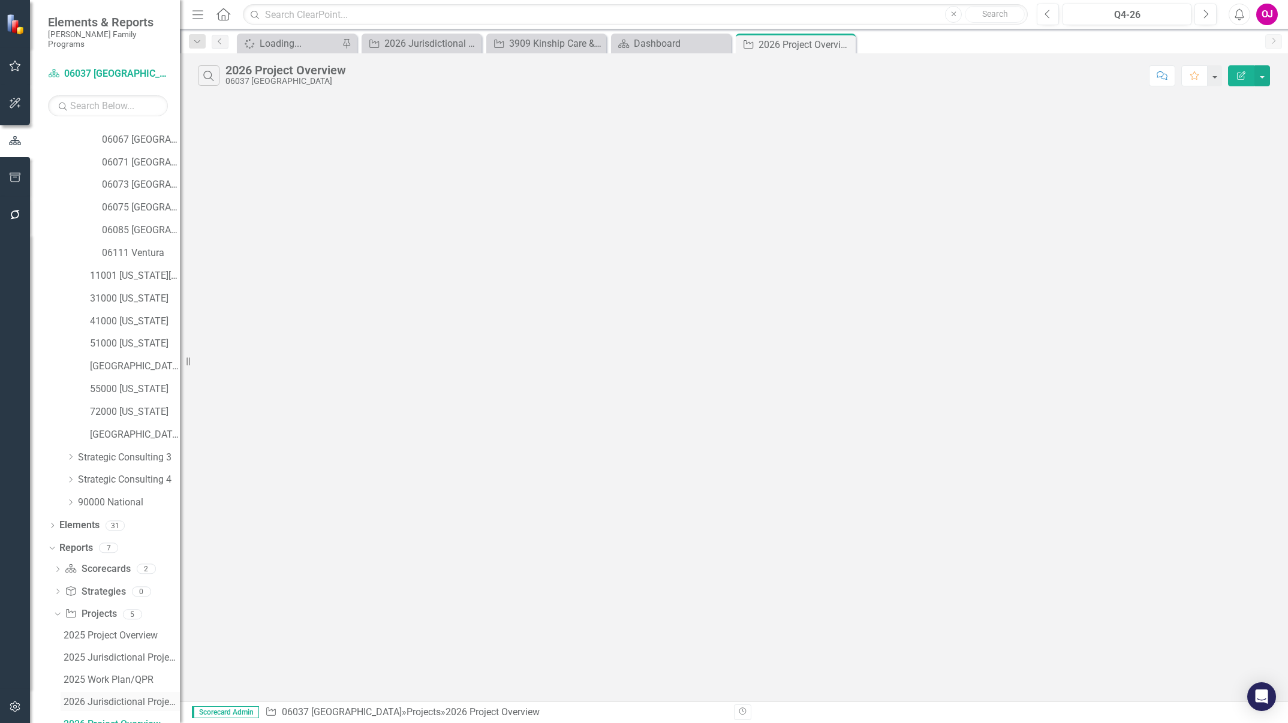
click at [131, 697] on div "2026 Jurisdictional Projects Assessment" at bounding box center [122, 702] width 116 height 11
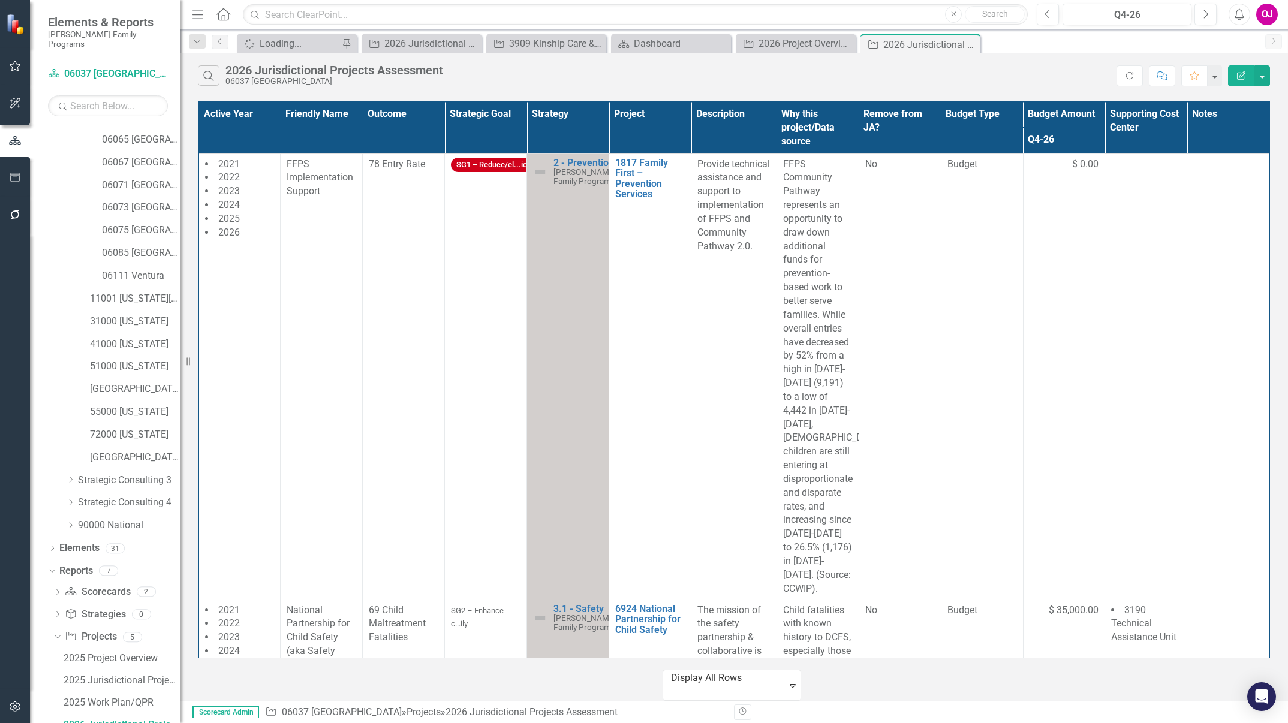
click at [652, 115] on th "Project" at bounding box center [650, 128] width 82 height 52
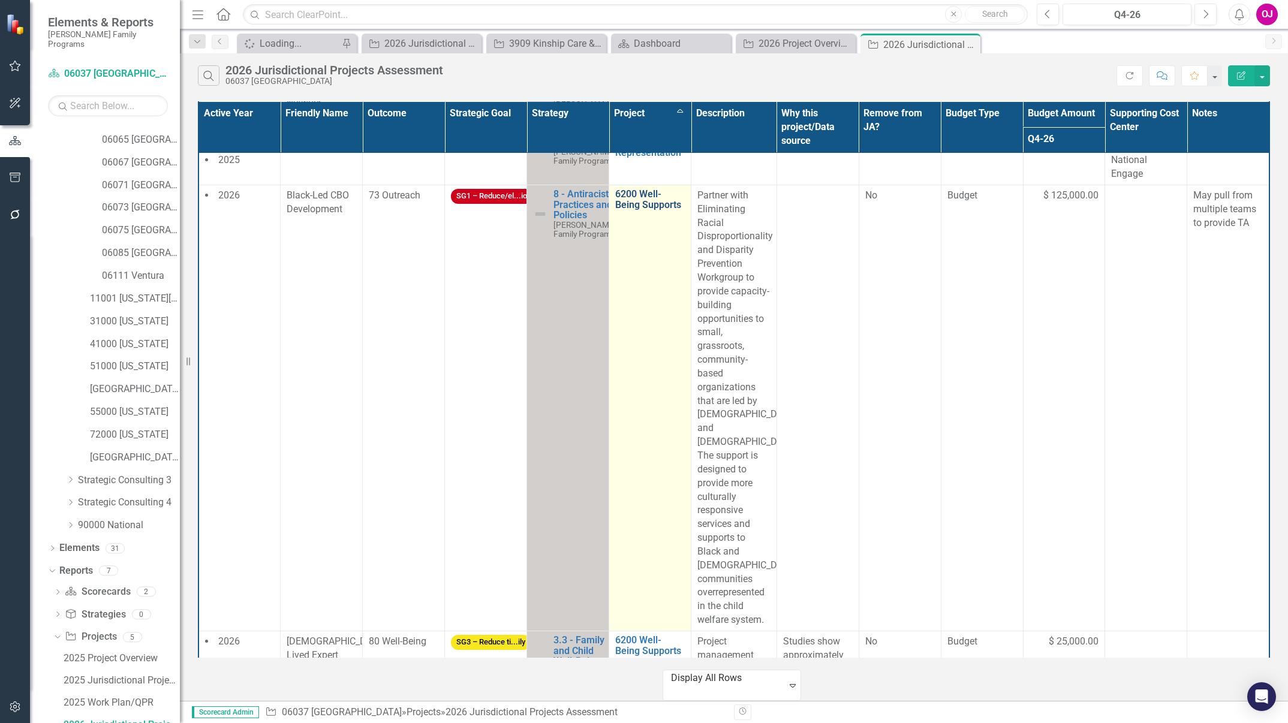
scroll to position [3078, 0]
click at [654, 209] on link "6200 Well-Being Supports" at bounding box center [650, 198] width 70 height 21
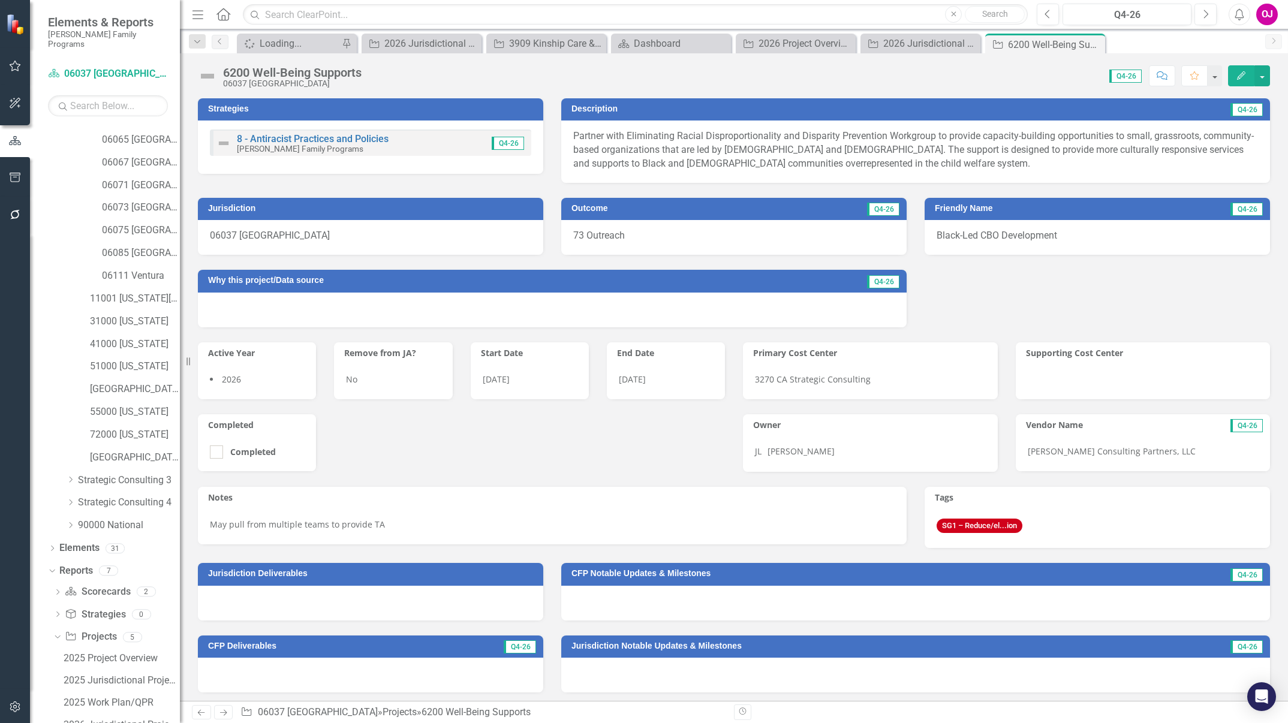
click at [459, 143] on div "8 - Antiracist Practices and Policies Casey Family Programs Q4-26" at bounding box center [370, 143] width 321 height 26
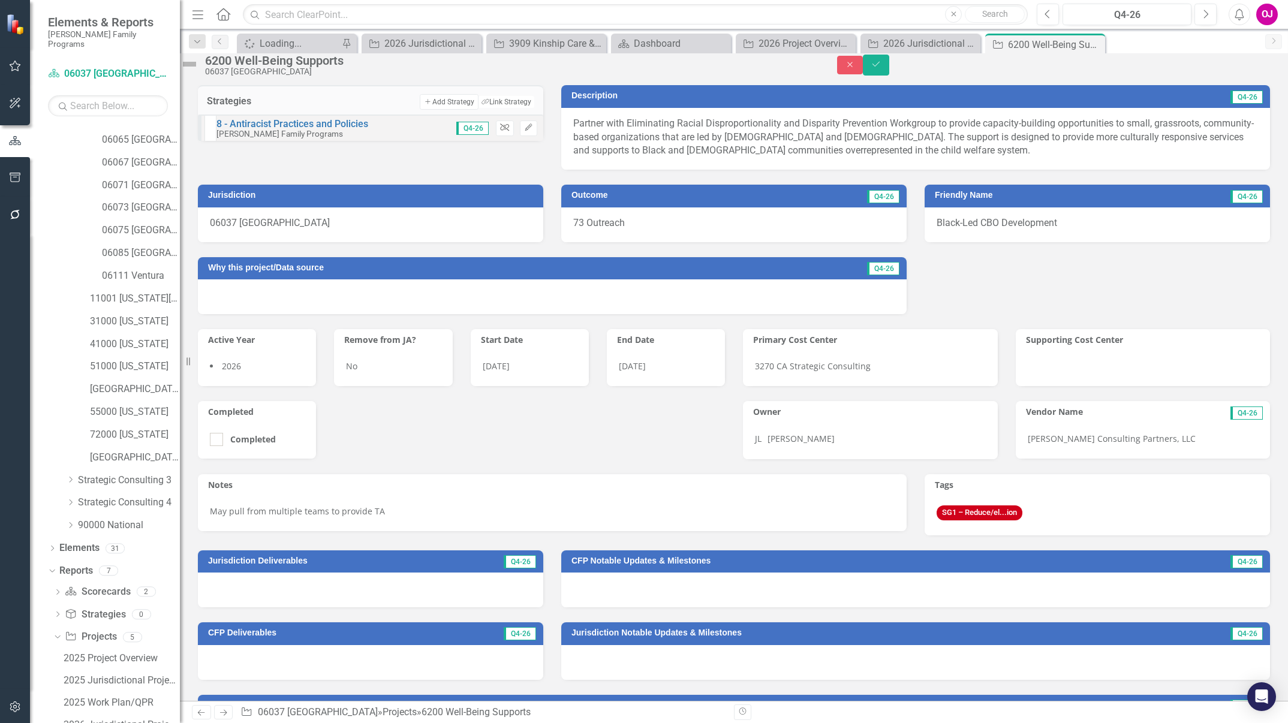
click at [496, 136] on button "Unlink" at bounding box center [504, 129] width 17 height 16
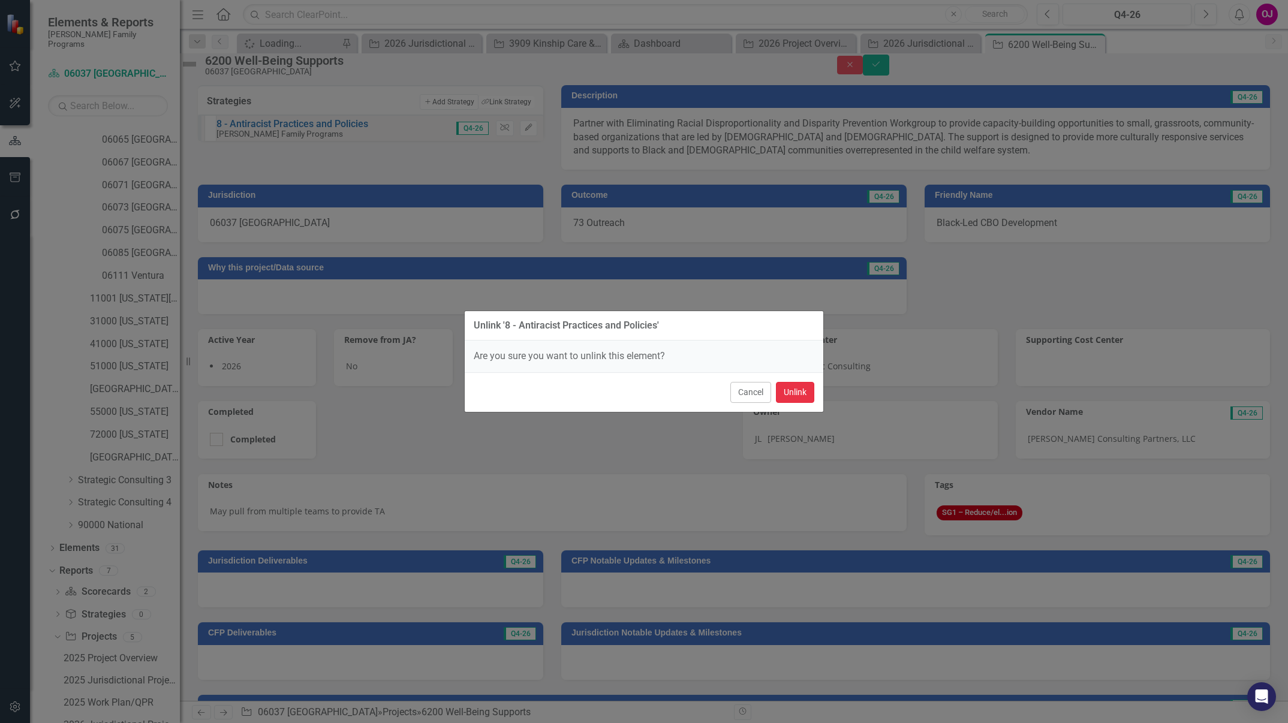
click at [793, 387] on button "Unlink" at bounding box center [795, 392] width 38 height 21
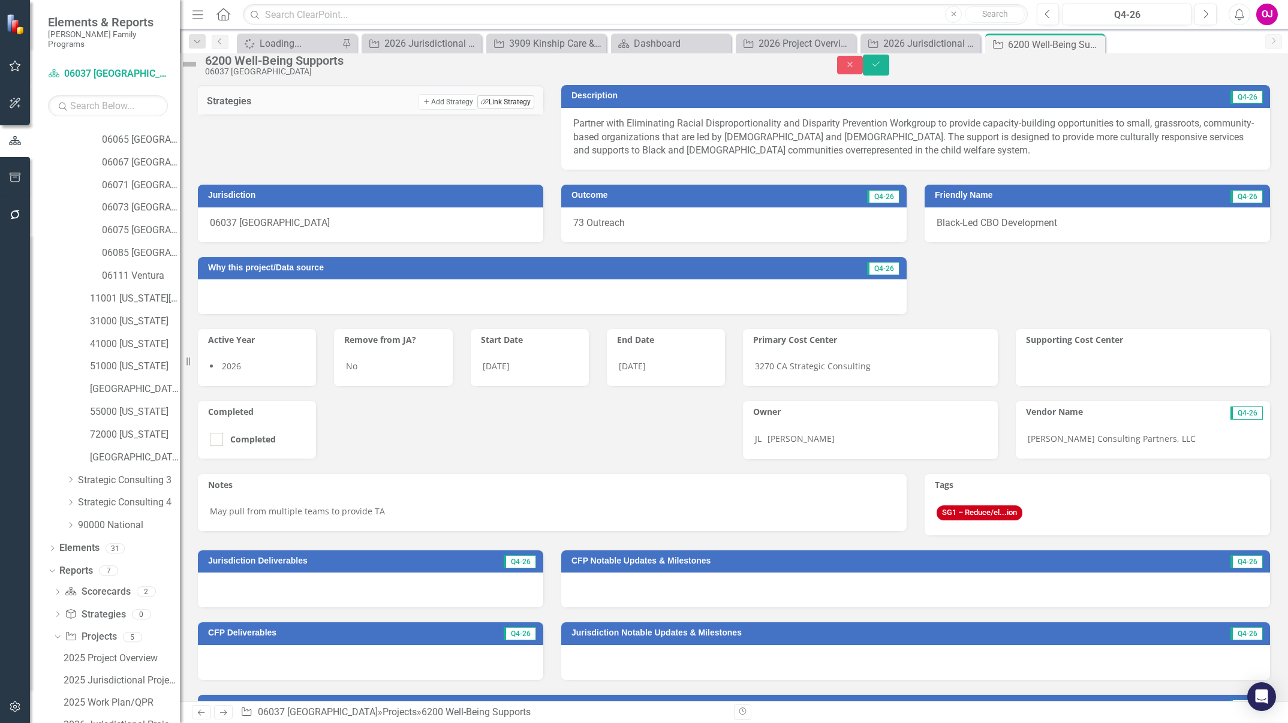
click at [510, 109] on button "Link Tag Link Strategy" at bounding box center [505, 101] width 57 height 13
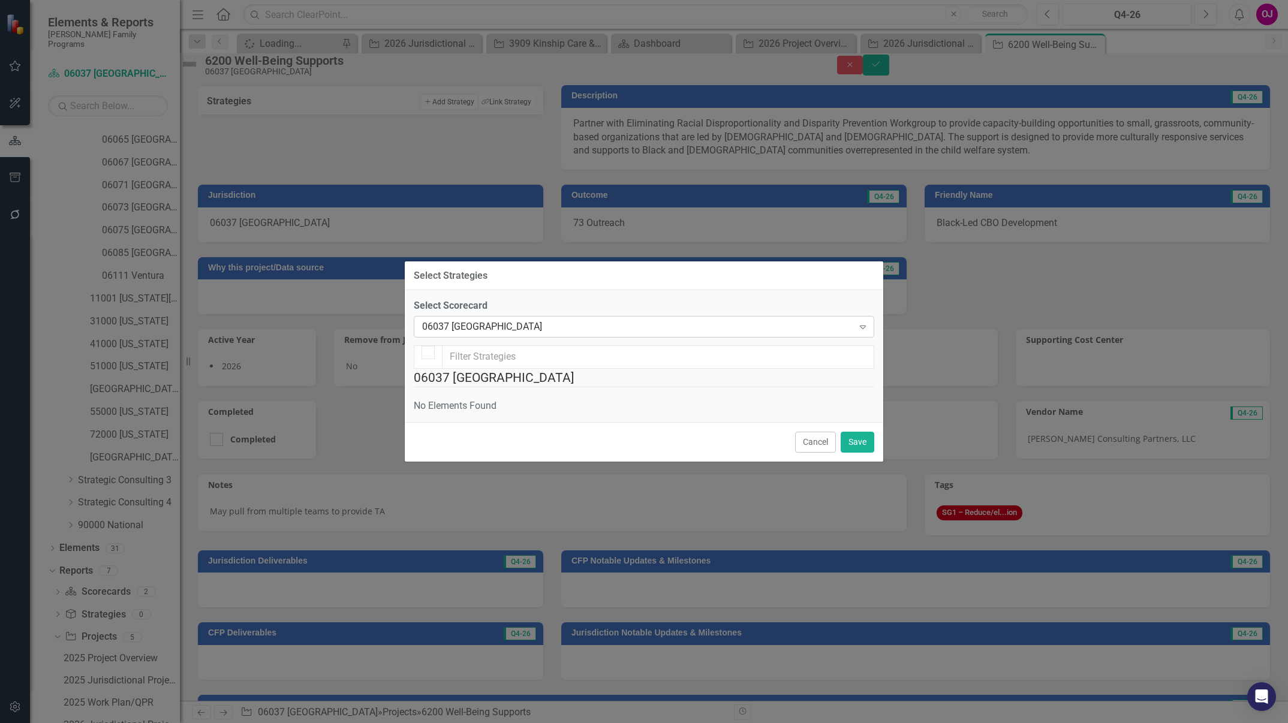
click at [860, 326] on icon at bounding box center [863, 328] width 6 height 4
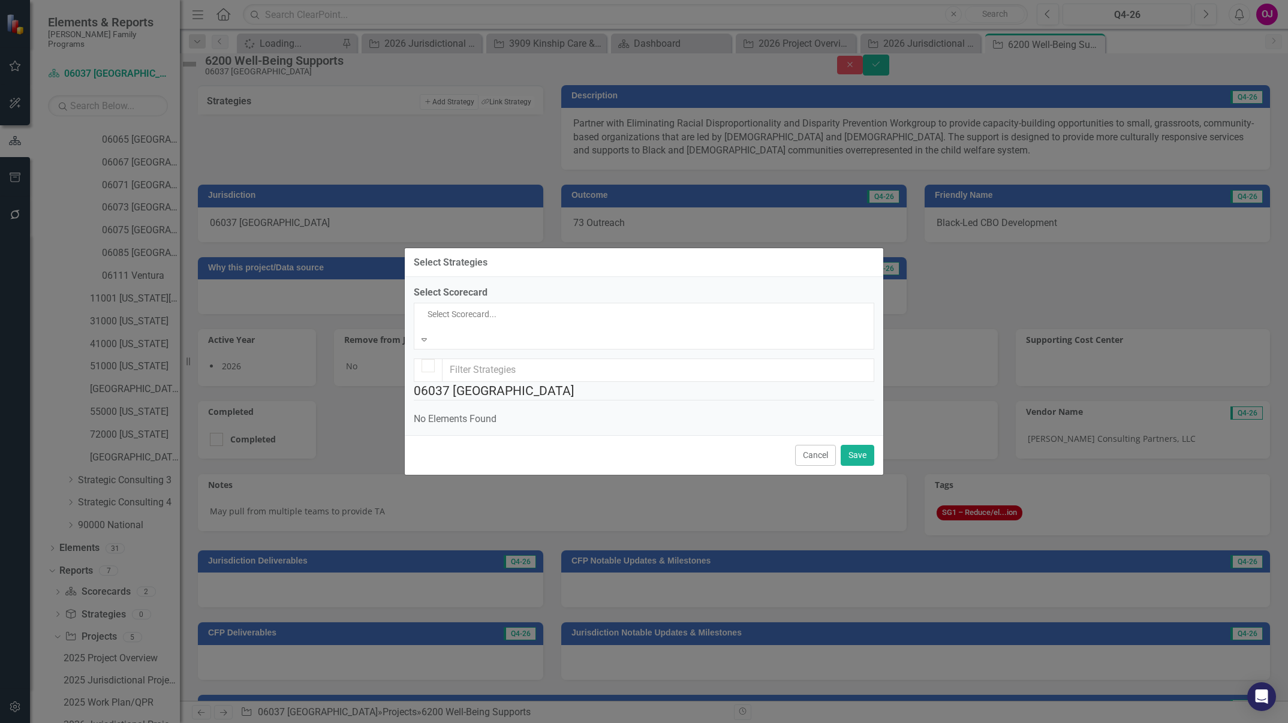
click at [747, 723] on div "[PERSON_NAME] Family Programs" at bounding box center [644, 730] width 1288 height 14
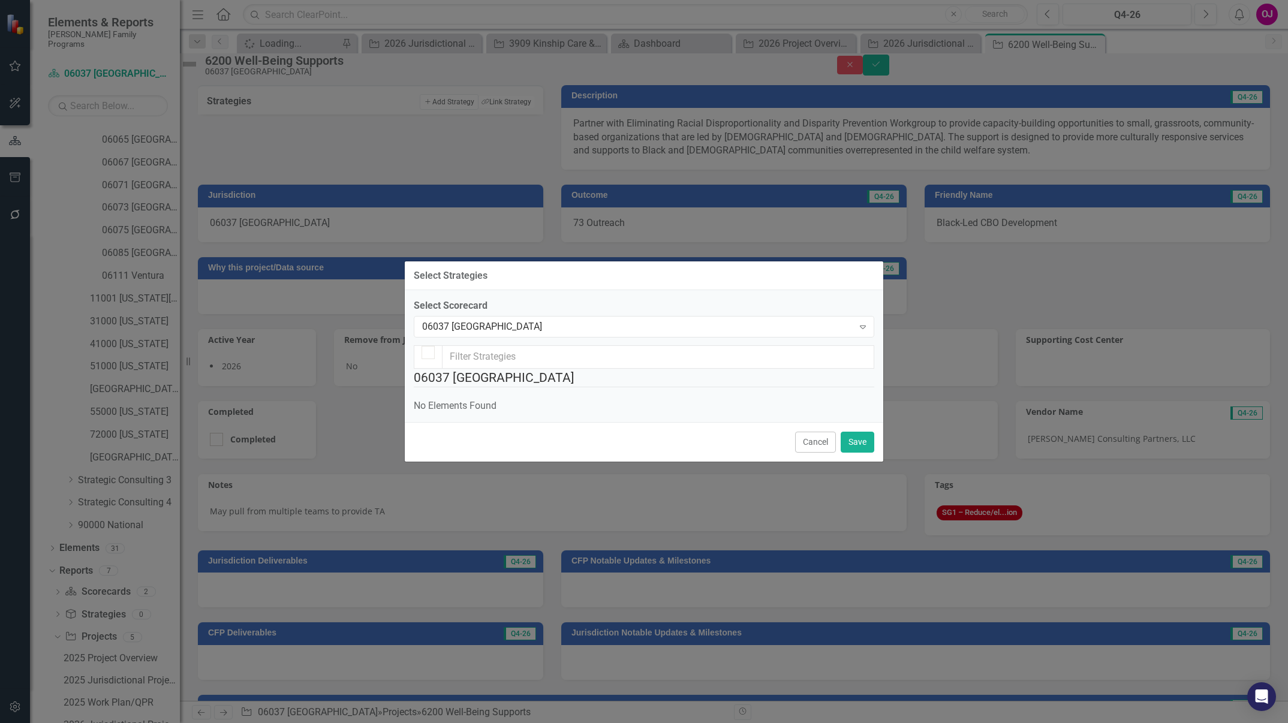
checkbox input "false"
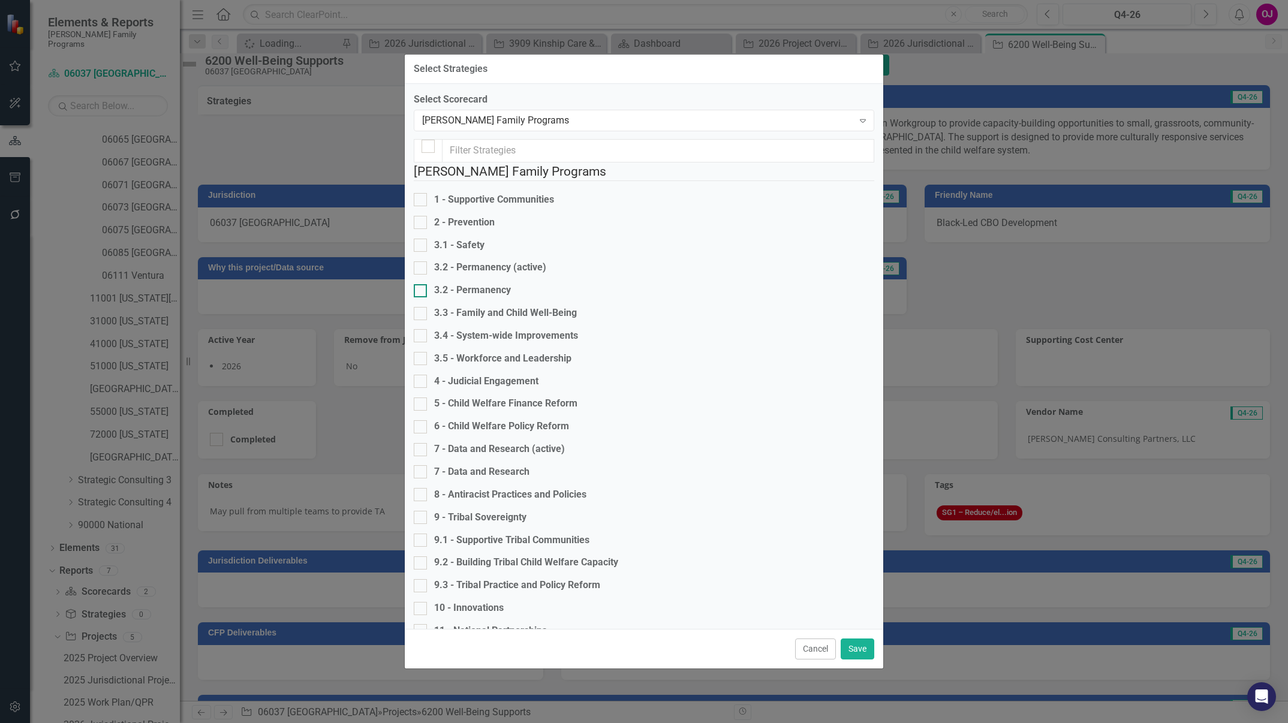
click at [536, 297] on div "3.2 - Permanency" at bounding box center [644, 291] width 461 height 14
click at [422, 292] on input "3.2 - Permanency" at bounding box center [418, 288] width 8 height 8
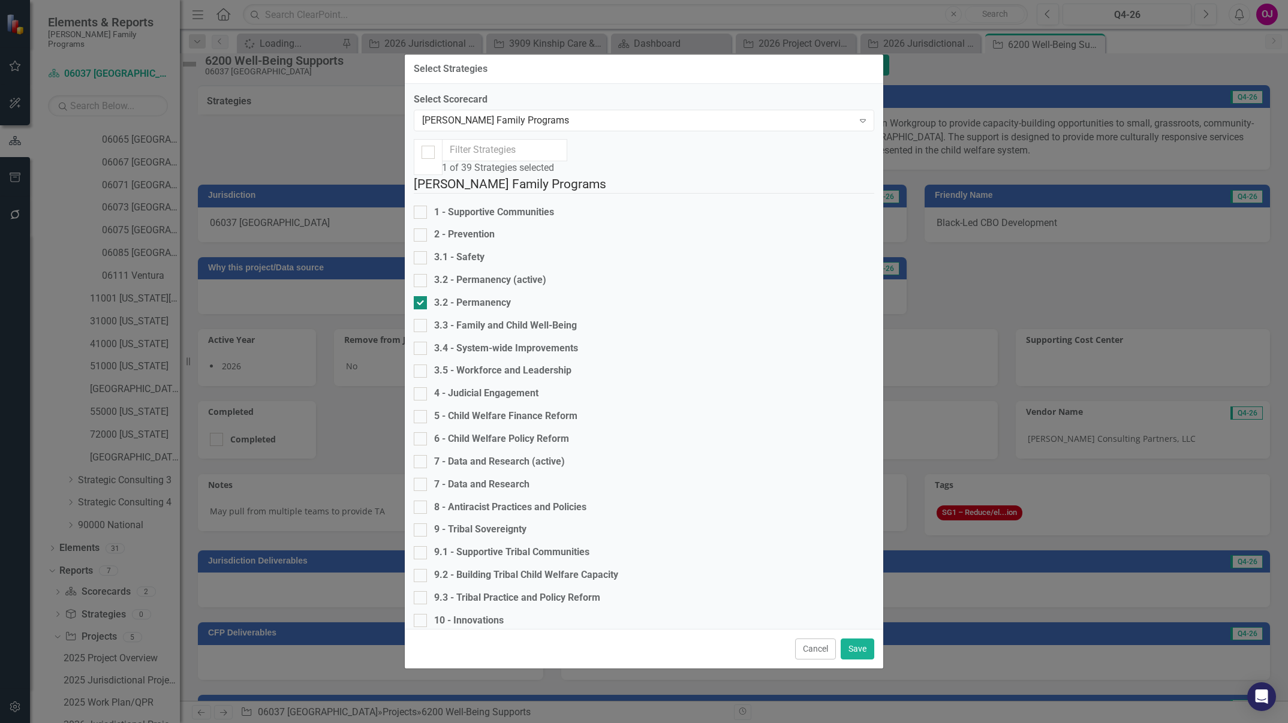
click at [521, 299] on div "3.2 - Permanency" at bounding box center [644, 303] width 461 height 14
click at [422, 299] on input "3.2 - Permanency" at bounding box center [418, 300] width 8 height 8
checkbox input "false"
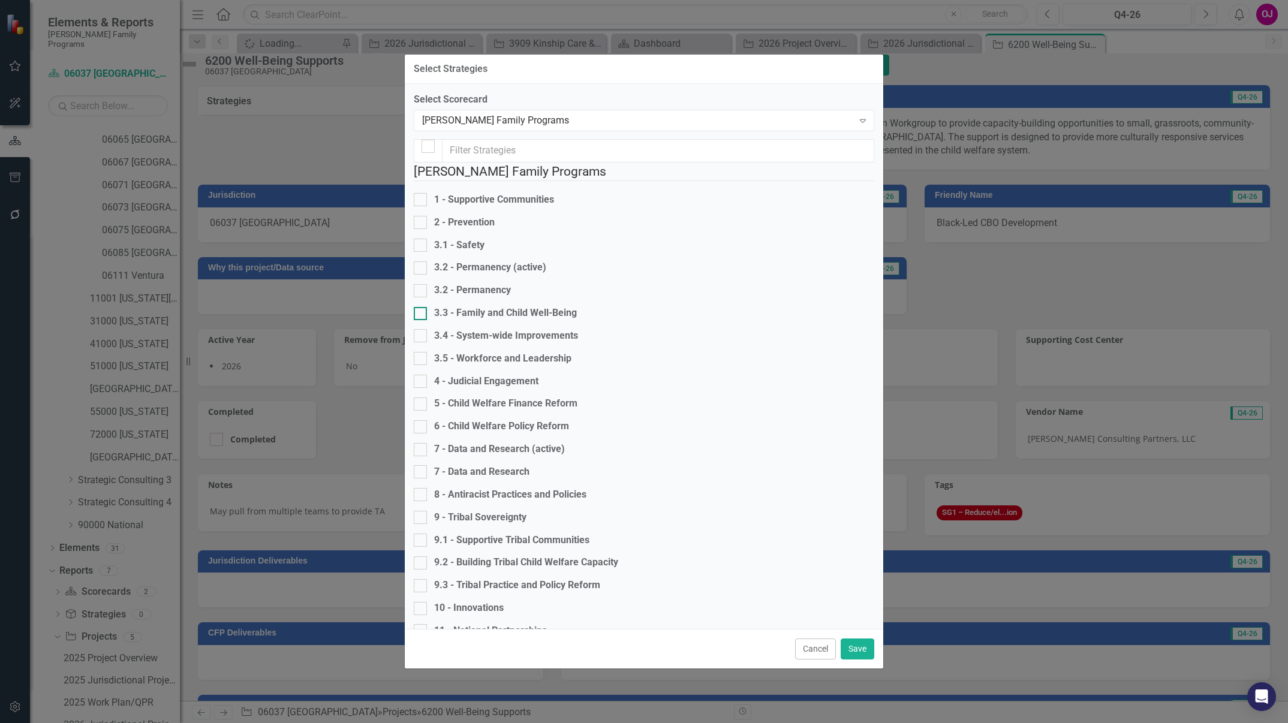
click at [524, 319] on div "3.3 - Family and Child Well-Being" at bounding box center [505, 313] width 143 height 14
click at [422, 315] on input "3.3 - Family and Child Well-Being" at bounding box center [418, 311] width 8 height 8
checkbox input "true"
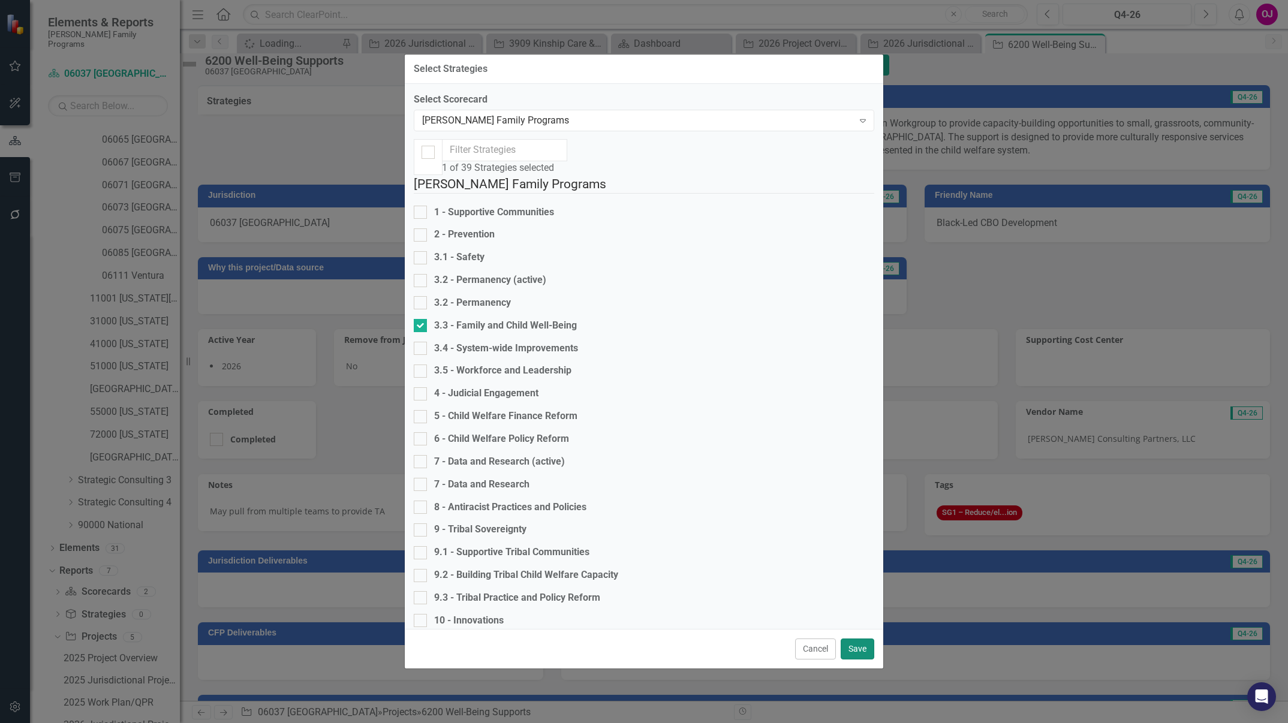
click at [862, 639] on button "Save" at bounding box center [858, 649] width 34 height 21
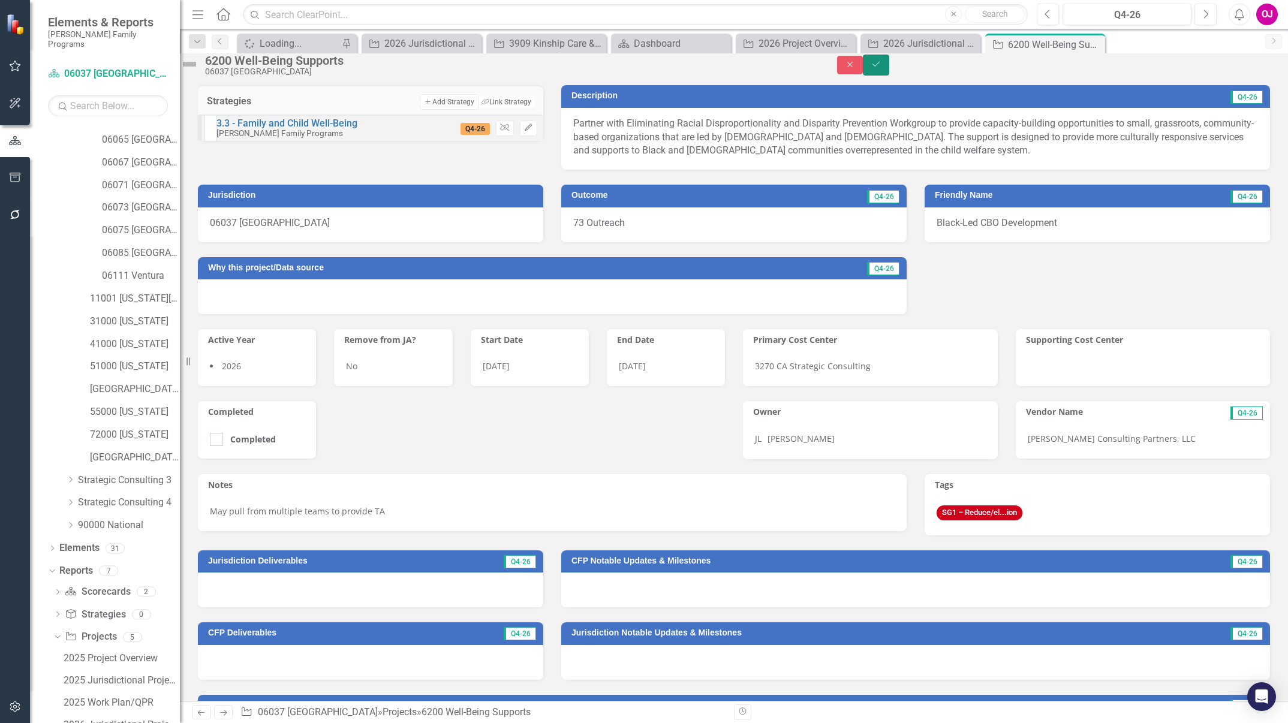
click at [889, 76] on button "Save" at bounding box center [876, 65] width 26 height 21
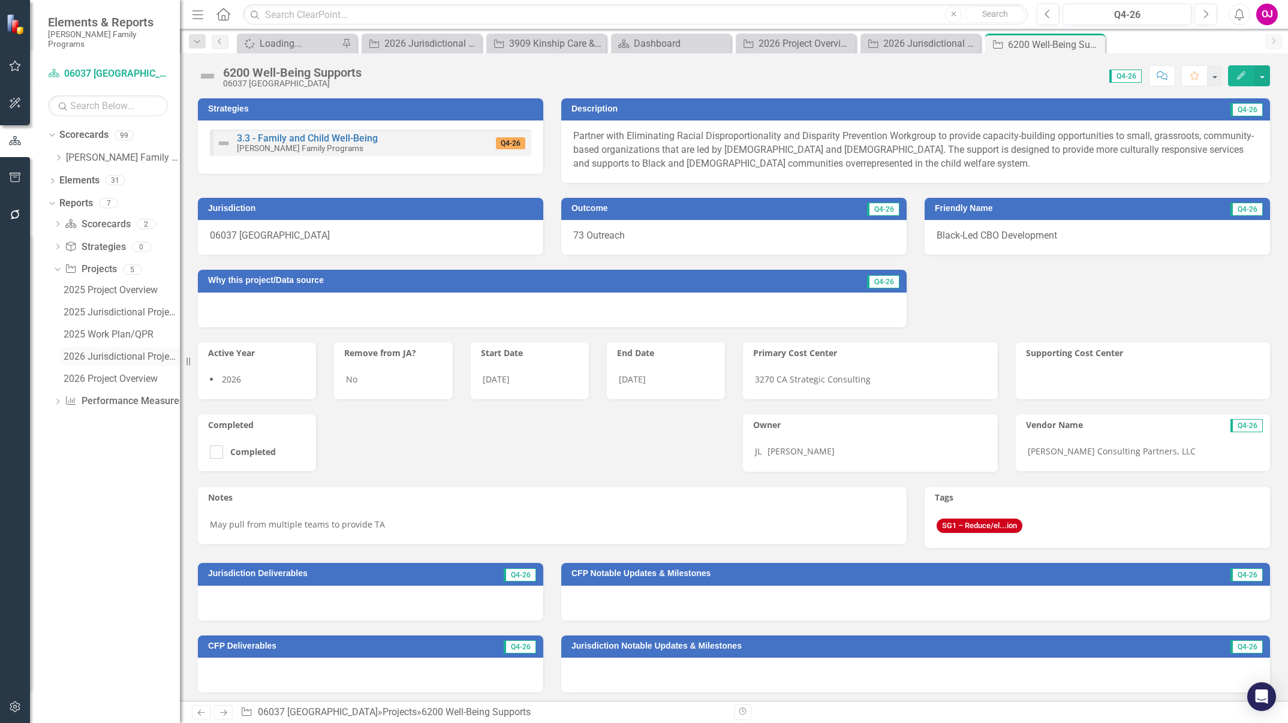
click at [115, 351] on div "2026 Jurisdictional Projects Assessment" at bounding box center [122, 356] width 116 height 11
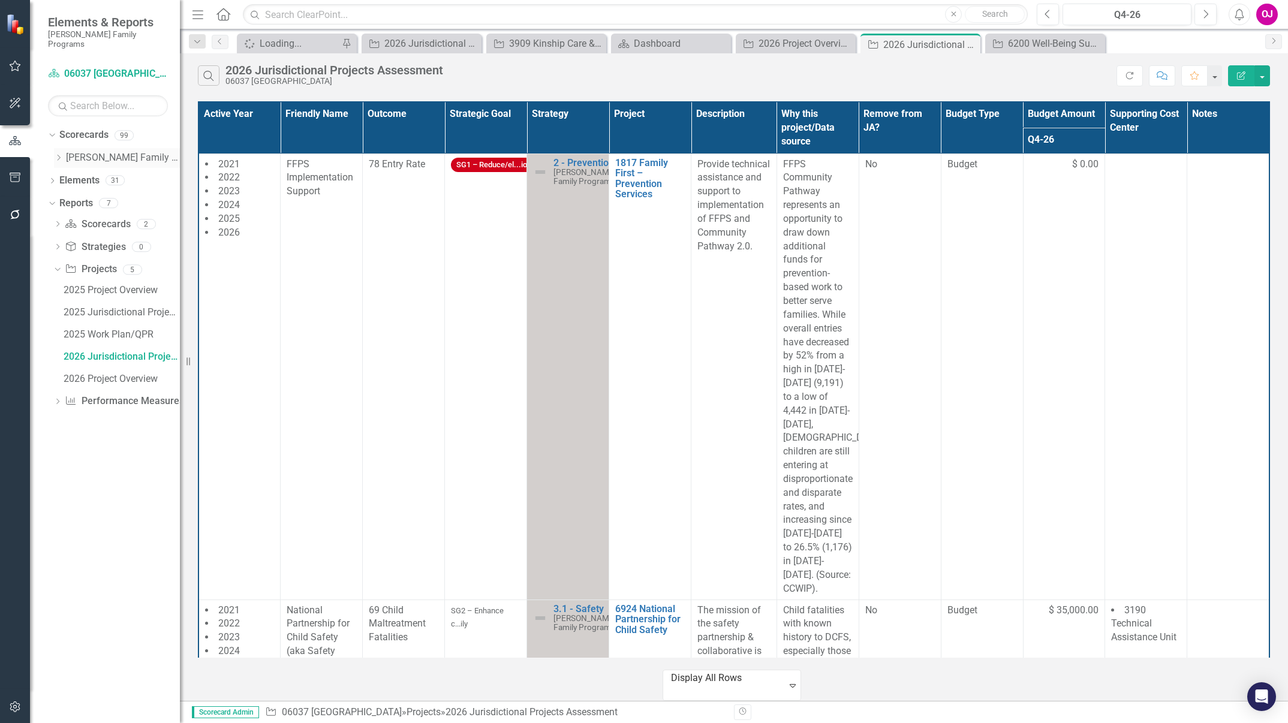
click at [61, 154] on icon "Dropdown" at bounding box center [58, 157] width 9 height 7
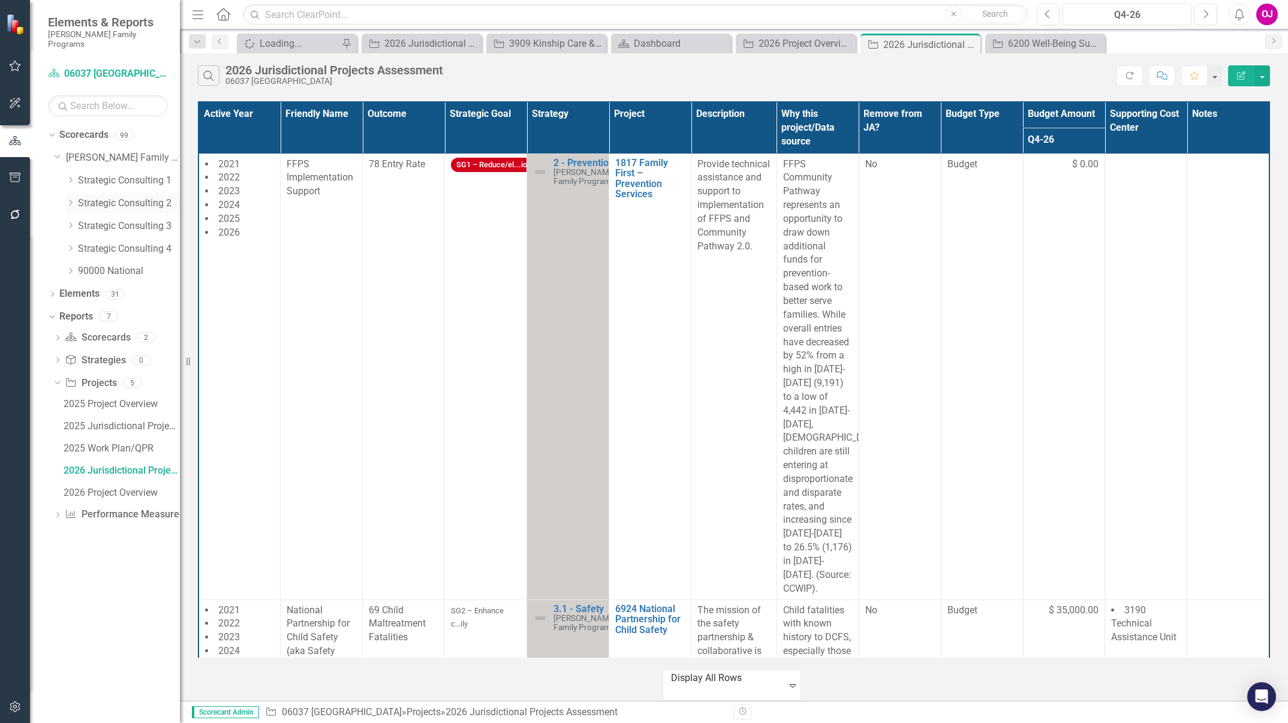
click at [70, 199] on icon "Dropdown" at bounding box center [70, 202] width 9 height 7
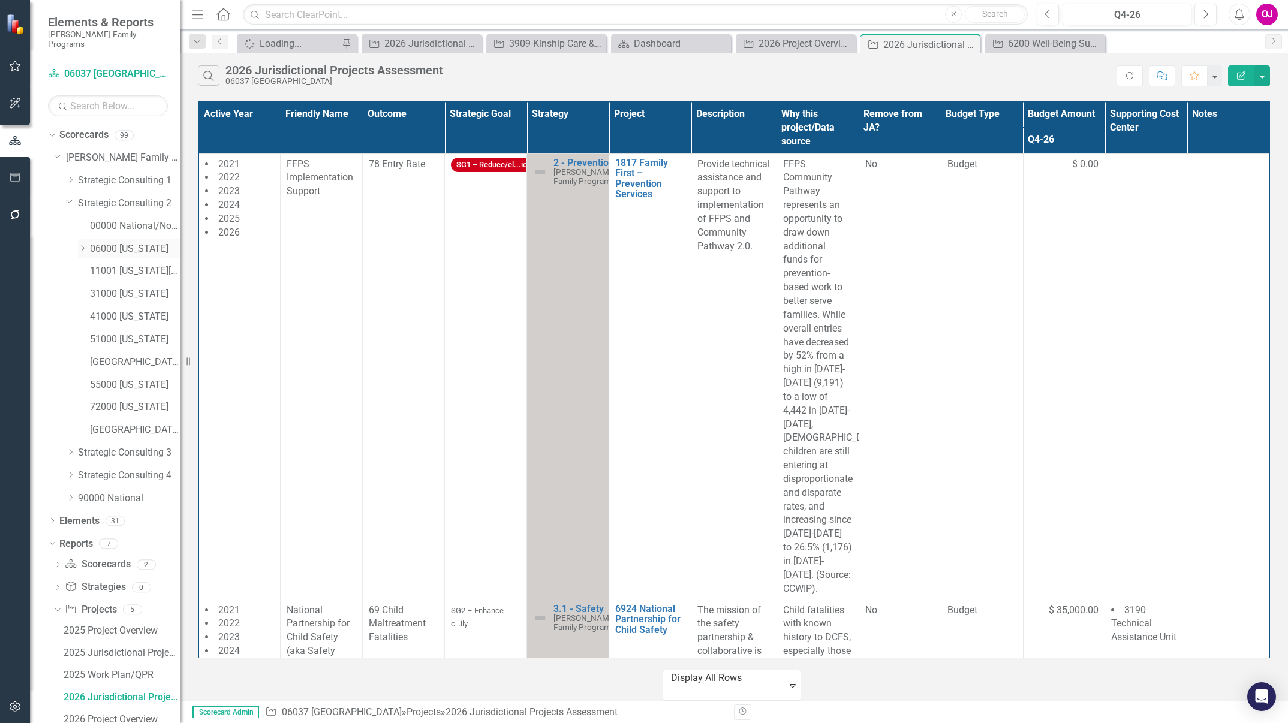
click at [83, 245] on icon at bounding box center [83, 248] width 3 height 6
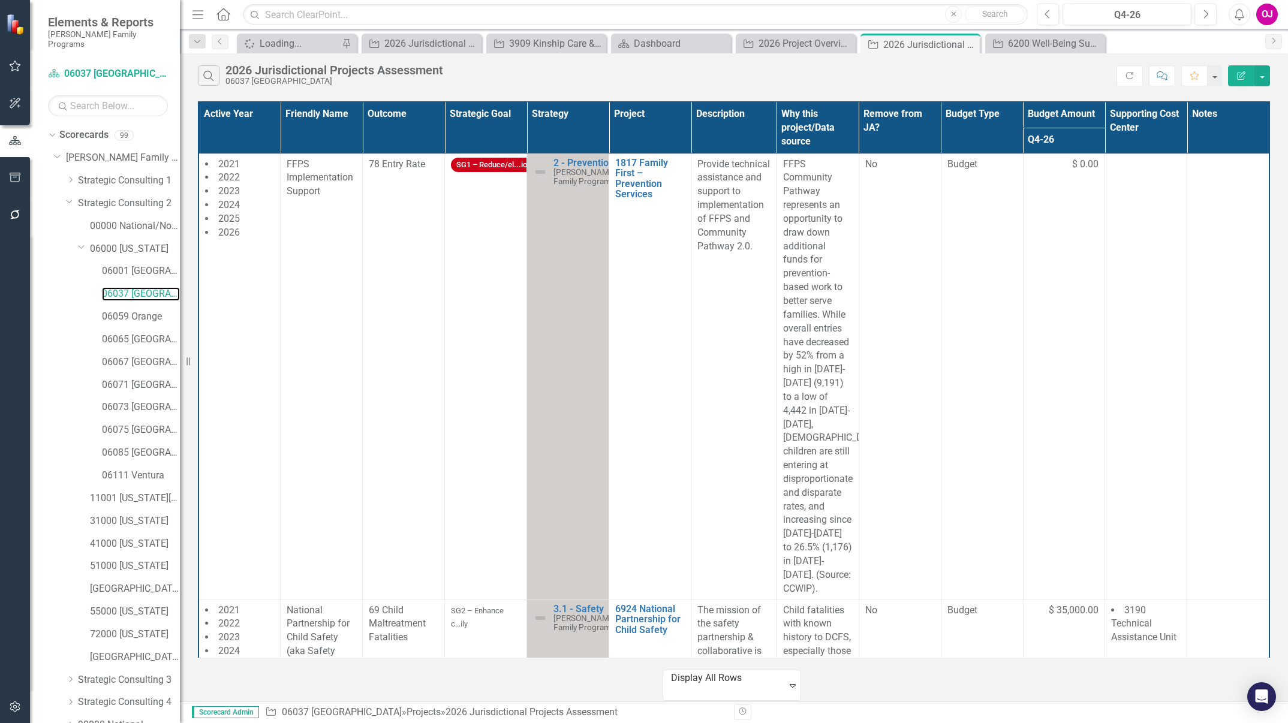
drag, startPoint x: 128, startPoint y: 281, endPoint x: 182, endPoint y: 426, distance: 155.4
click at [128, 287] on link "06037 [GEOGRAPHIC_DATA]" at bounding box center [141, 294] width 78 height 14
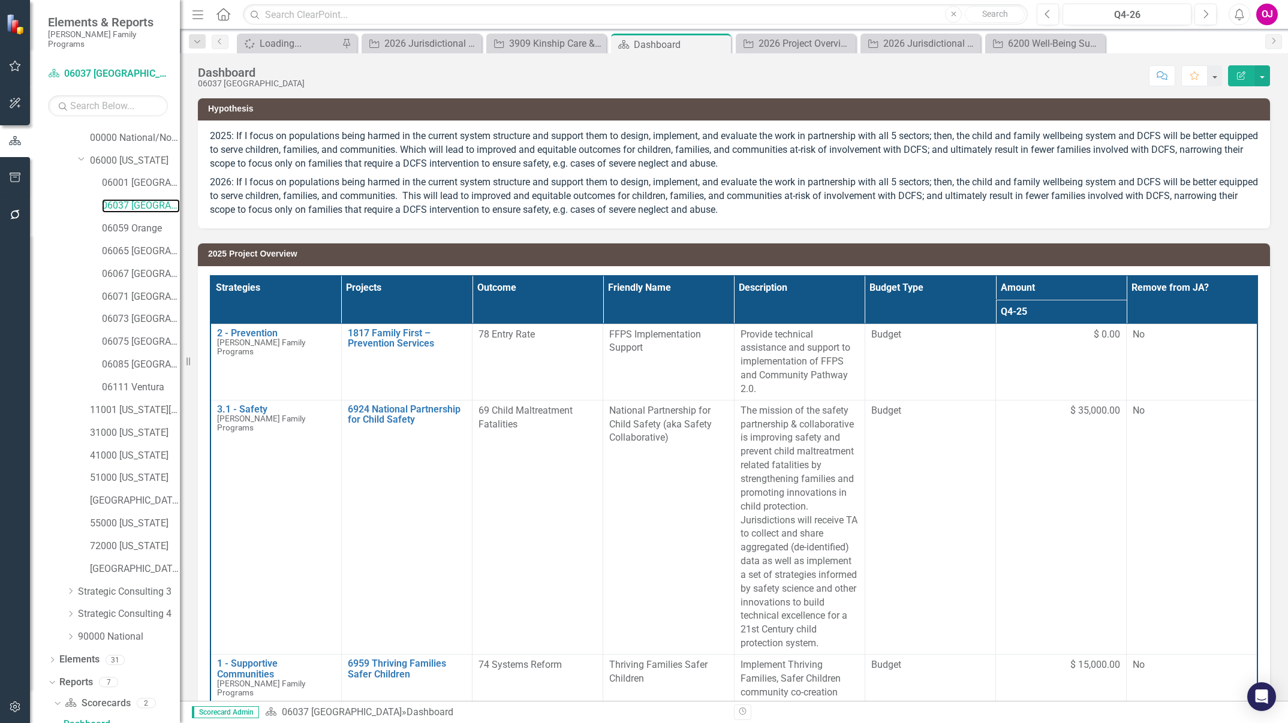
scroll to position [308, 0]
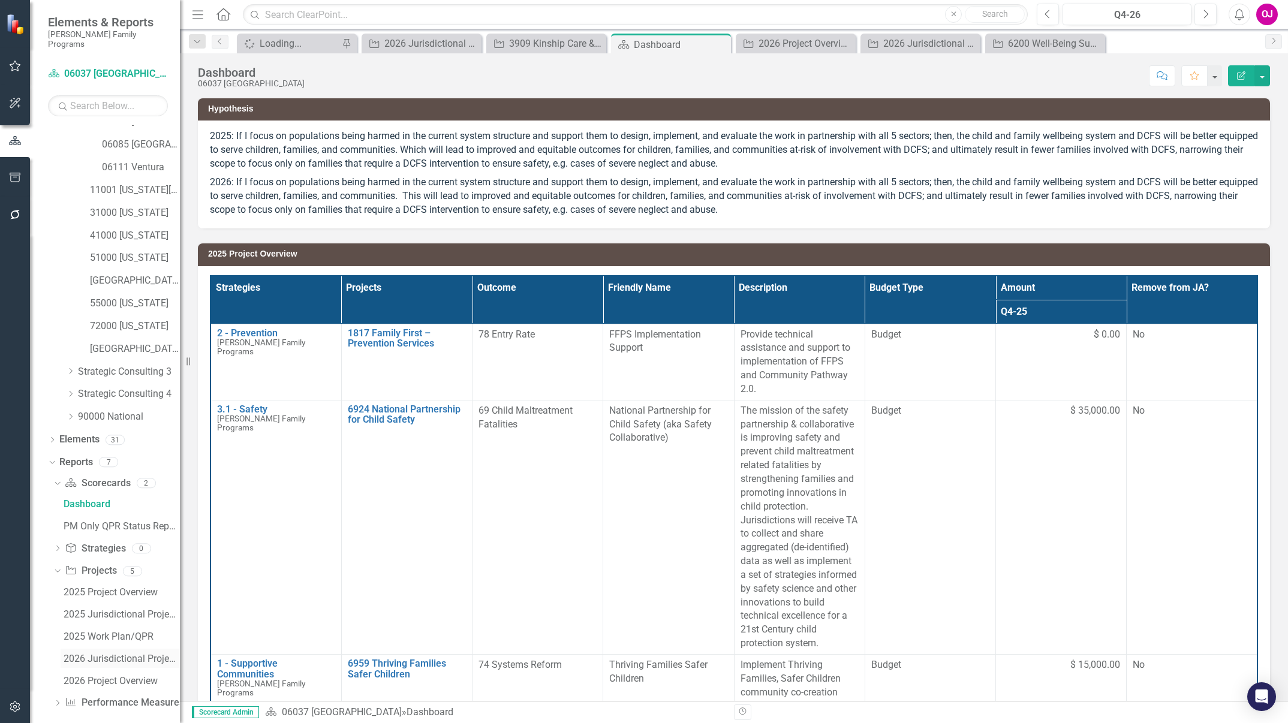
click at [126, 654] on div "2026 Jurisdictional Projects Assessment" at bounding box center [122, 659] width 116 height 11
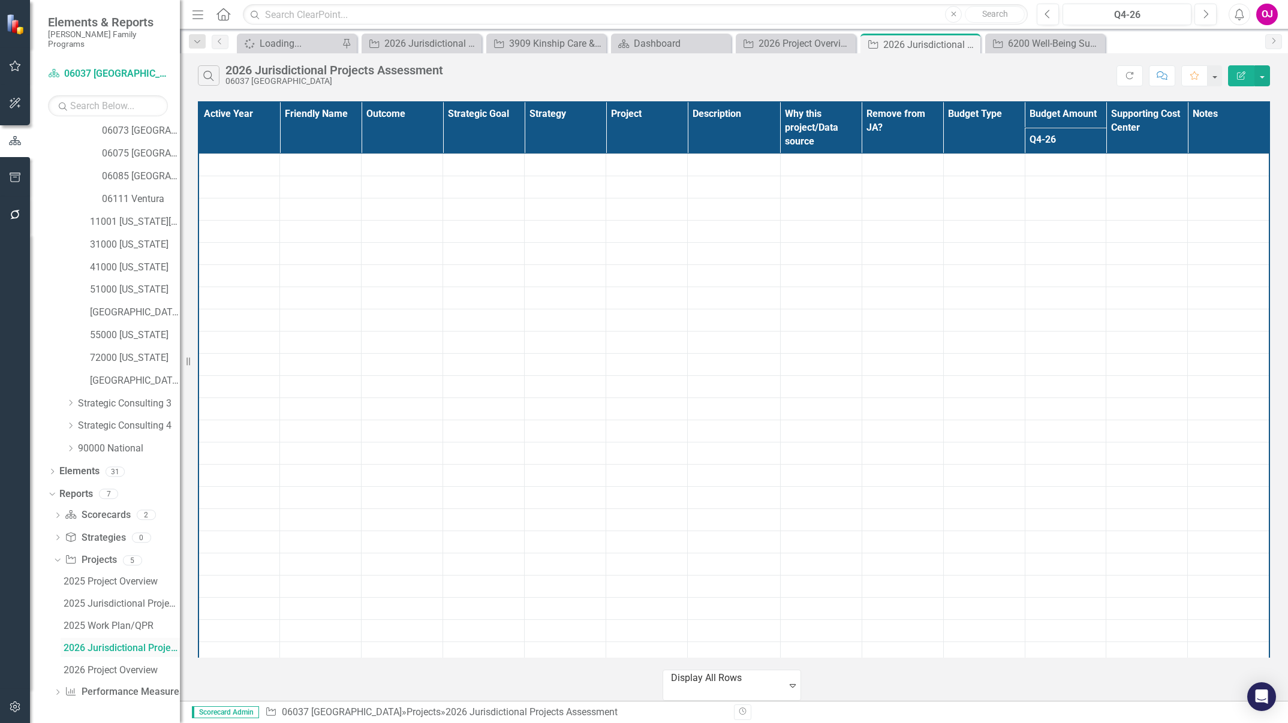
scroll to position [200, 0]
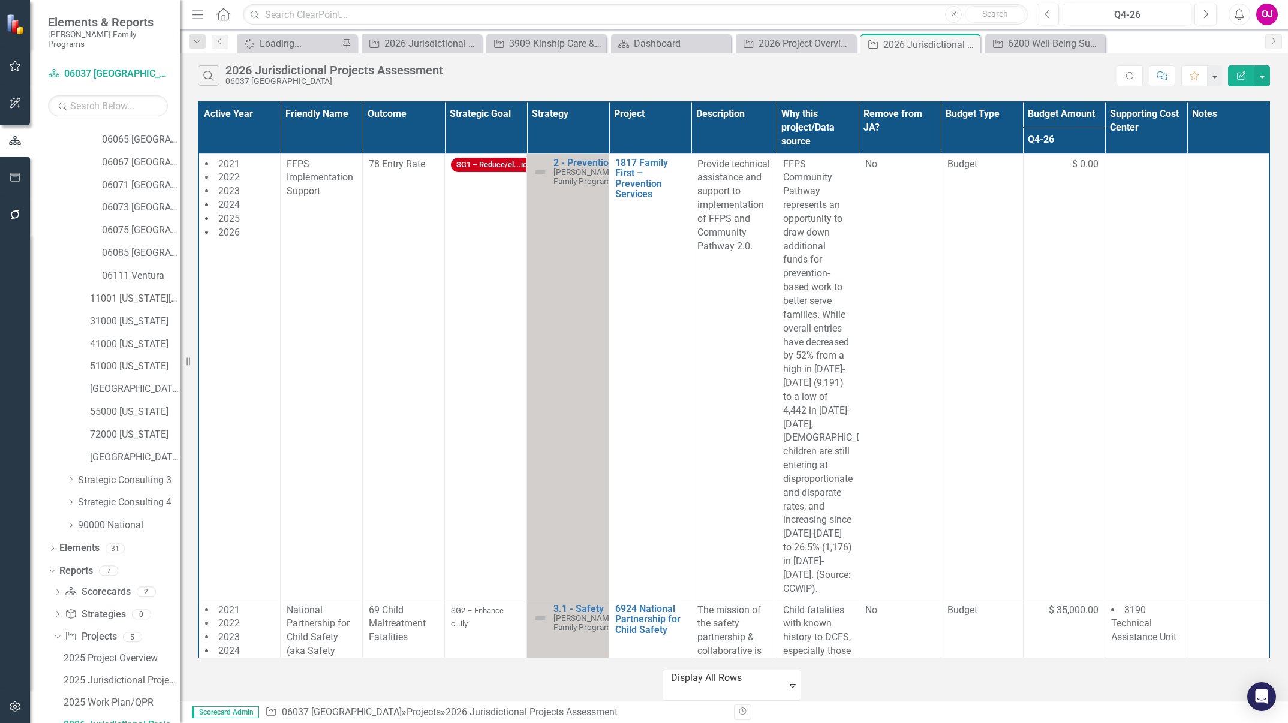
click at [633, 108] on th "Project" at bounding box center [650, 128] width 82 height 52
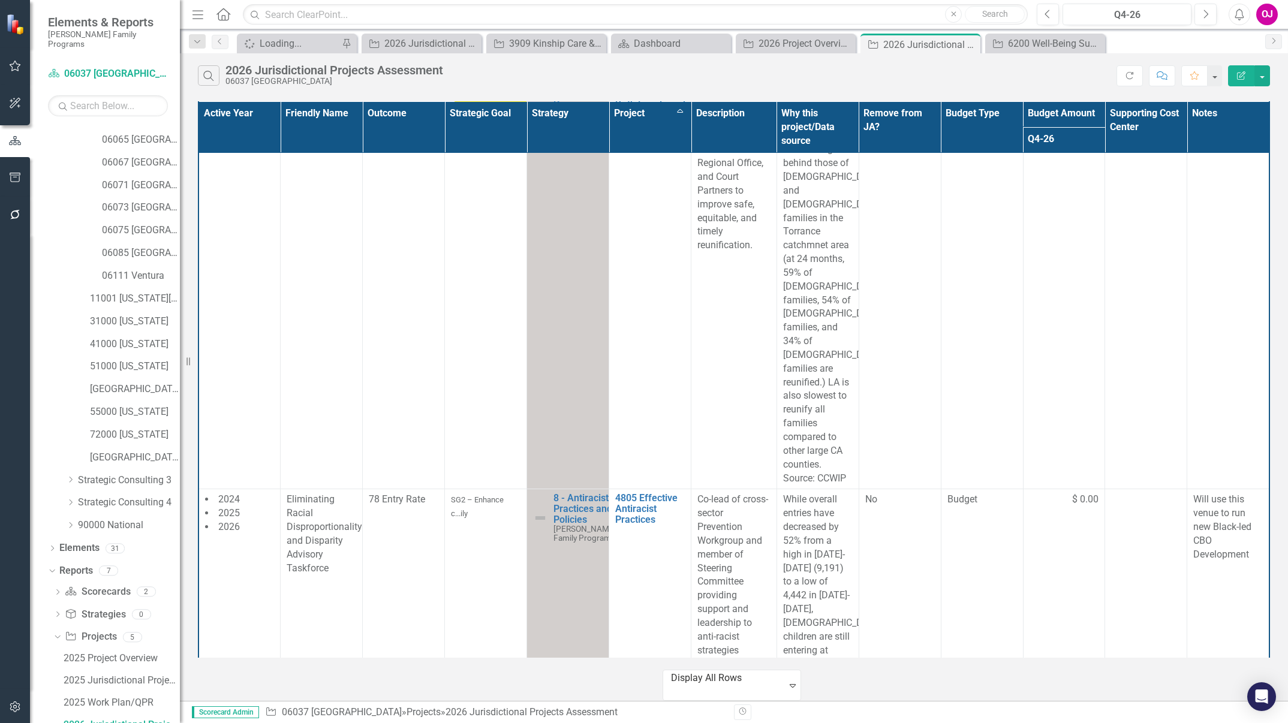
scroll to position [2065, 0]
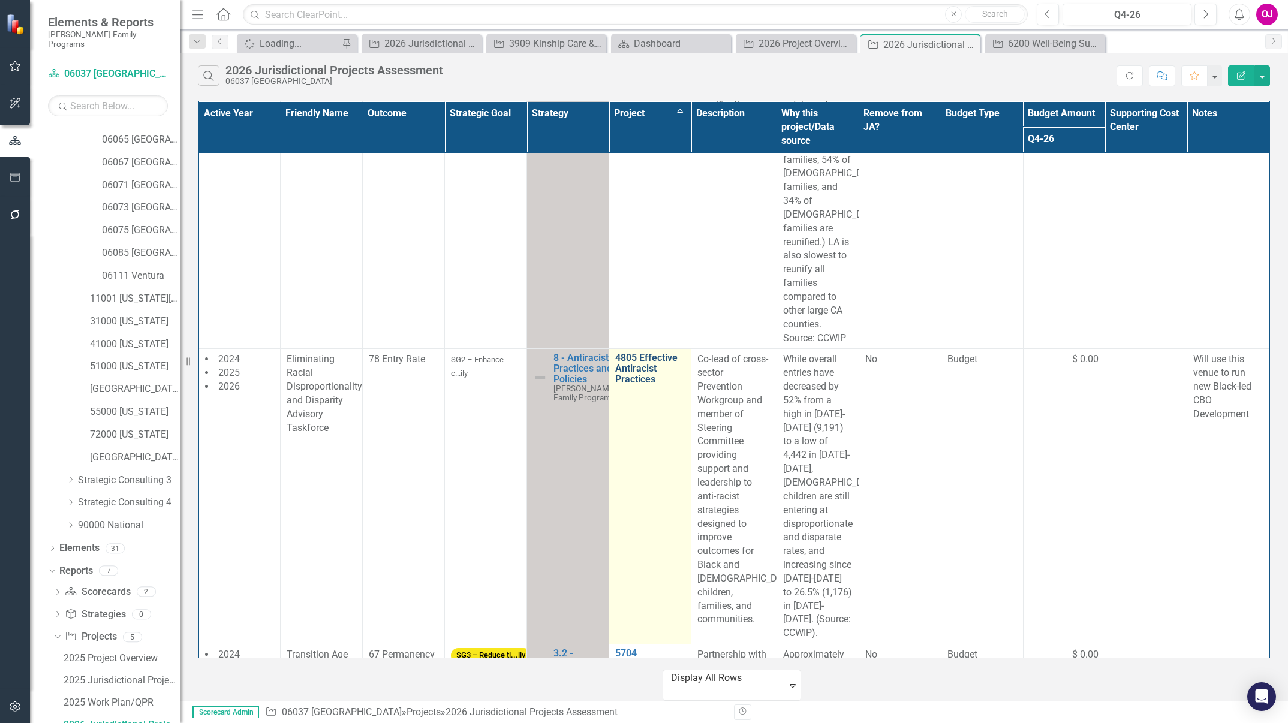
click at [644, 377] on link "4805 Effective Antiracist Practices" at bounding box center [650, 369] width 70 height 32
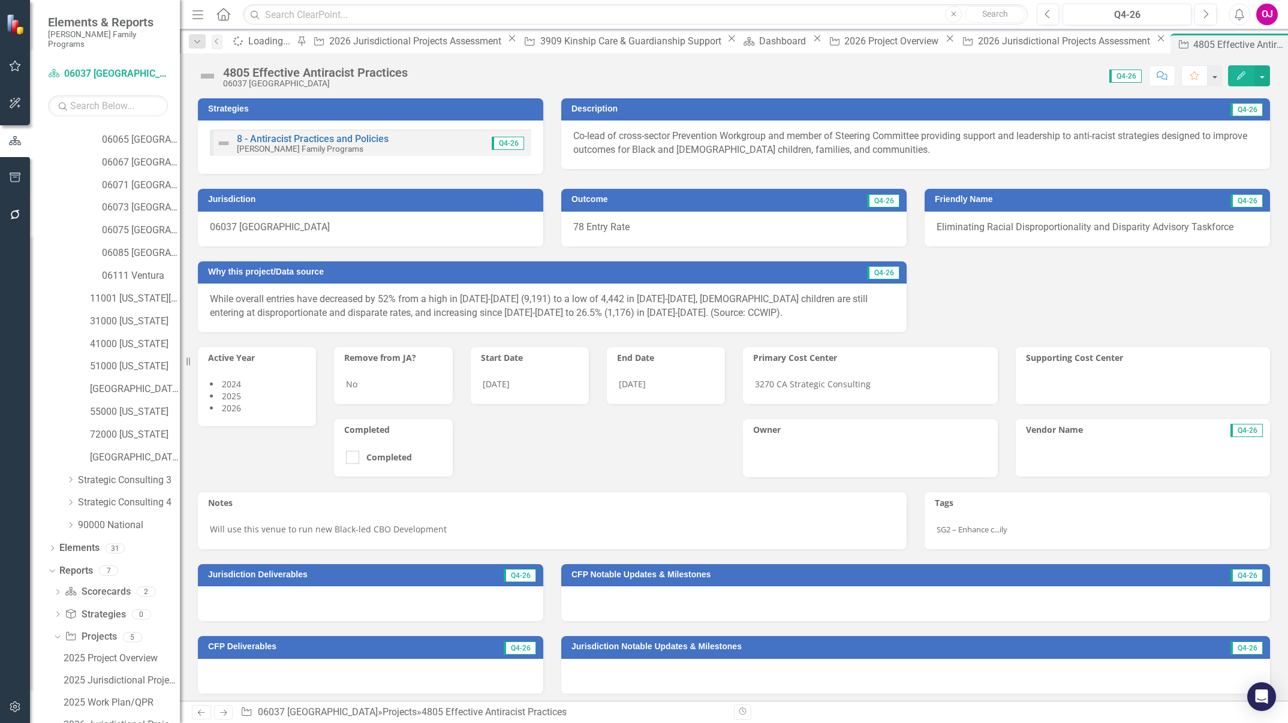
click at [401, 66] on div "4805 Effective Antiracist Practices" at bounding box center [315, 72] width 185 height 13
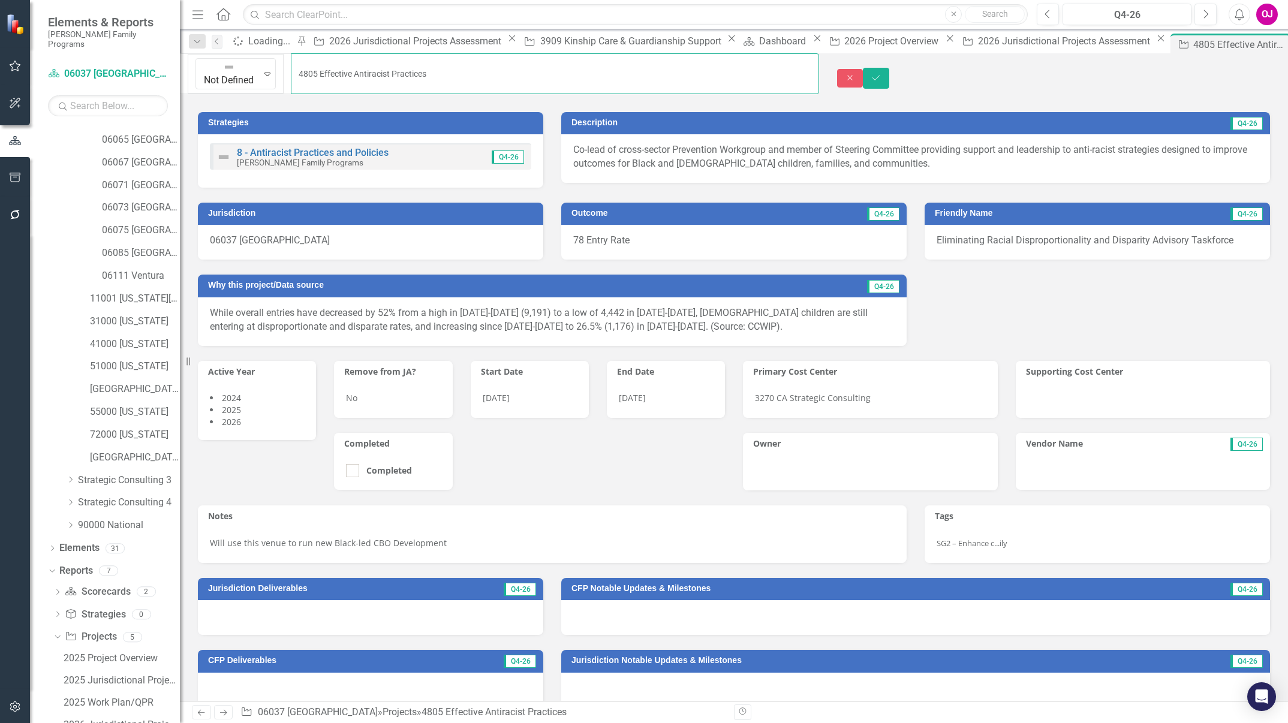
click at [401, 65] on input "4805 Effective Antiracist Practices" at bounding box center [555, 73] width 528 height 41
drag, startPoint x: 416, startPoint y: 73, endPoint x: 264, endPoint y: 72, distance: 152.3
click at [291, 72] on input "4805 Effective Antiracist Practices" at bounding box center [555, 73] width 528 height 41
paste input "Effective Antiracist Policies and Practices"
type input "4805 Effective Antiracist Policies and Practices"
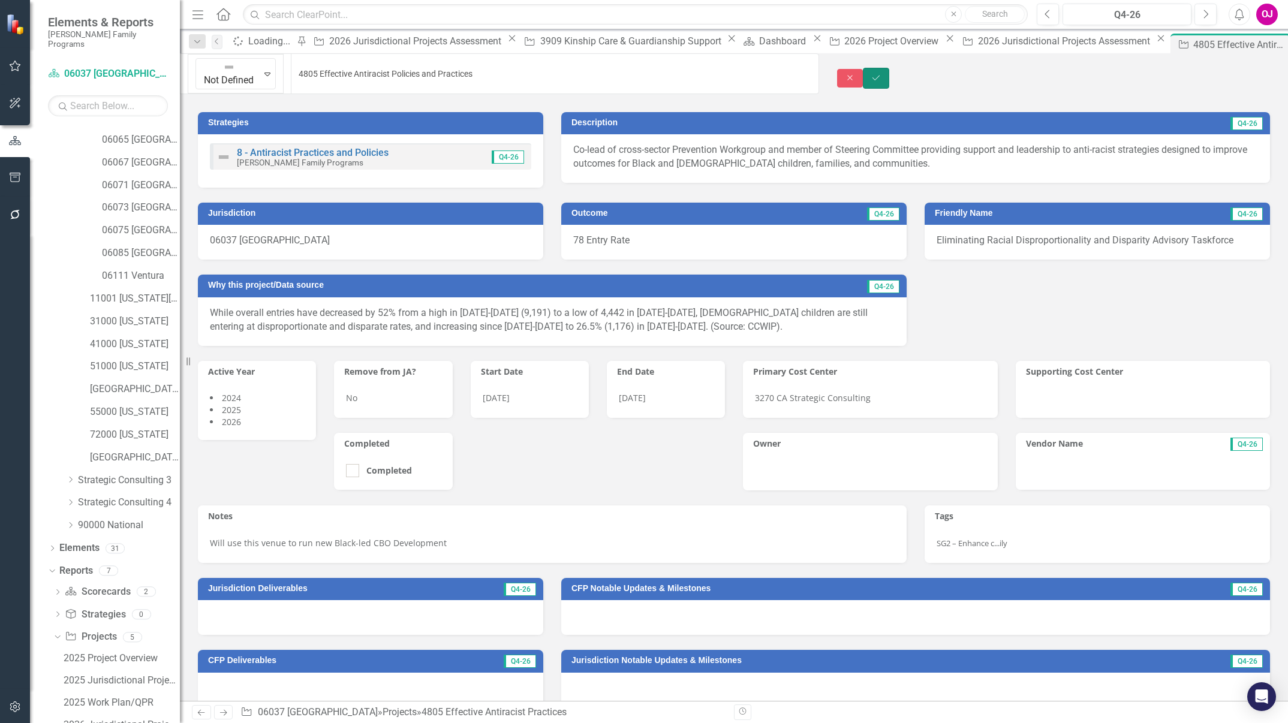
click at [882, 74] on icon "Save" at bounding box center [876, 78] width 11 height 8
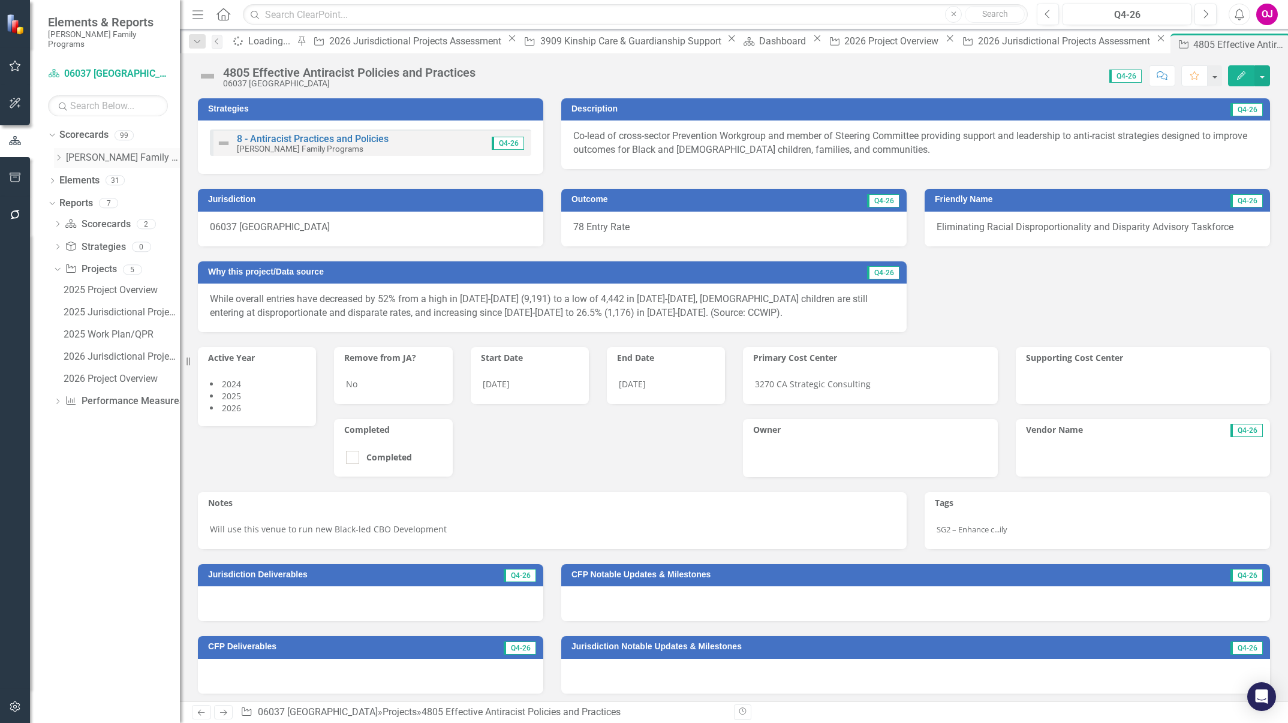
click at [58, 154] on icon "Dropdown" at bounding box center [58, 157] width 9 height 7
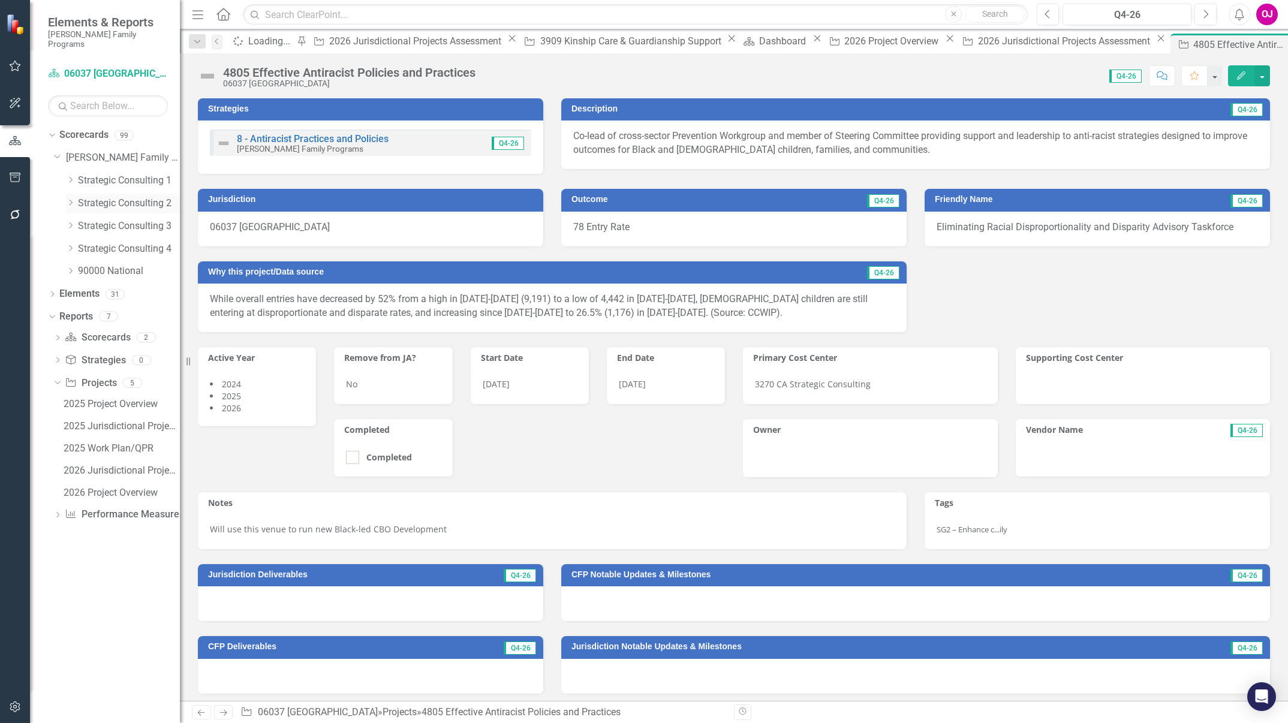
click at [71, 199] on icon "Dropdown" at bounding box center [70, 202] width 9 height 7
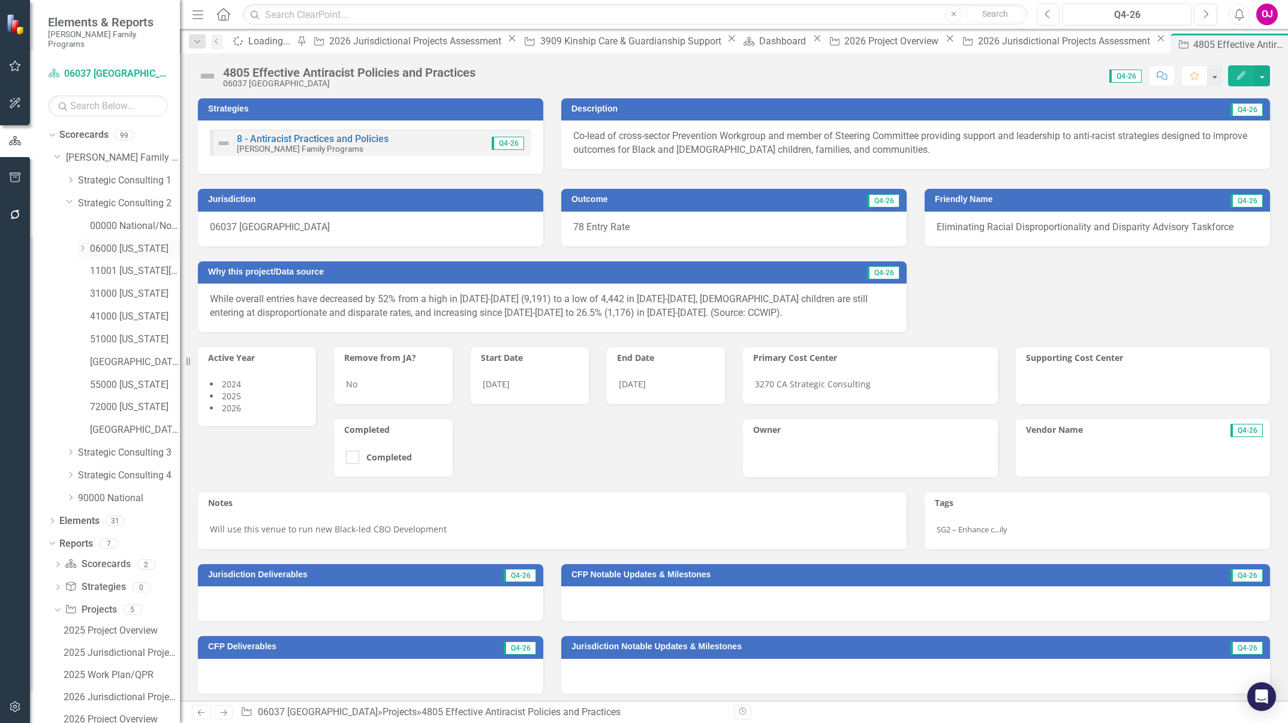
click at [83, 245] on icon "Dropdown" at bounding box center [82, 248] width 9 height 7
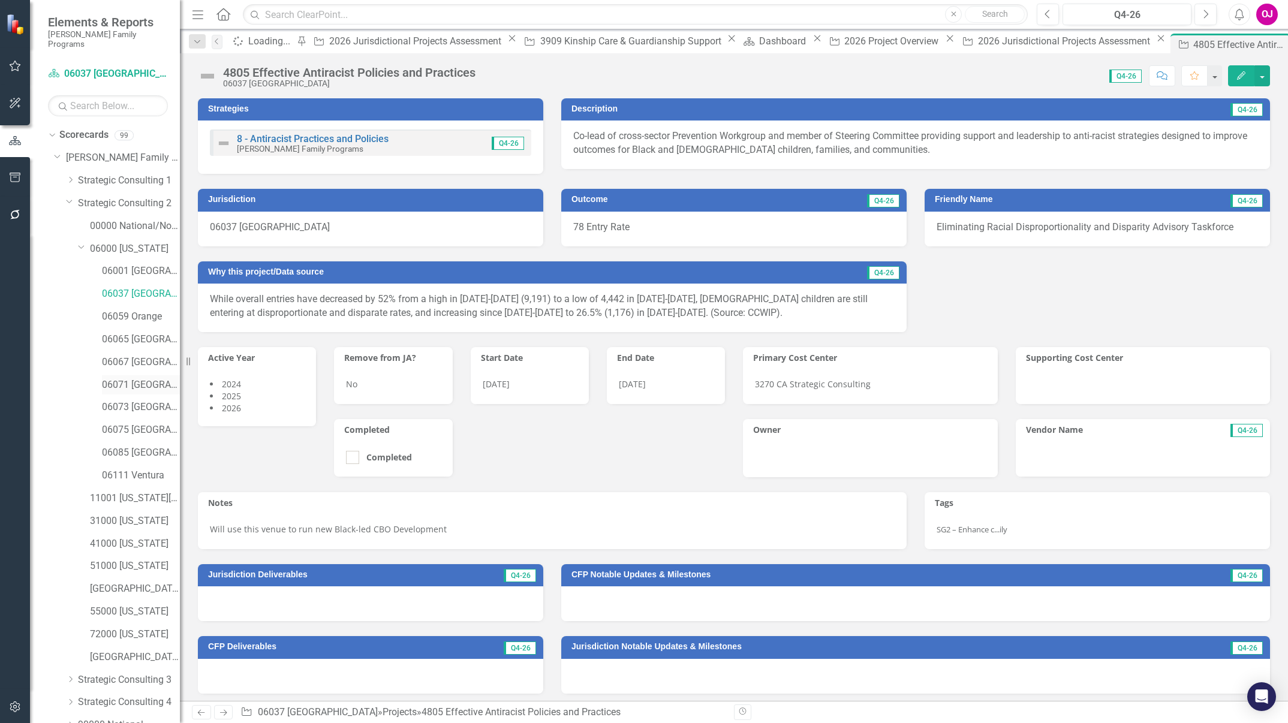
click at [145, 378] on link "06071 [GEOGRAPHIC_DATA]" at bounding box center [141, 385] width 78 height 14
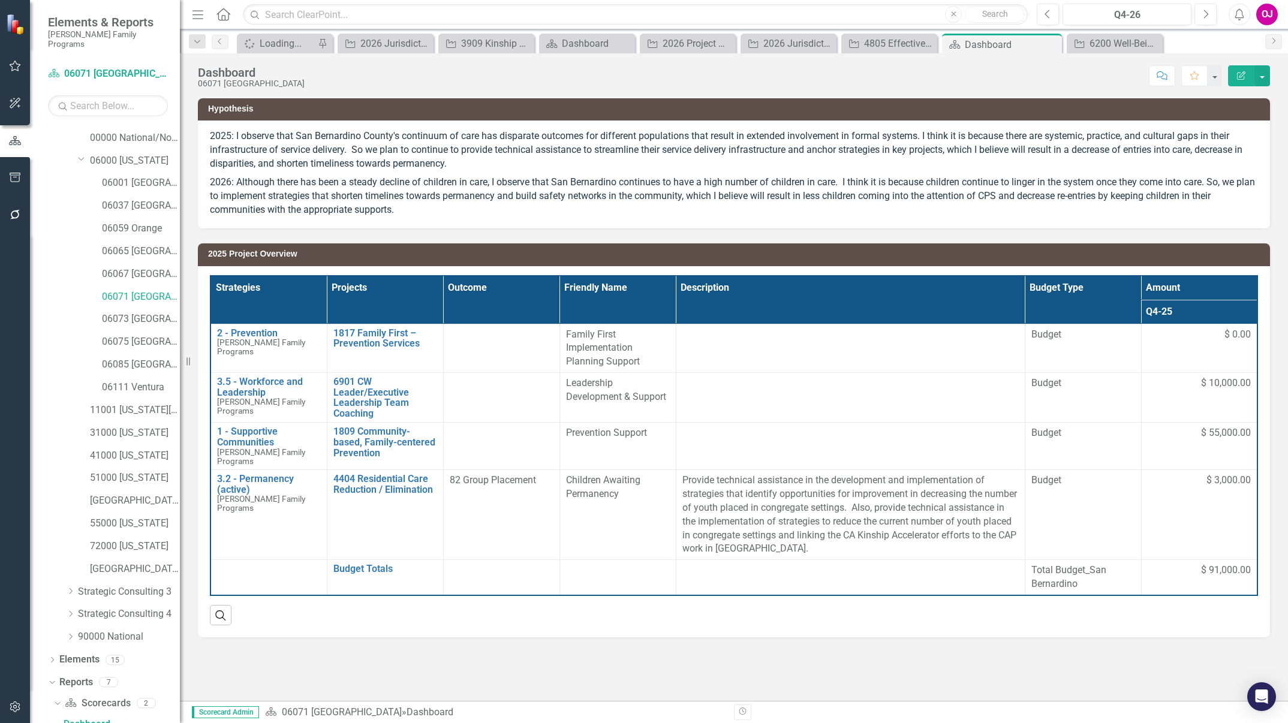
scroll to position [308, 0]
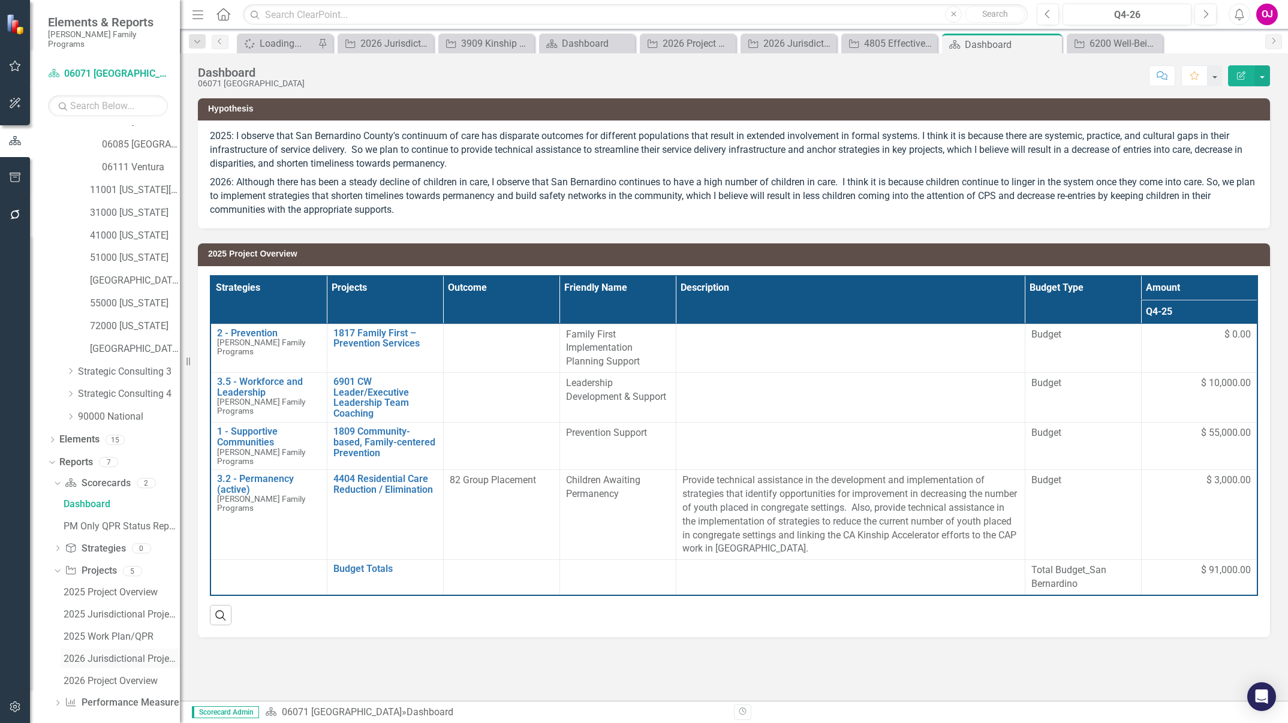
click at [144, 654] on div "2026 Jurisdictional Projects Assessment" at bounding box center [122, 659] width 116 height 11
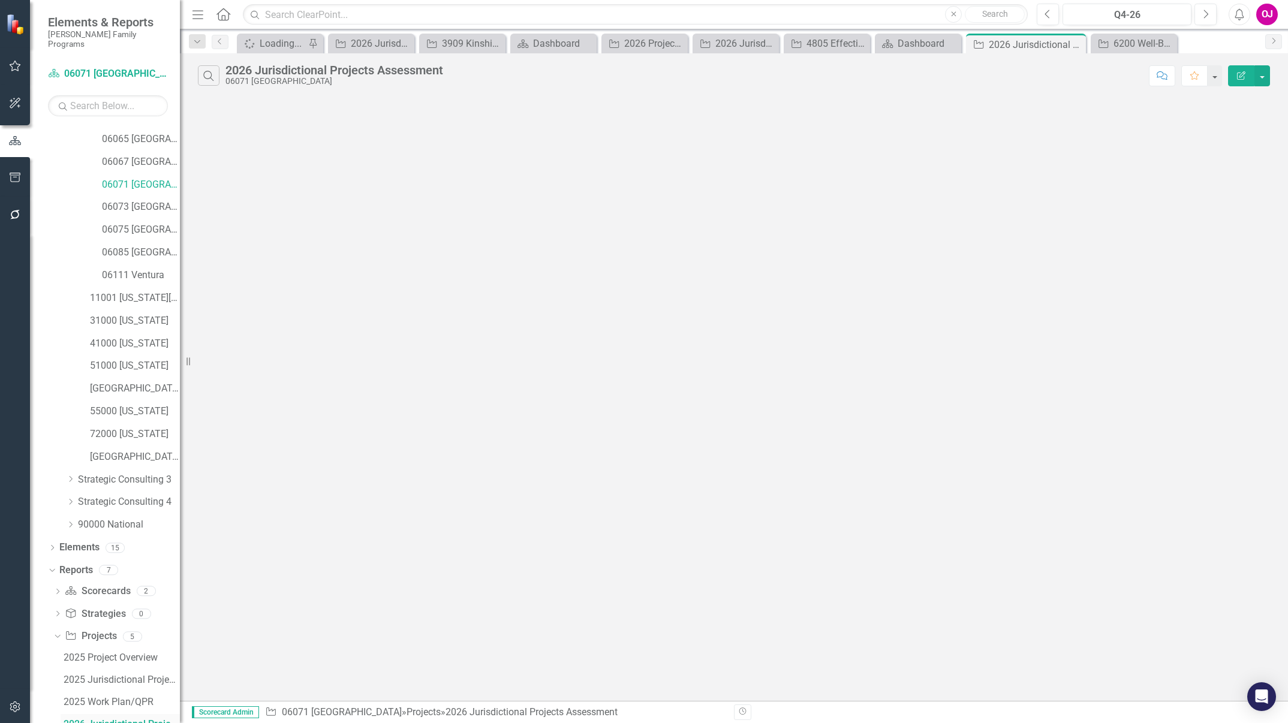
scroll to position [200, 0]
click at [144, 653] on div "2025 Project Overview" at bounding box center [122, 658] width 116 height 11
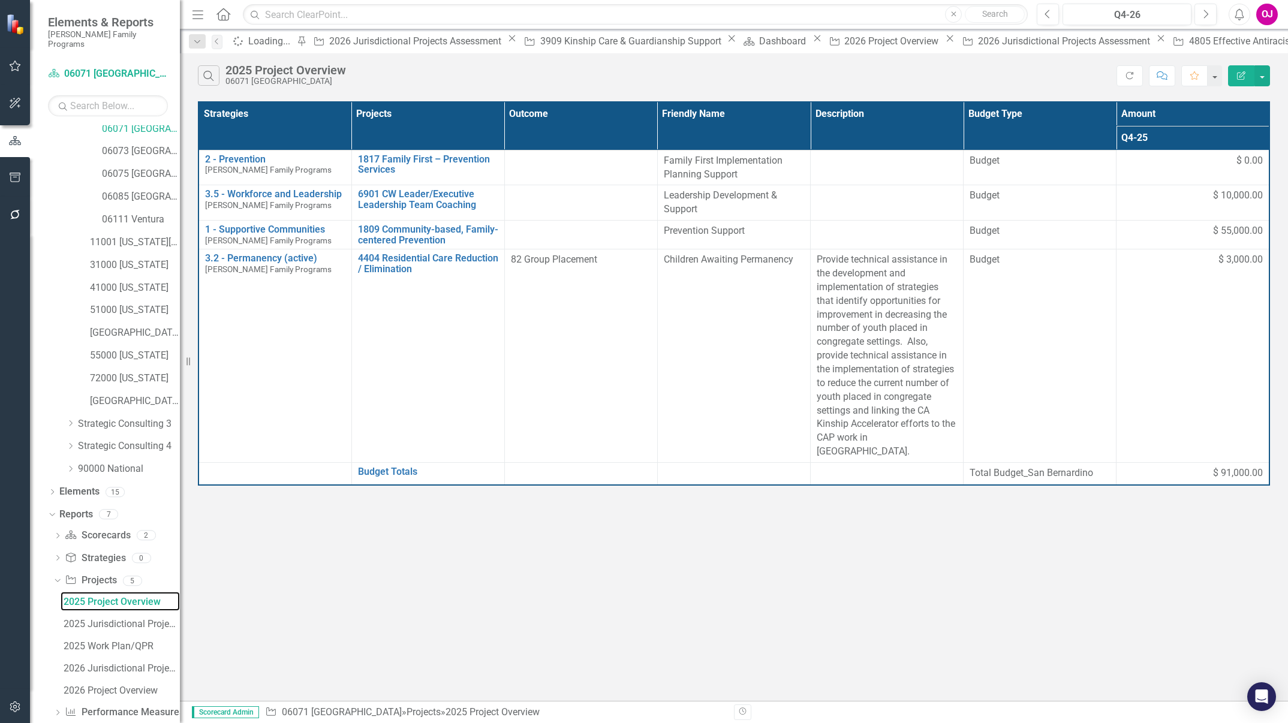
scroll to position [266, 0]
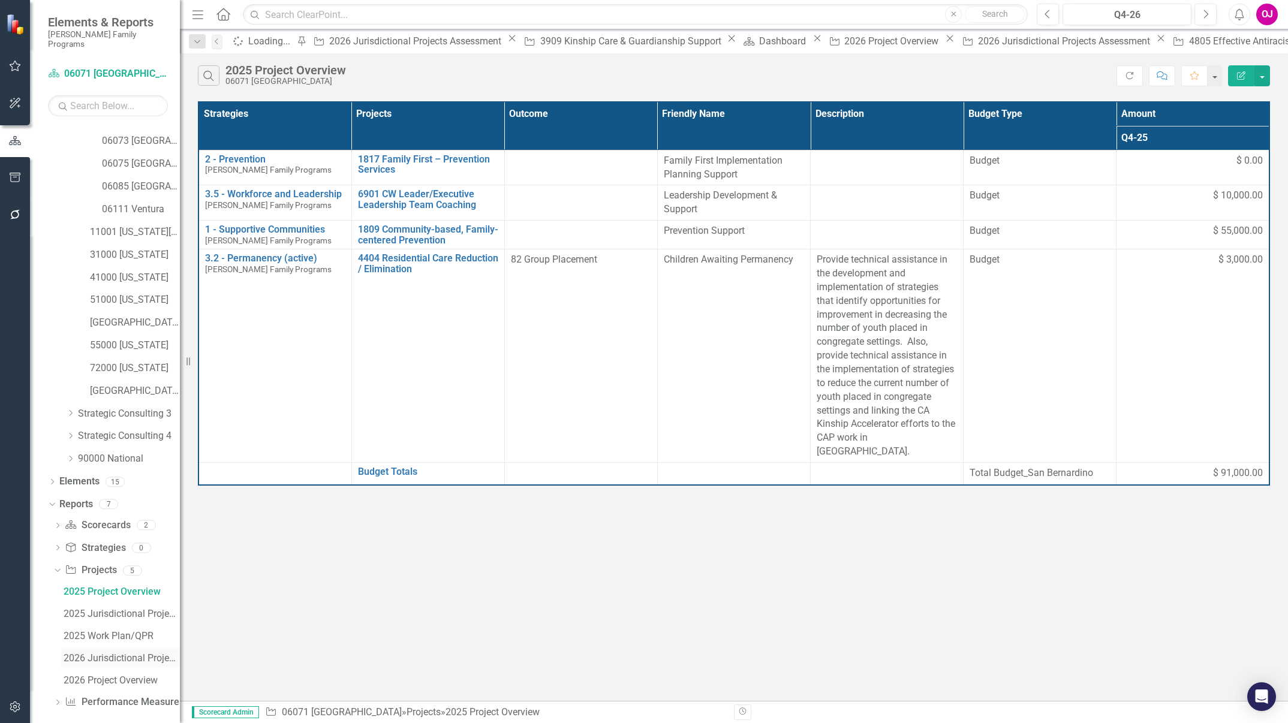
click at [133, 653] on div "2026 Jurisdictional Projects Assessment" at bounding box center [122, 658] width 116 height 11
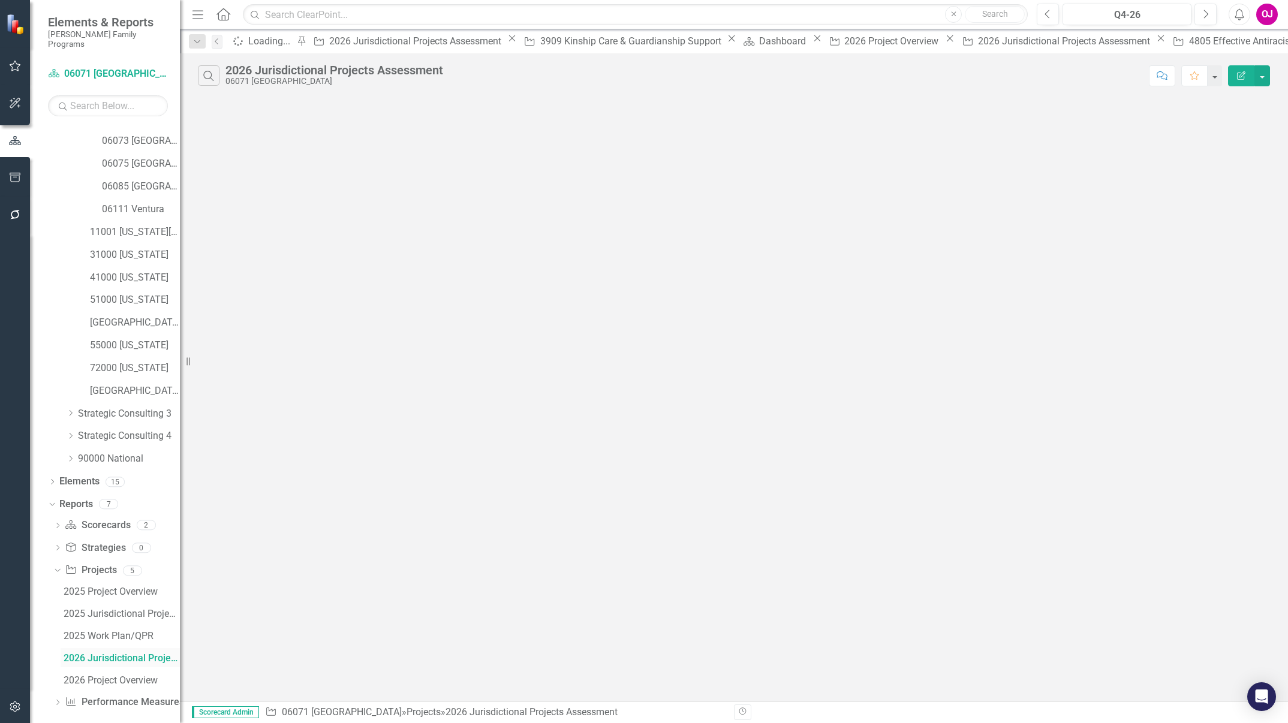
scroll to position [200, 0]
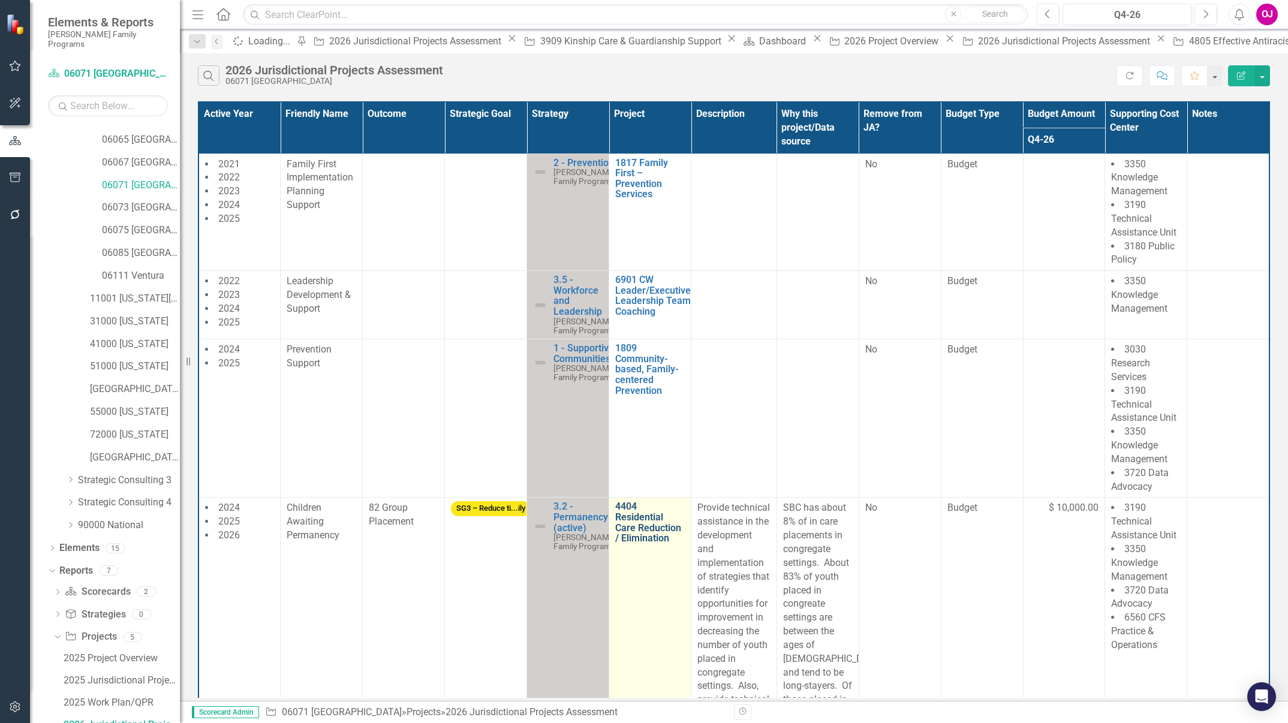
click at [635, 524] on link "4404 Residential Care Reduction / Elimination" at bounding box center [650, 522] width 70 height 42
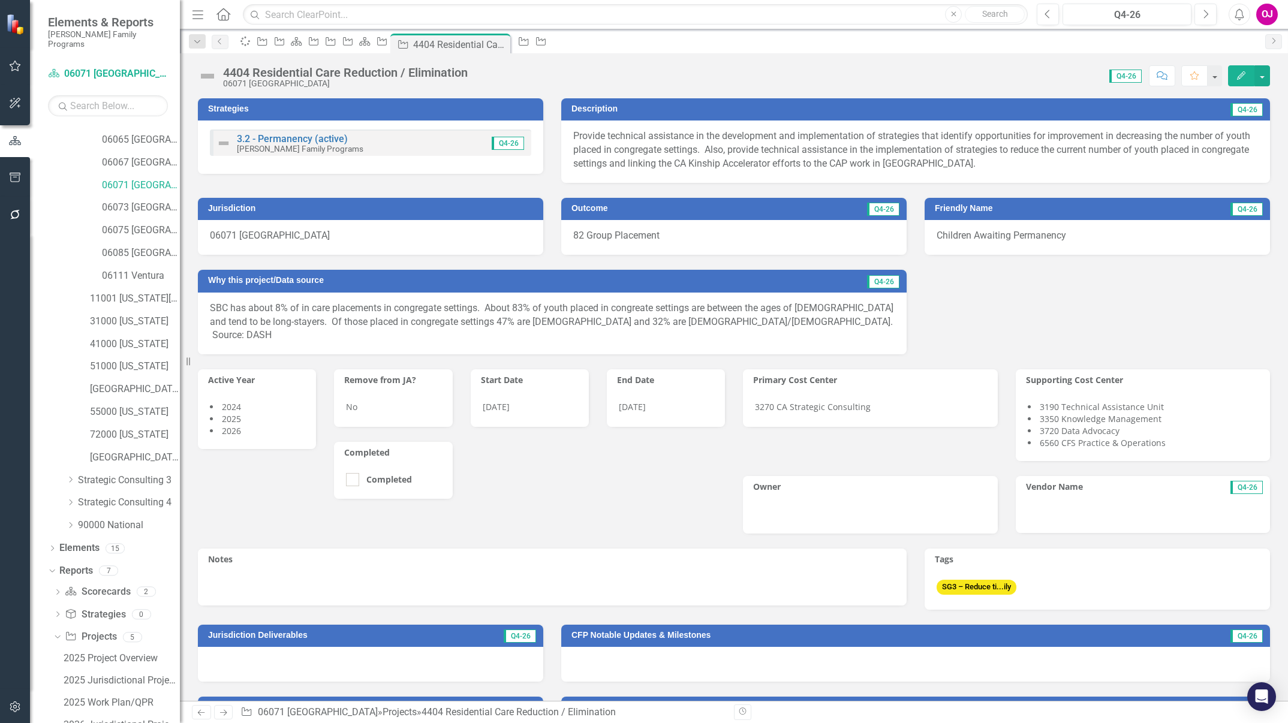
click at [1046, 237] on span "Children Awaiting Permanency" at bounding box center [1002, 235] width 130 height 11
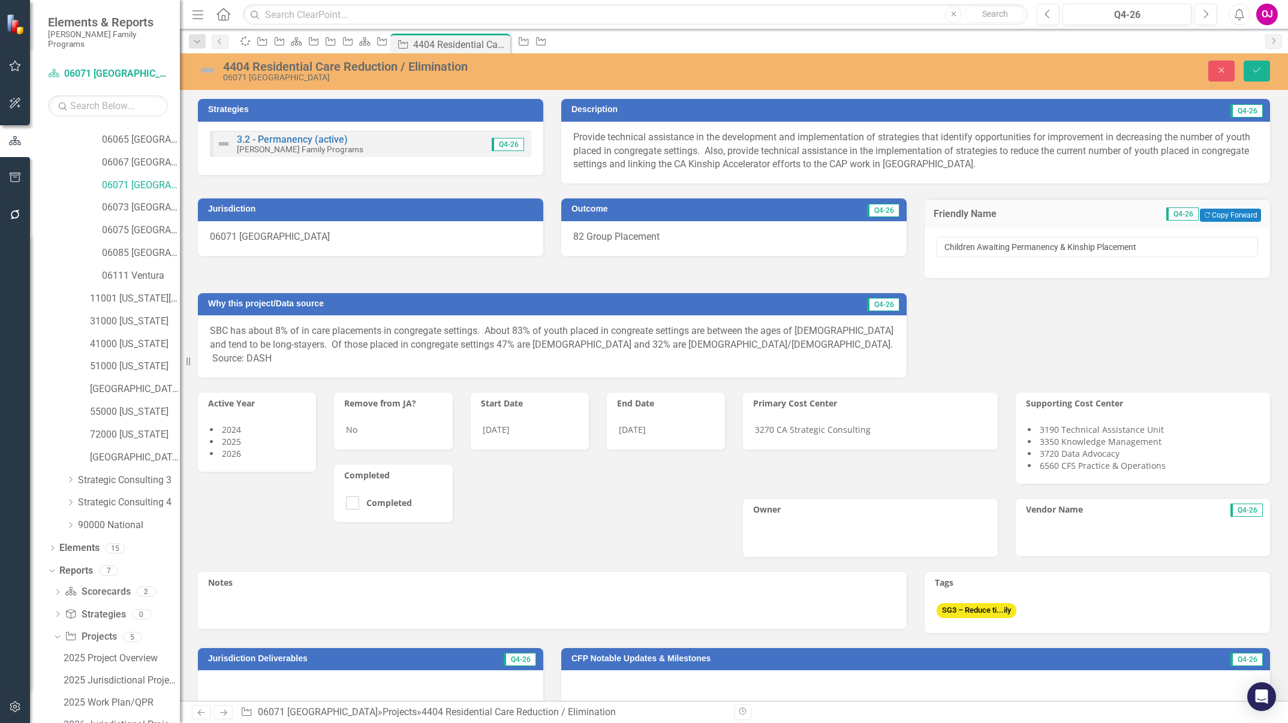
type input "Children Awaiting Permanency & Kinship Placement"
click at [998, 594] on body "Elements & Reports [PERSON_NAME] Family Programs Scorecard 06071 [GEOGRAPHIC_DA…" at bounding box center [644, 361] width 1288 height 723
click at [1079, 594] on div "SG3 – Reduce ti...ily" at bounding box center [1097, 613] width 345 height 39
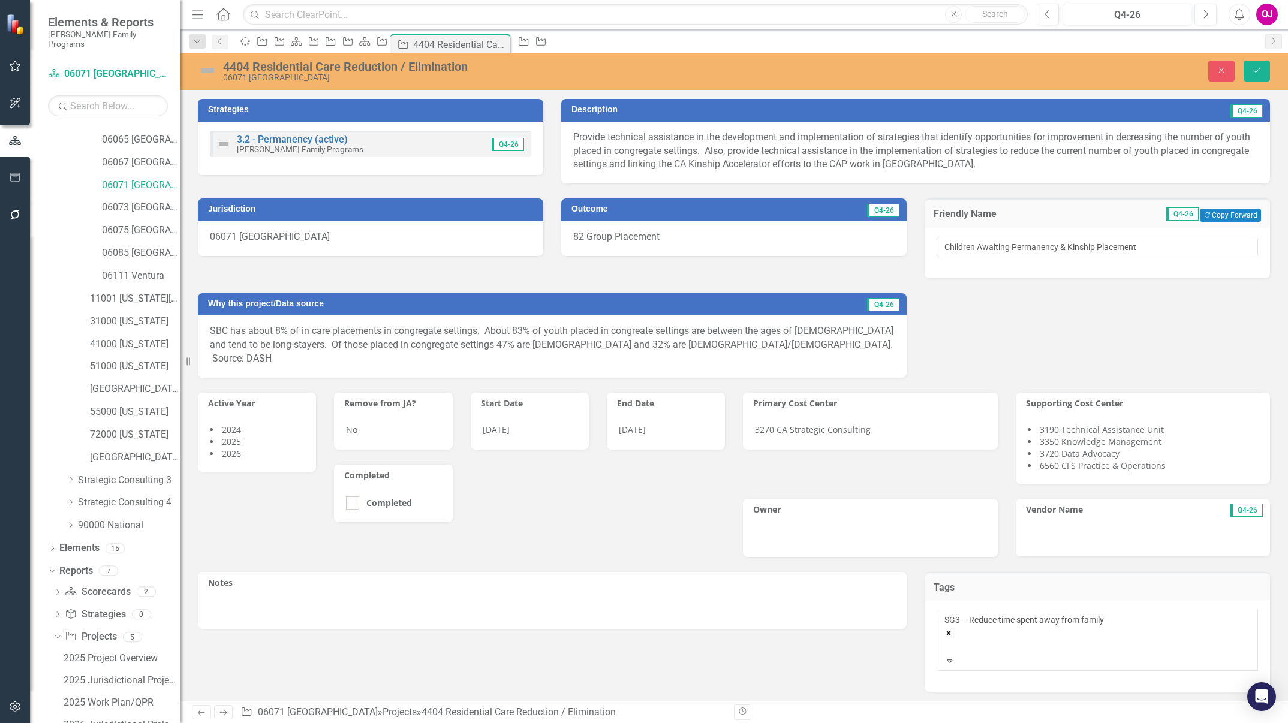
click at [955, 657] on icon "Expand" at bounding box center [950, 661] width 11 height 8
click at [954, 633] on icon "Remove [object Object]" at bounding box center [951, 635] width 4 height 4
click at [1258, 78] on button "Save" at bounding box center [1257, 71] width 26 height 21
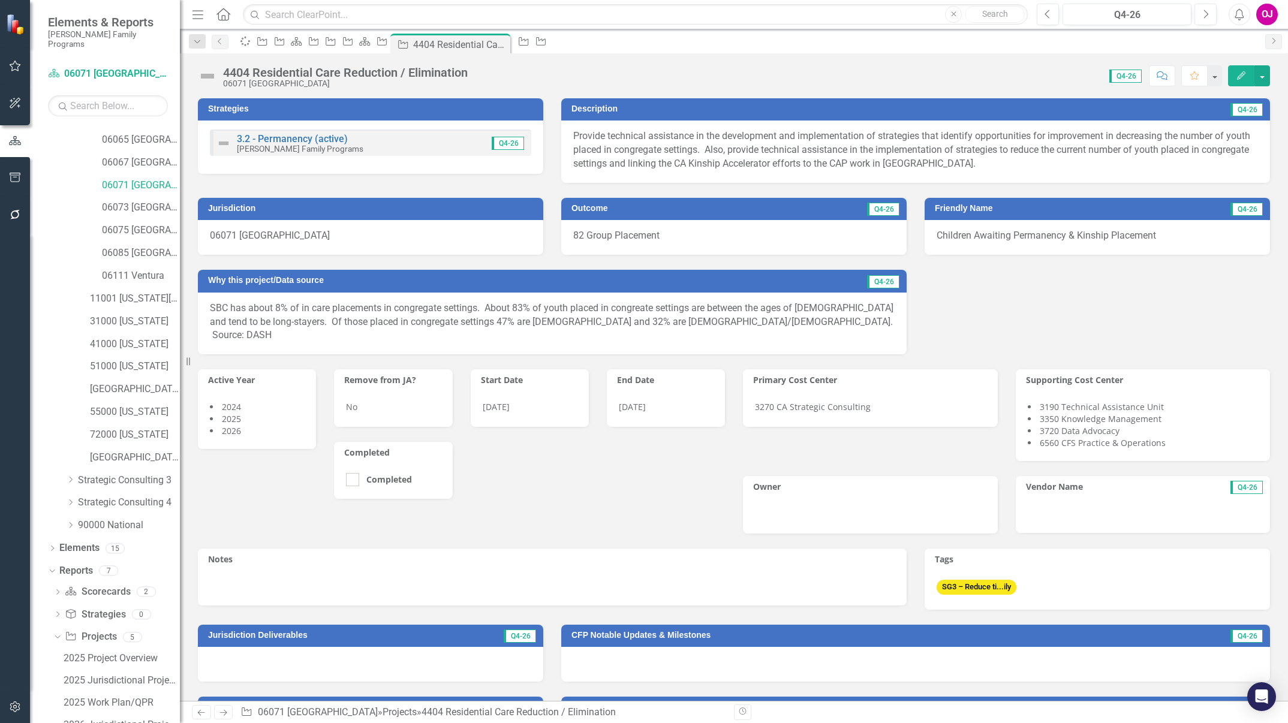
click at [1064, 588] on div "SG3 – Reduce ti...ily" at bounding box center [1097, 590] width 345 height 39
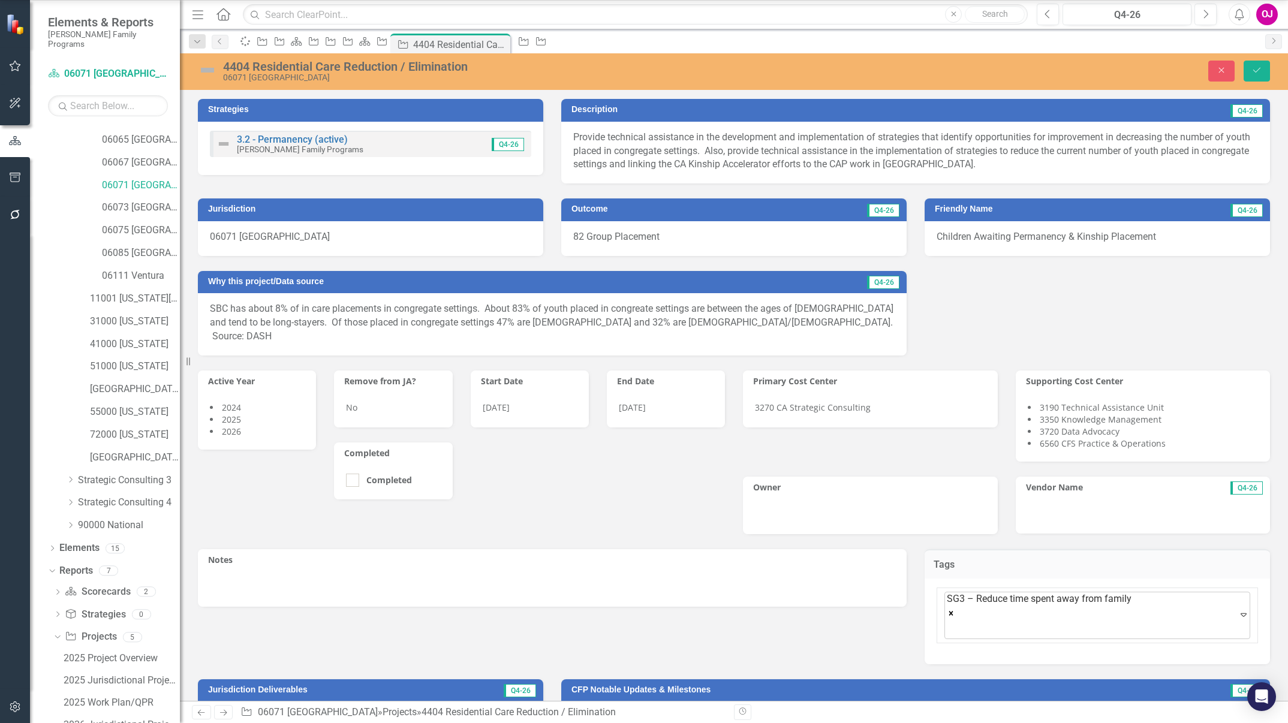
click at [951, 621] on div at bounding box center [949, 629] width 2 height 16
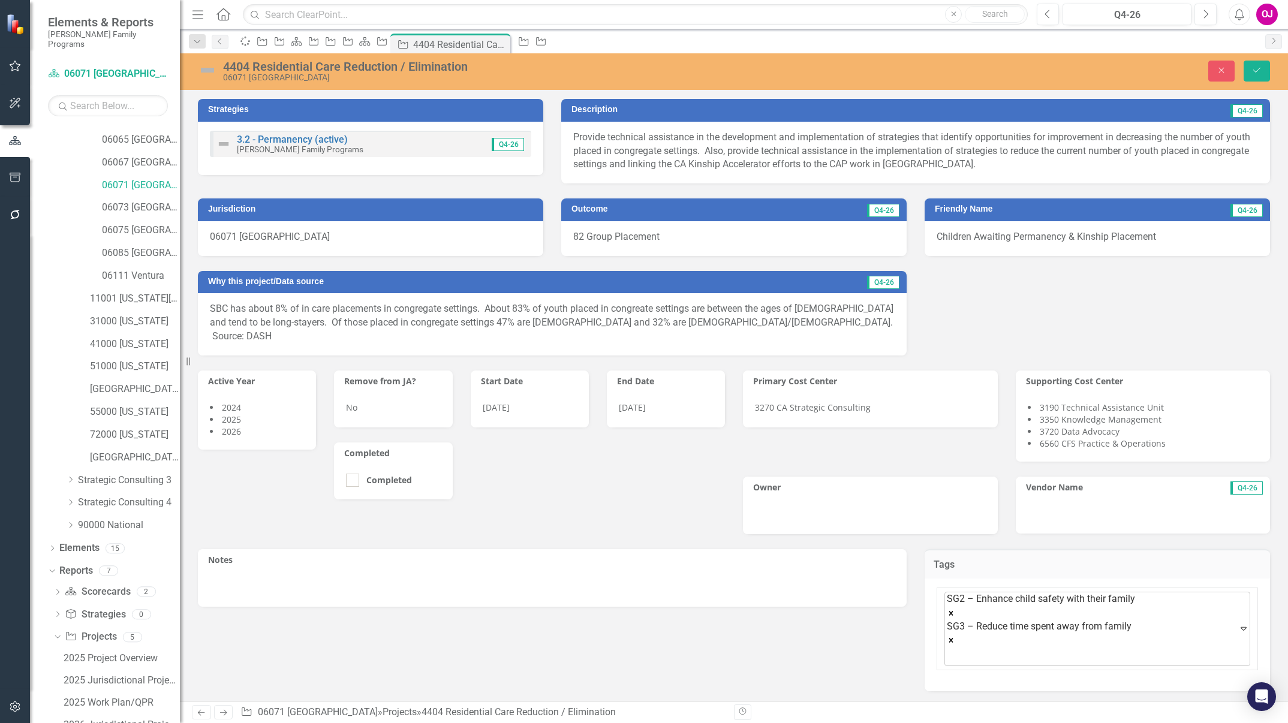
click at [954, 639] on icon "Remove [object Object]" at bounding box center [951, 641] width 4 height 4
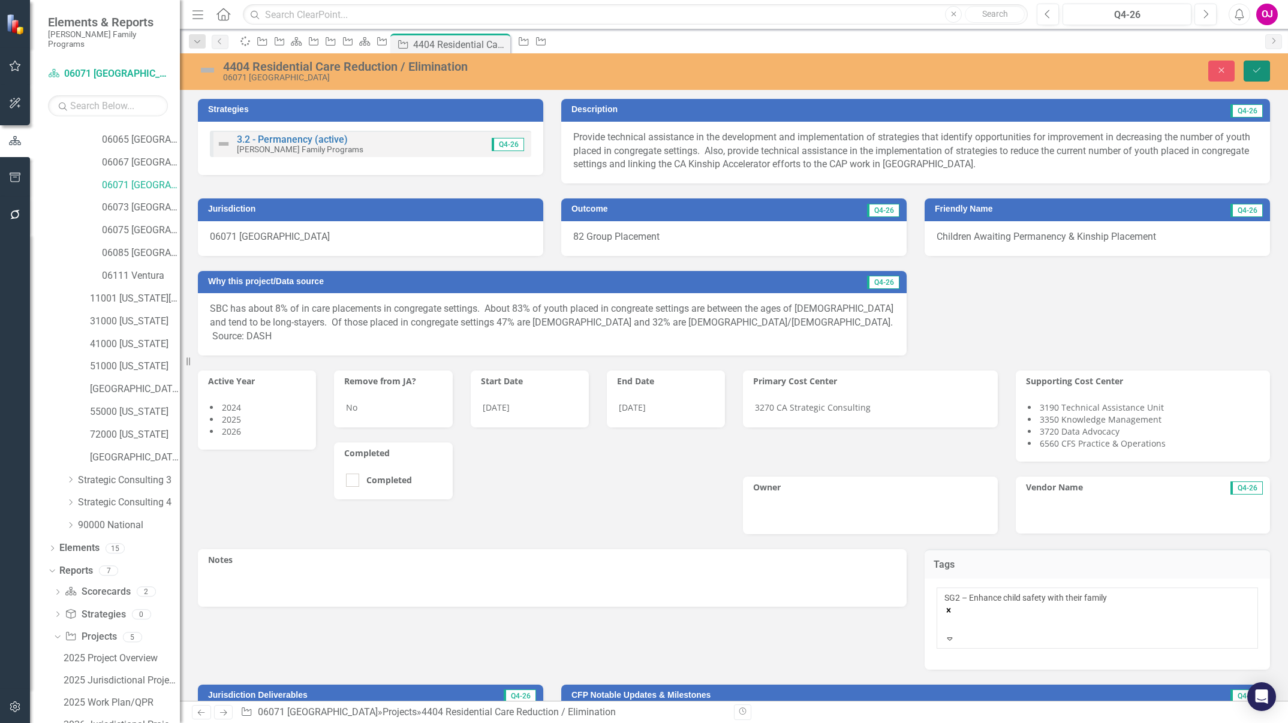
click at [1264, 67] on button "Save" at bounding box center [1257, 71] width 26 height 21
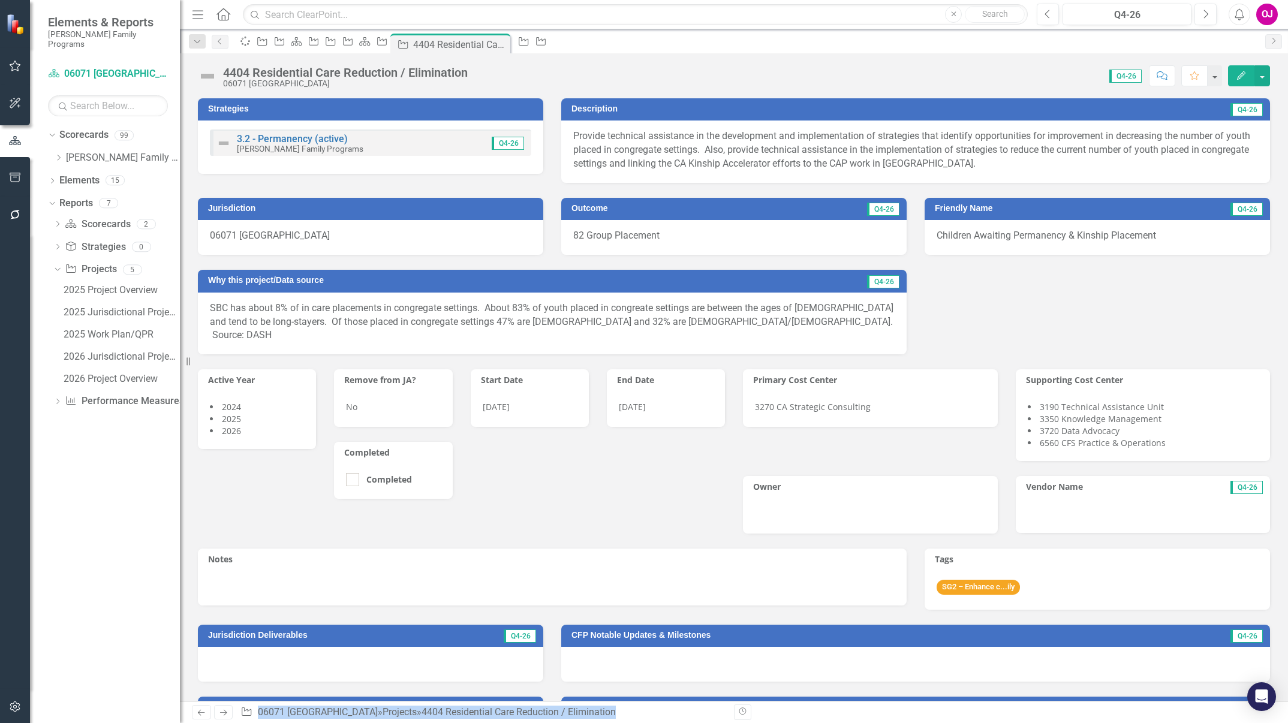
click at [483, 601] on div "Menu Home Search Close Search Previous Q4-26 Next Alerts OJ User Edit Profile D…" at bounding box center [734, 361] width 1108 height 723
click at [116, 351] on div "2026 Jurisdictional Projects Assessment" at bounding box center [122, 356] width 116 height 11
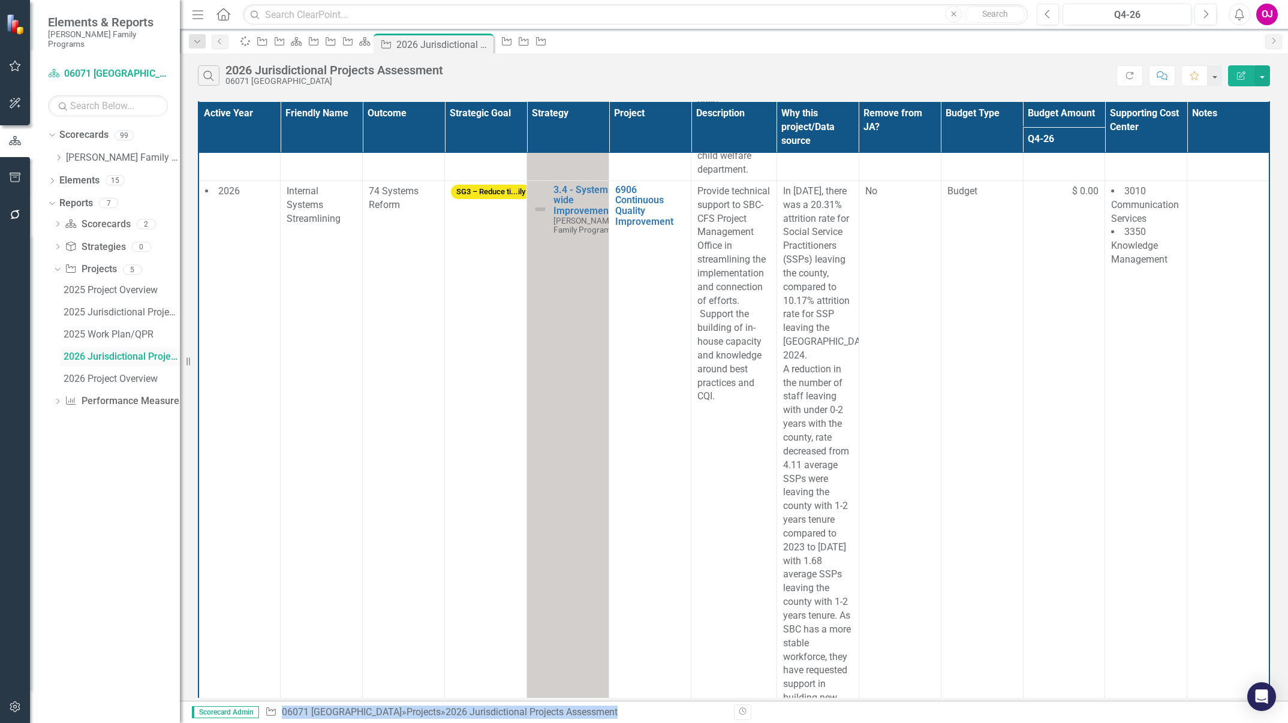
scroll to position [1449, 0]
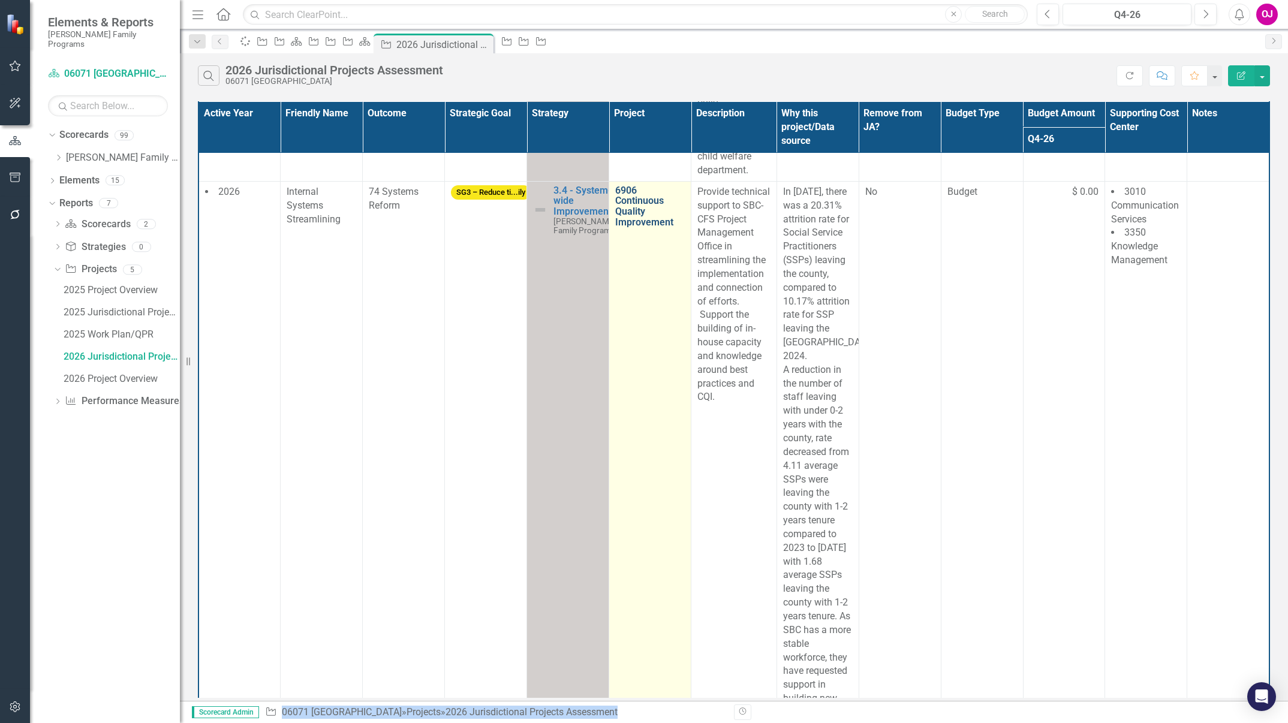
click at [646, 227] on link "6906 Continuous Quality Improvement" at bounding box center [650, 206] width 70 height 42
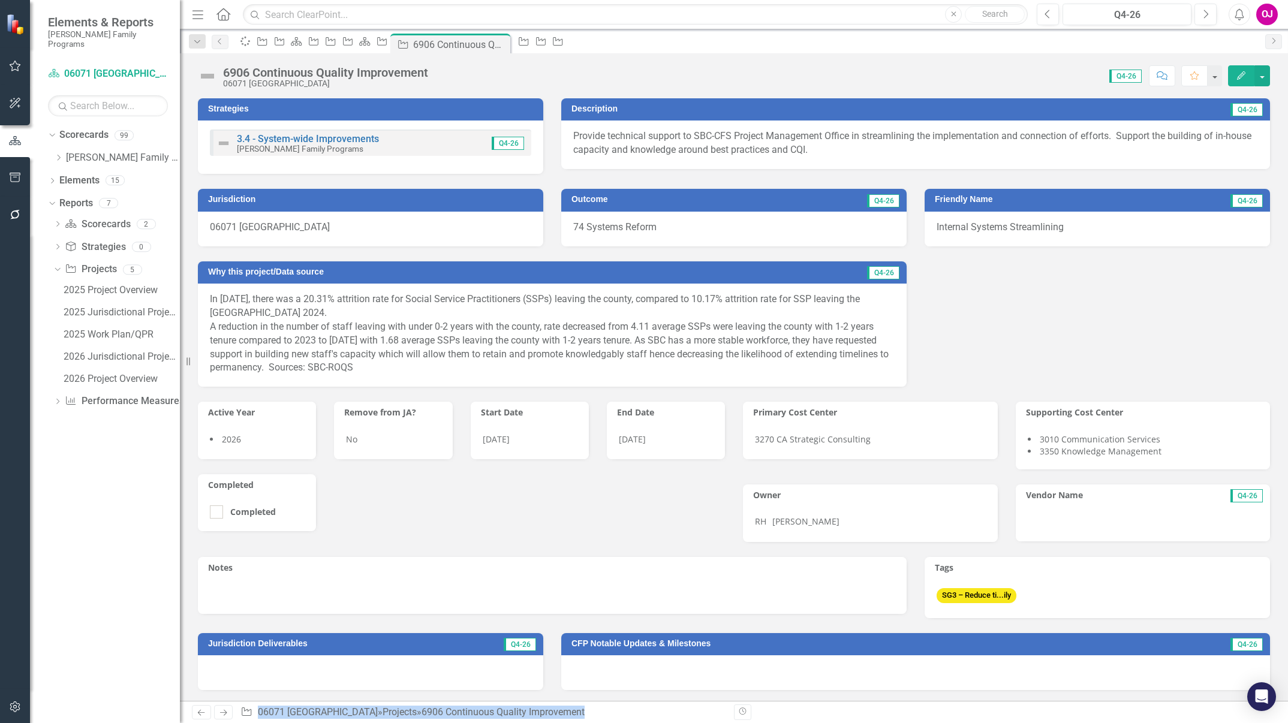
click at [1056, 599] on div "SG3 – Reduce ti...ily" at bounding box center [1097, 598] width 345 height 39
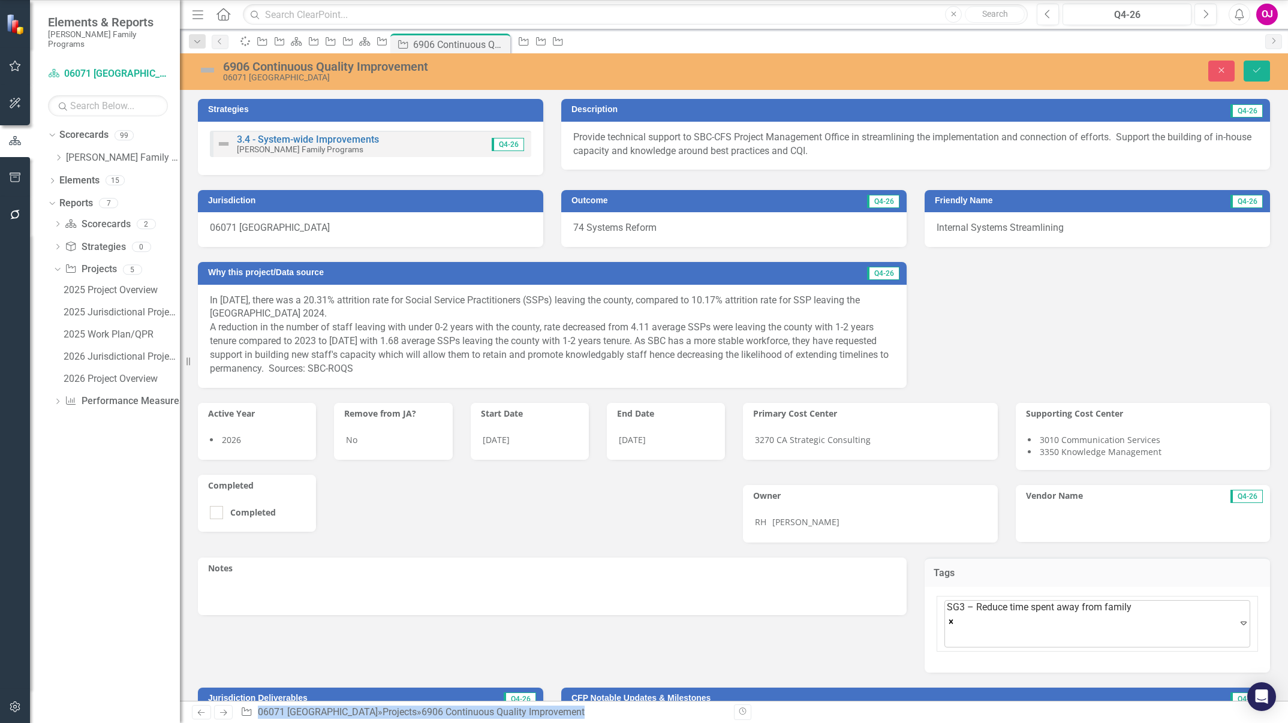
drag, startPoint x: 1056, startPoint y: 599, endPoint x: 1234, endPoint y: 630, distance: 180.7
click at [1238, 628] on icon "Expand" at bounding box center [1244, 623] width 12 height 10
